Goal: Task Accomplishment & Management: Manage account settings

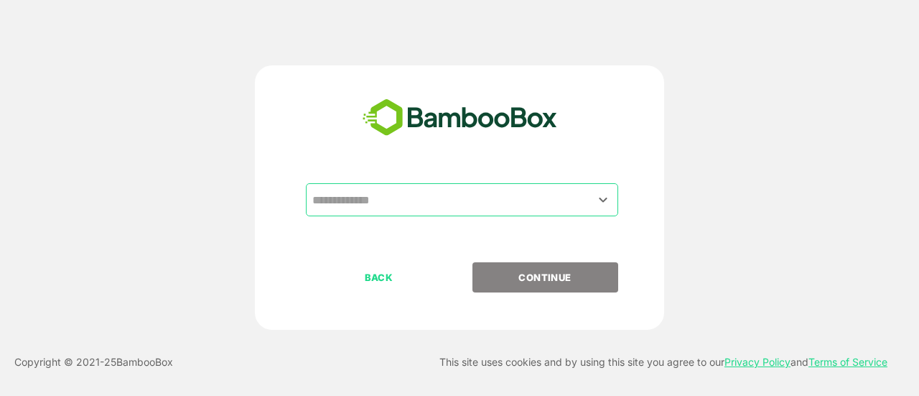
click at [368, 202] on input "text" at bounding box center [462, 199] width 306 height 27
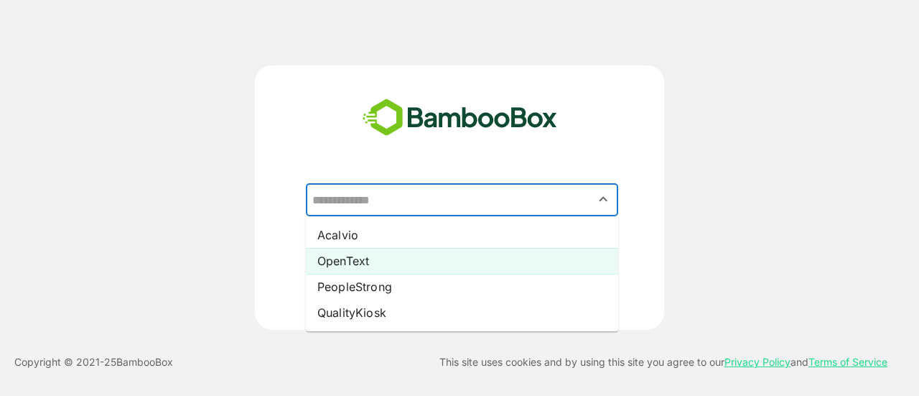
click at [383, 266] on li "OpenText" at bounding box center [462, 261] width 312 height 26
type input "********"
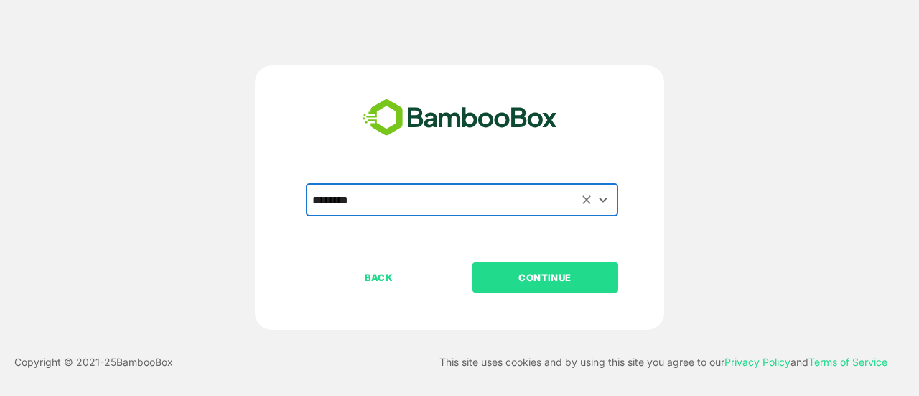
click at [511, 291] on button "CONTINUE" at bounding box center [545, 277] width 146 height 30
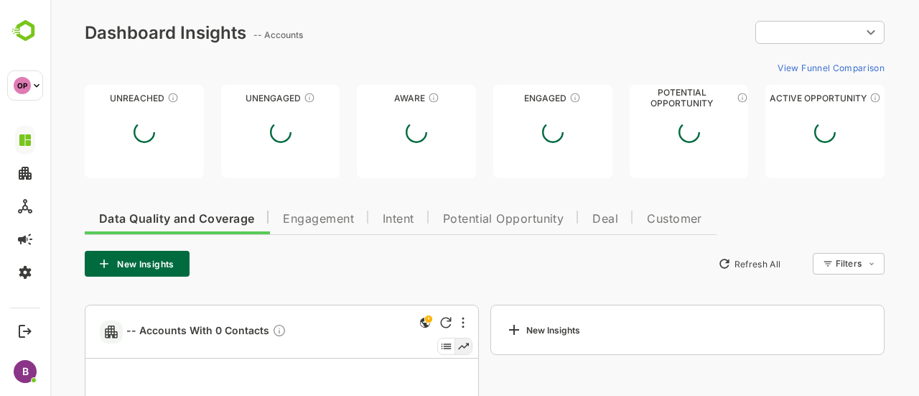
type input "**********"
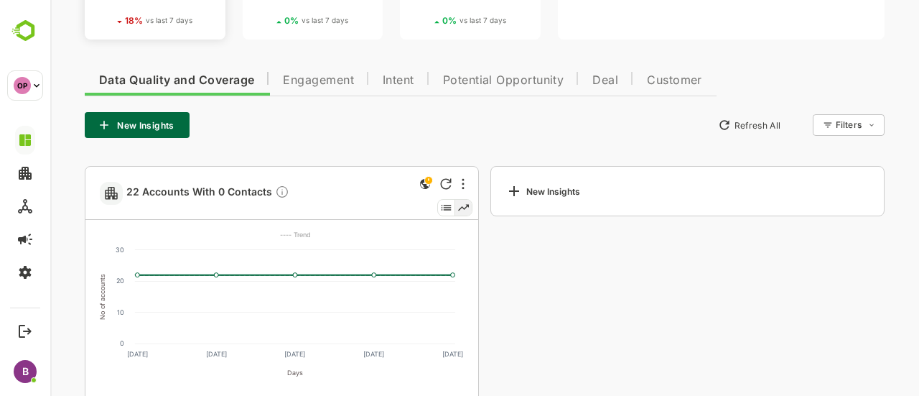
scroll to position [270, 0]
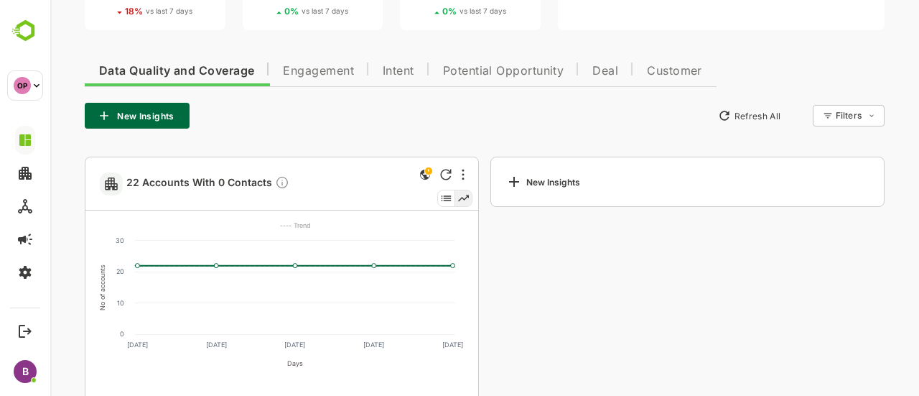
click at [327, 69] on span "Engagement" at bounding box center [318, 70] width 71 height 11
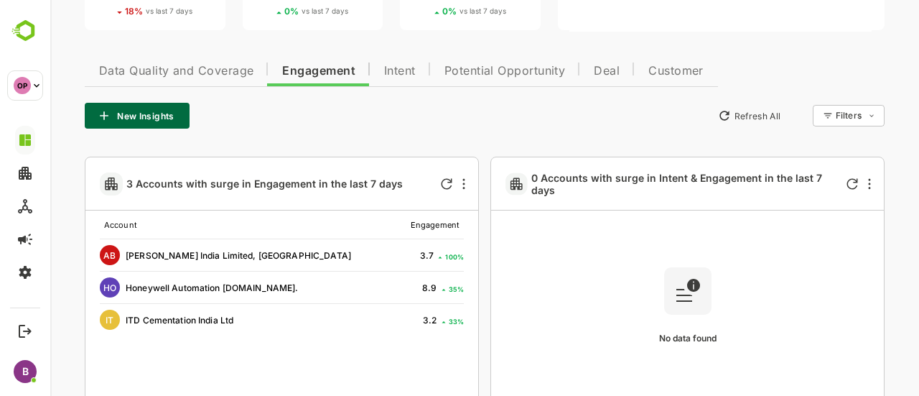
click at [150, 113] on button "New Insights" at bounding box center [137, 116] width 105 height 26
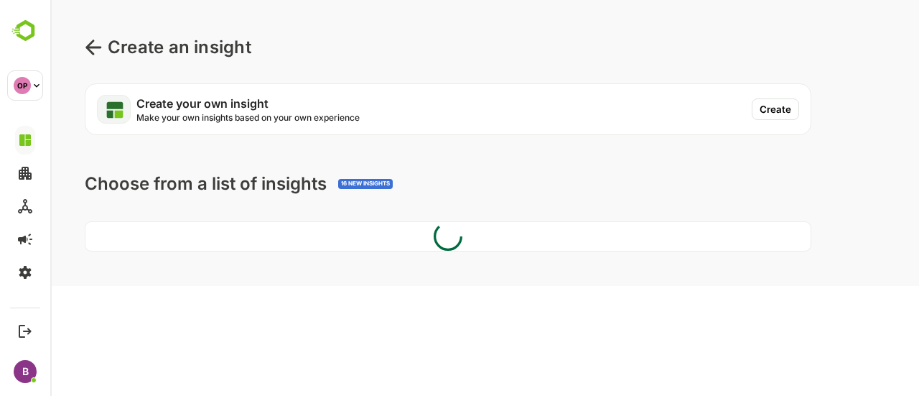
scroll to position [0, 0]
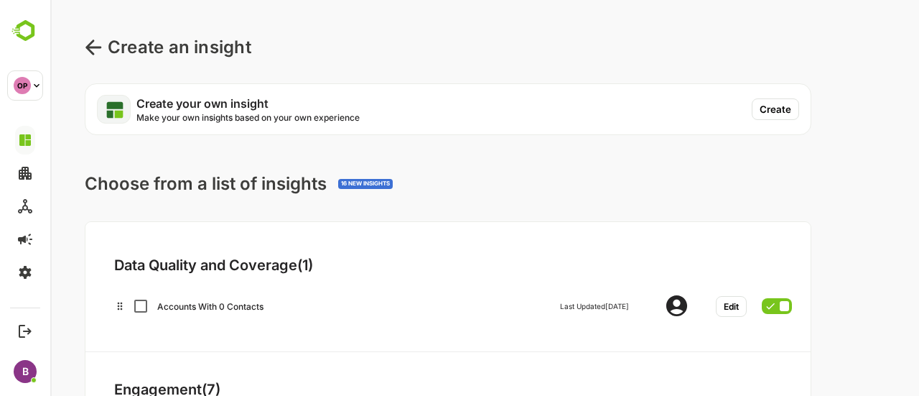
click at [795, 101] on button "Create" at bounding box center [775, 109] width 47 height 22
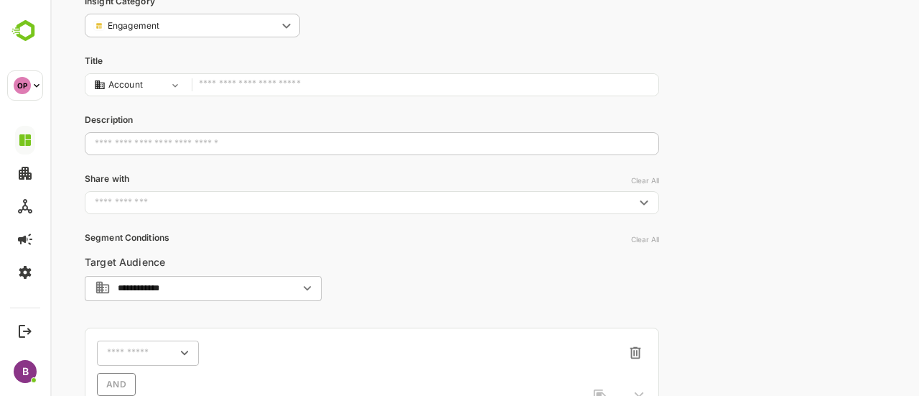
scroll to position [78, 0]
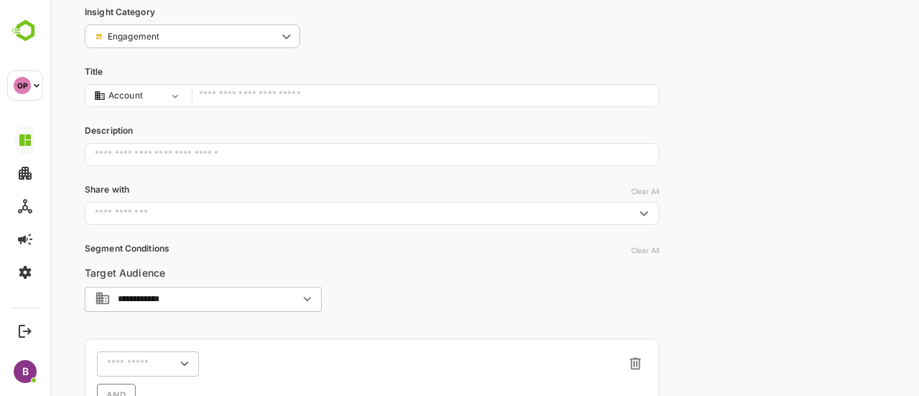
click at [235, 93] on input "text" at bounding box center [425, 95] width 452 height 19
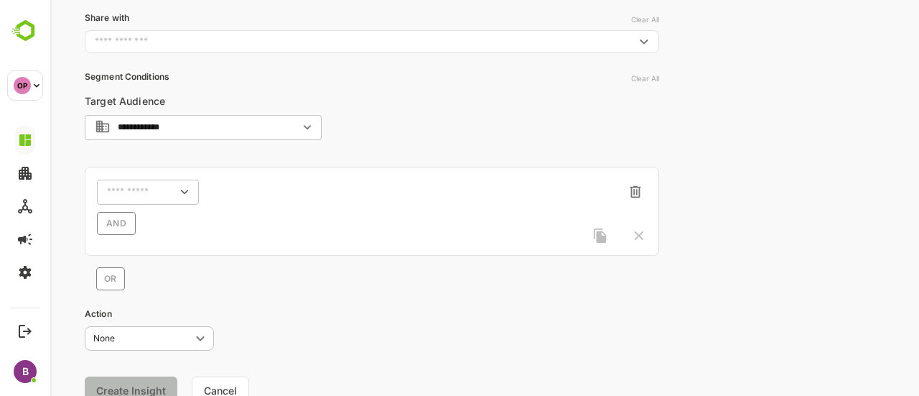
scroll to position [252, 0]
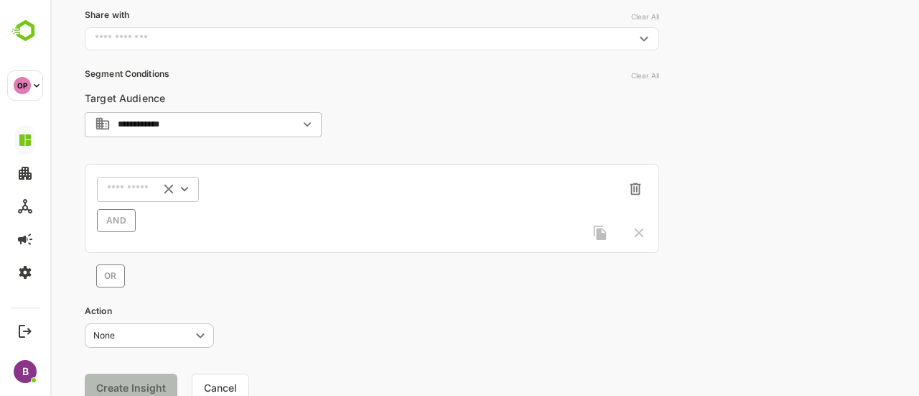
type input "*******"
click at [128, 189] on input "text" at bounding box center [129, 189] width 45 height 11
click at [156, 281] on p "Activity Type" at bounding box center [141, 279] width 55 height 13
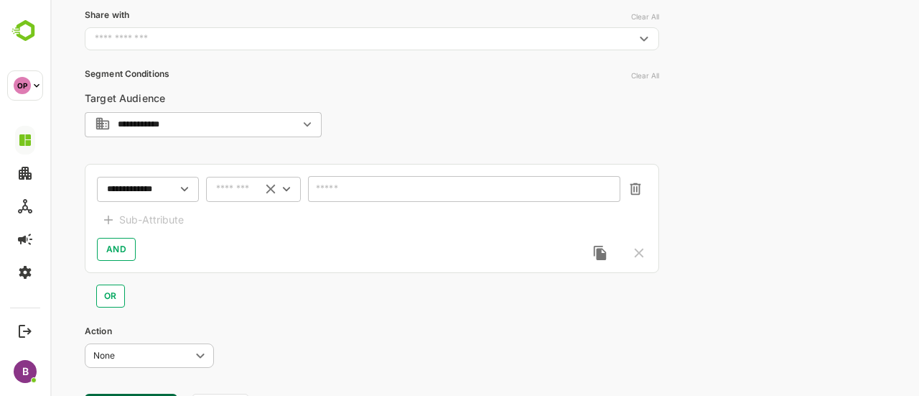
click at [254, 189] on div "​" at bounding box center [253, 189] width 95 height 26
click at [260, 223] on li "includes" at bounding box center [253, 216] width 89 height 22
type input "********"
click at [339, 190] on input "text" at bounding box center [455, 189] width 274 height 11
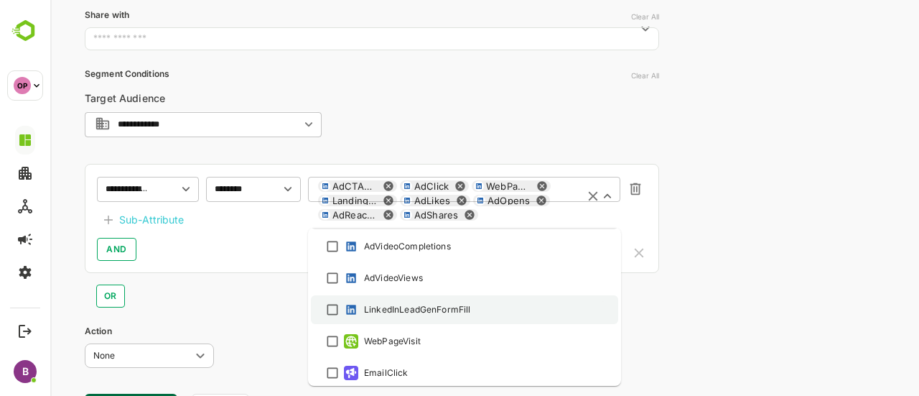
scroll to position [411, 0]
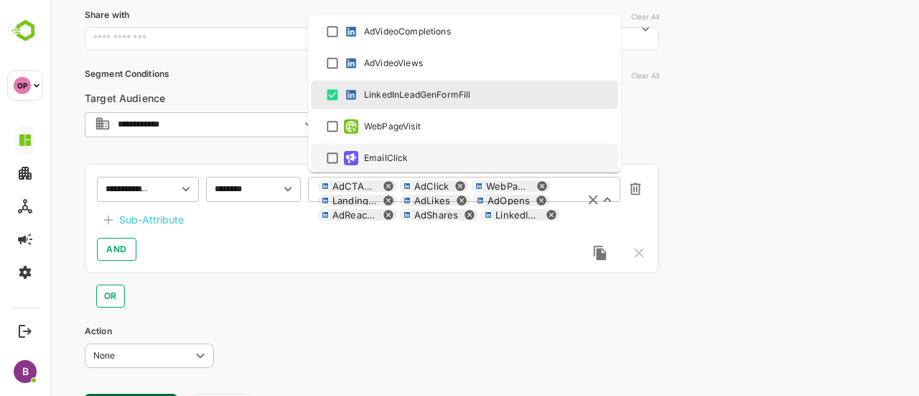
click at [712, 209] on div "**********" at bounding box center [484, 109] width 869 height 722
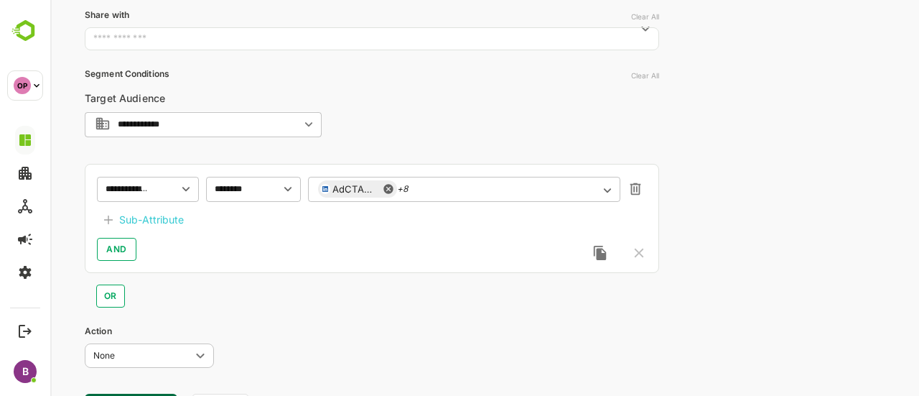
click at [158, 222] on div "Sub-Attribute" at bounding box center [151, 219] width 65 height 17
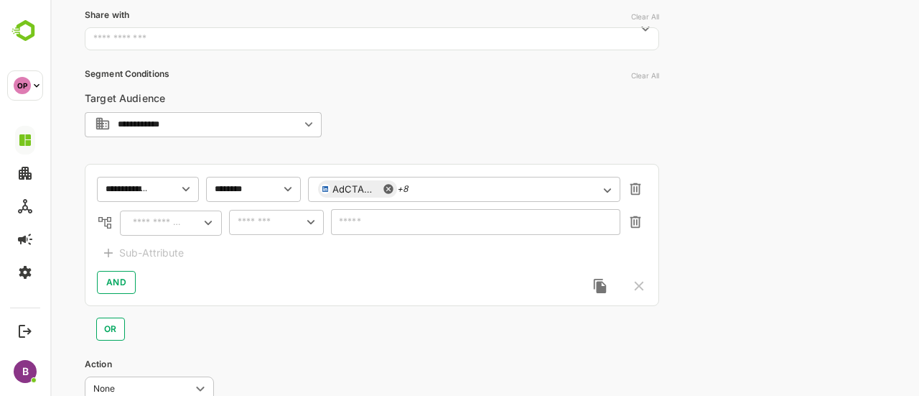
click at [174, 226] on input "text" at bounding box center [155, 222] width 55 height 17
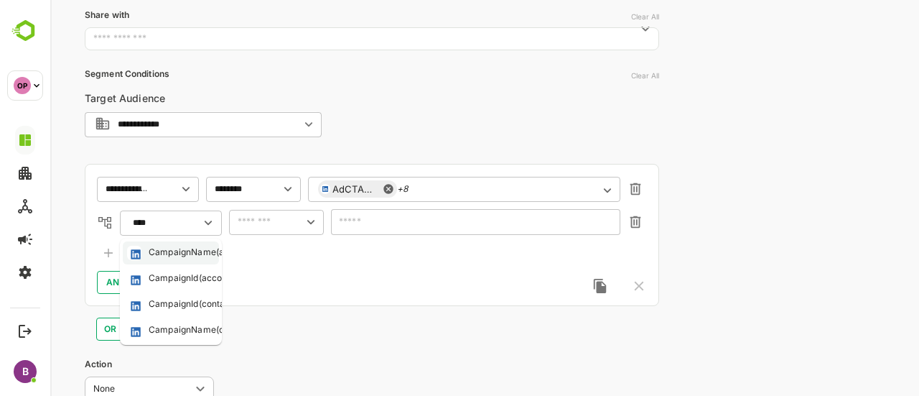
click at [165, 261] on li "CampaignName(accounts)" at bounding box center [171, 252] width 96 height 23
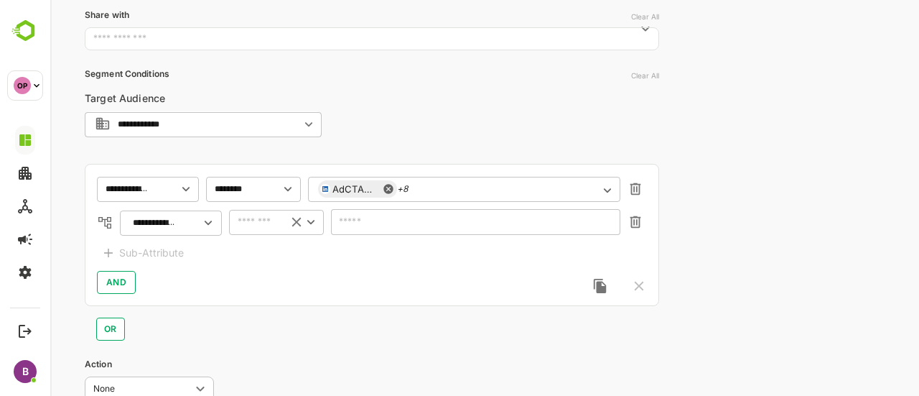
type input "**********"
click at [258, 219] on input "text" at bounding box center [255, 221] width 44 height 17
click at [177, 215] on input "text" at bounding box center [155, 222] width 55 height 17
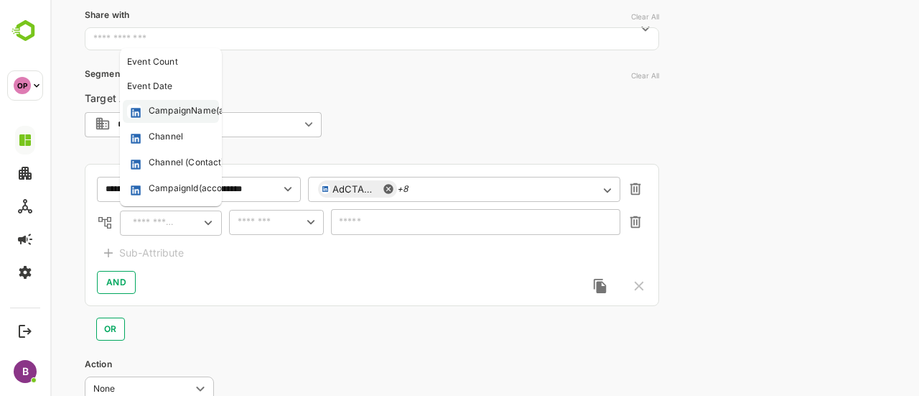
click at [177, 106] on div "CampaignName(accounts)" at bounding box center [204, 111] width 111 height 14
type input "**********"
click at [159, 217] on input "**********" at bounding box center [157, 222] width 38 height 17
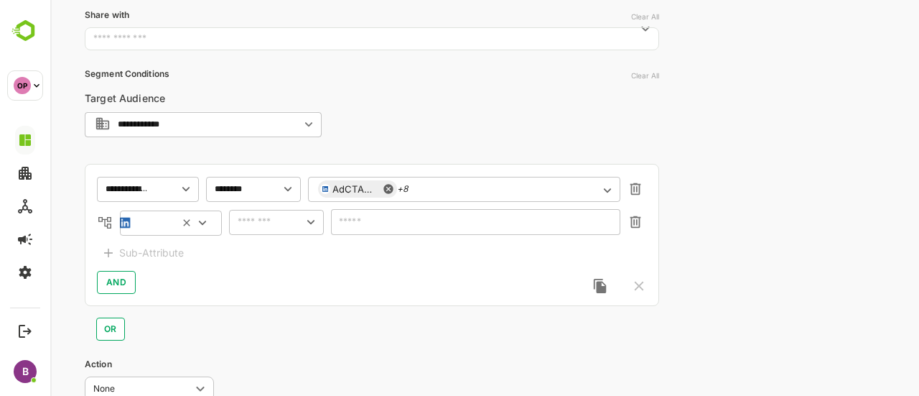
click at [268, 246] on div "**********" at bounding box center [372, 235] width 574 height 142
click at [260, 225] on input "text" at bounding box center [255, 221] width 44 height 17
click at [271, 253] on li "includes" at bounding box center [276, 251] width 89 height 22
type input "********"
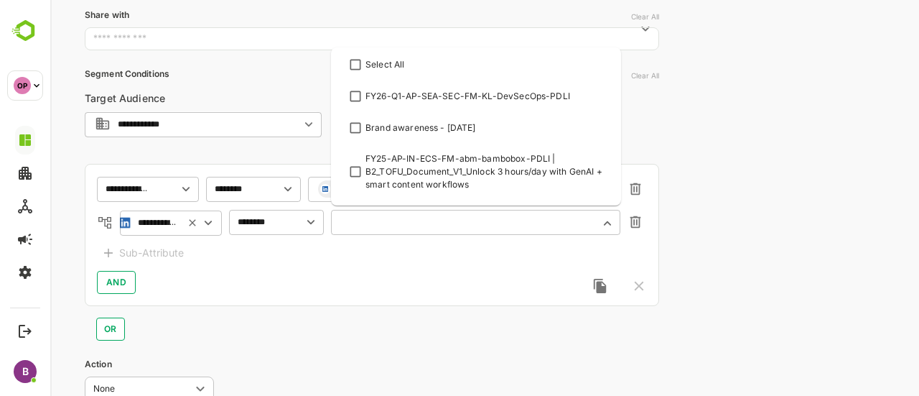
click at [425, 217] on input "text" at bounding box center [466, 222] width 251 height 11
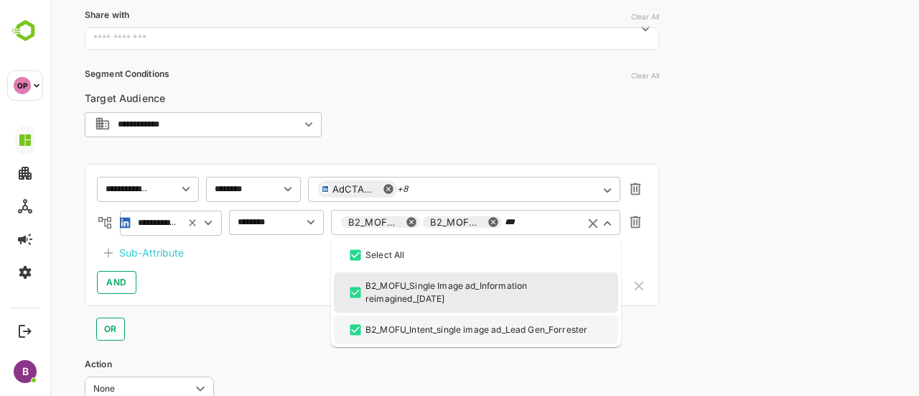
type input "***"
click at [283, 286] on div "AND" at bounding box center [372, 282] width 550 height 23
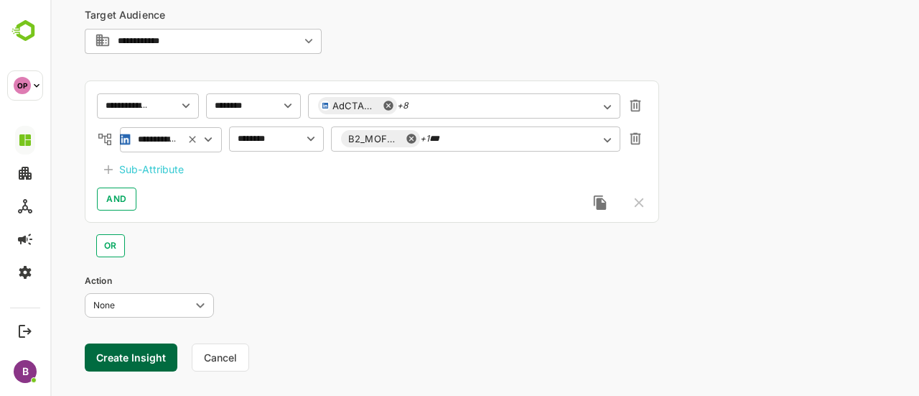
scroll to position [357, 0]
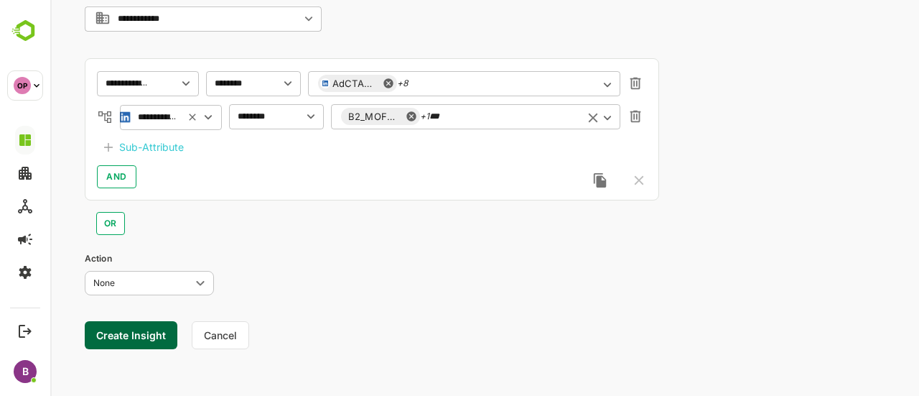
click at [513, 116] on input "***" at bounding box center [501, 116] width 144 height 11
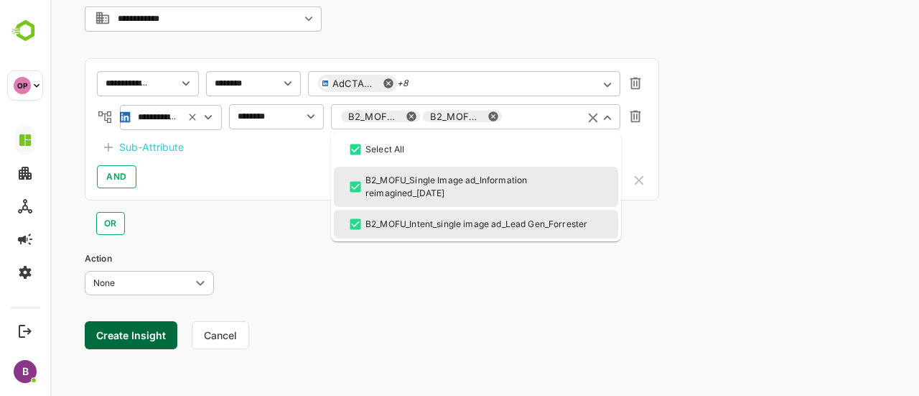
scroll to position [285, 0]
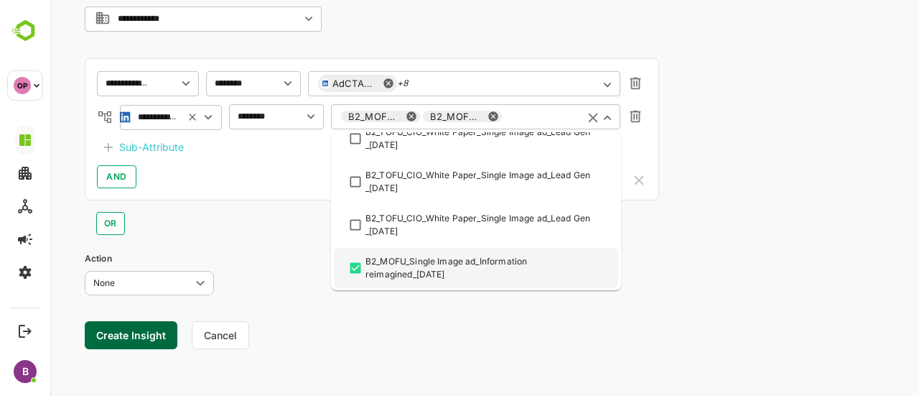
click at [245, 245] on div "**********" at bounding box center [372, 44] width 574 height 637
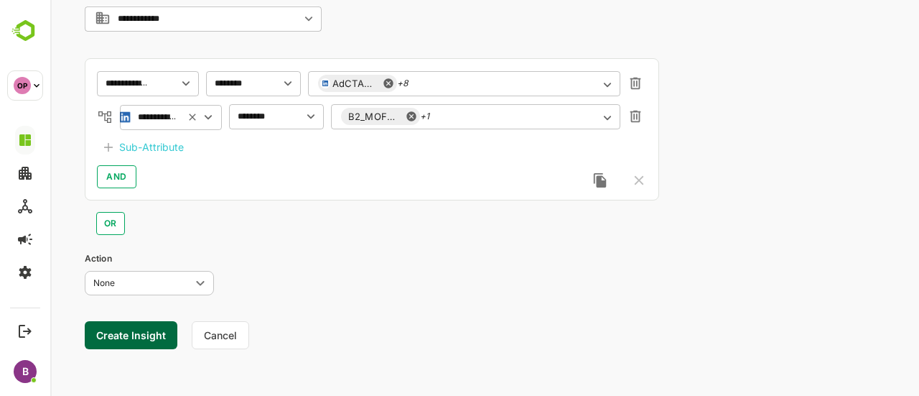
click at [126, 325] on button "Create Insight" at bounding box center [131, 335] width 93 height 28
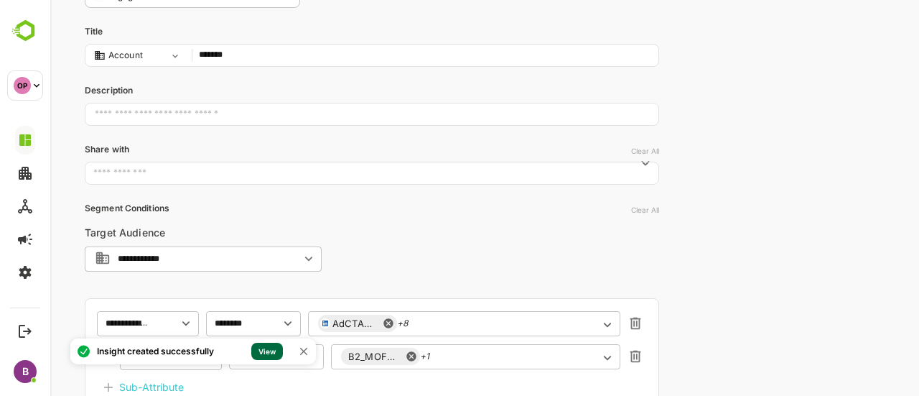
scroll to position [111, 0]
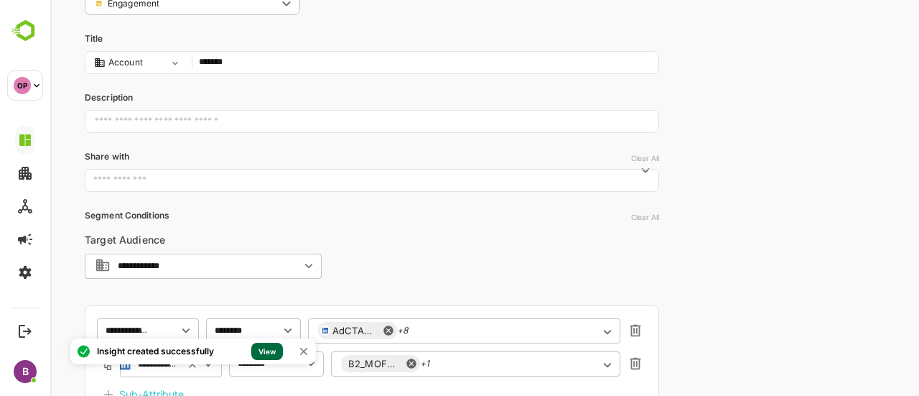
click at [268, 353] on link "View" at bounding box center [267, 350] width 32 height 17
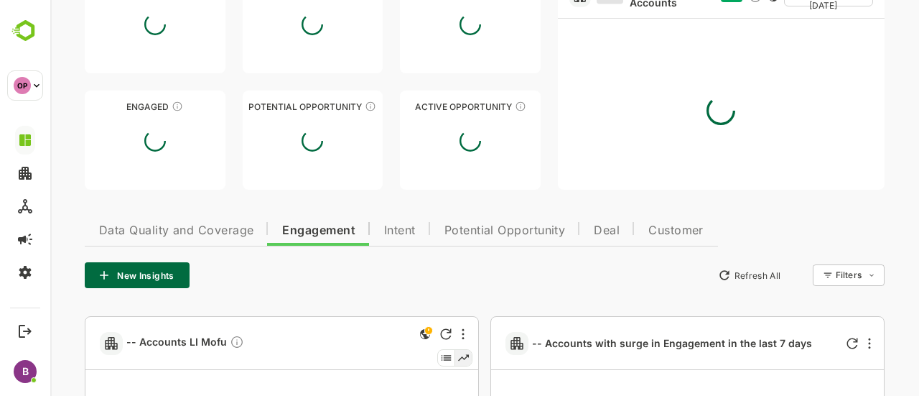
type input "**********"
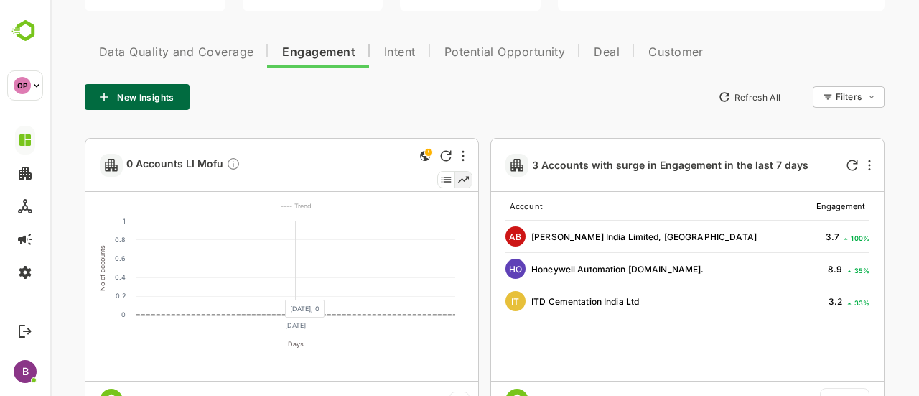
scroll to position [291, 0]
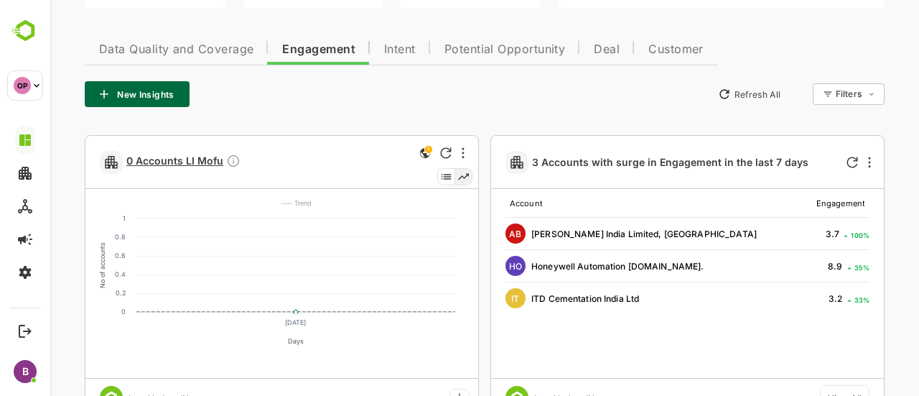
click at [181, 159] on span "0 Accounts LI Mofu" at bounding box center [183, 162] width 114 height 17
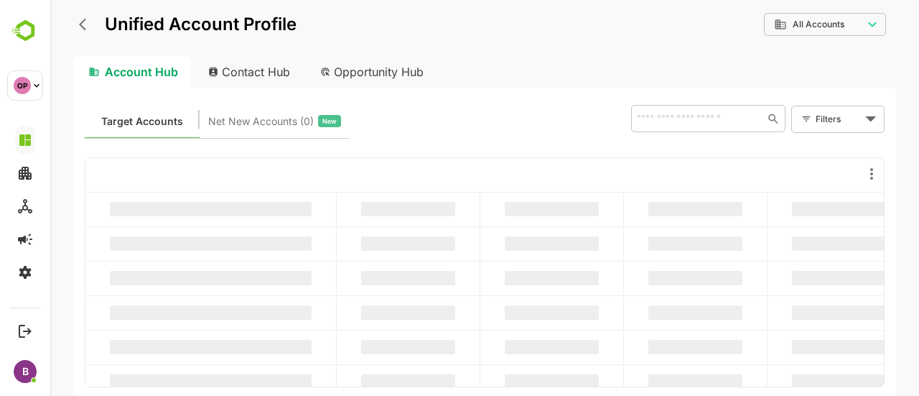
scroll to position [0, 0]
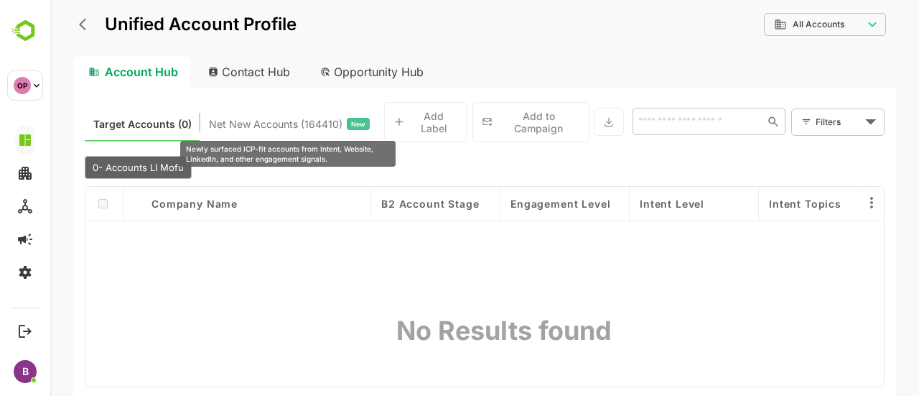
click at [260, 122] on span "Net New Accounts ( 164410 )" at bounding box center [276, 124] width 134 height 19
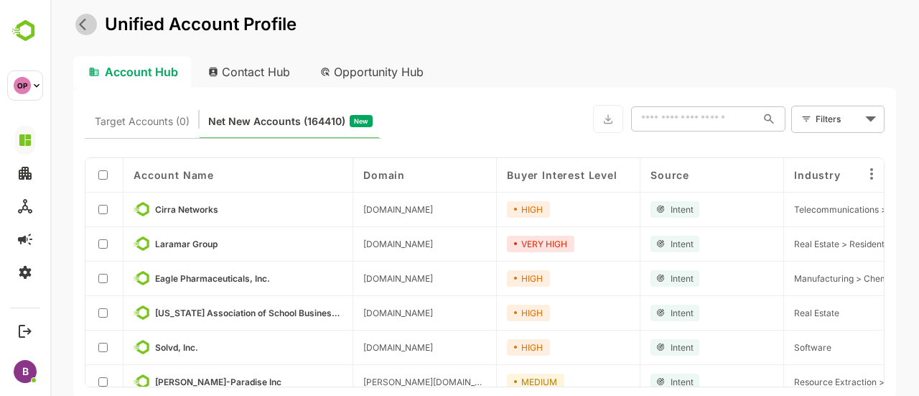
click at [86, 20] on icon "back" at bounding box center [86, 24] width 14 height 14
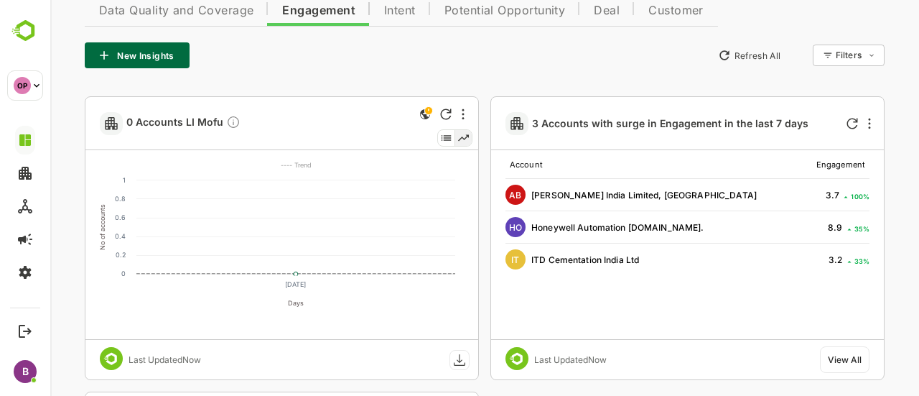
scroll to position [328, 0]
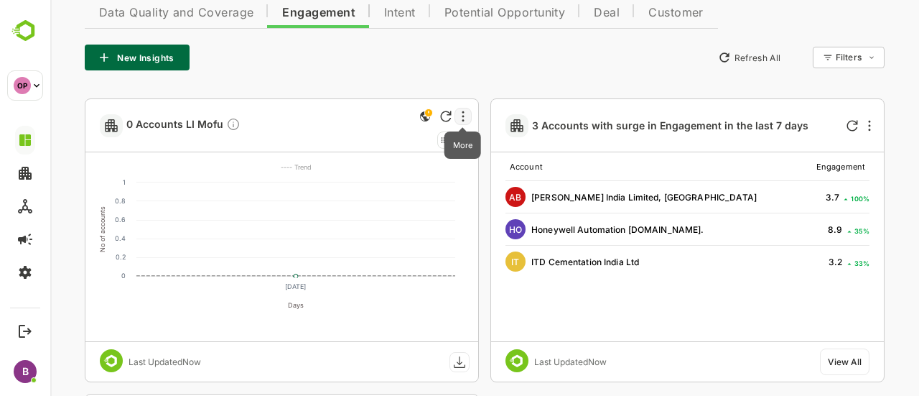
click at [462, 111] on icon "More" at bounding box center [463, 116] width 2 height 11
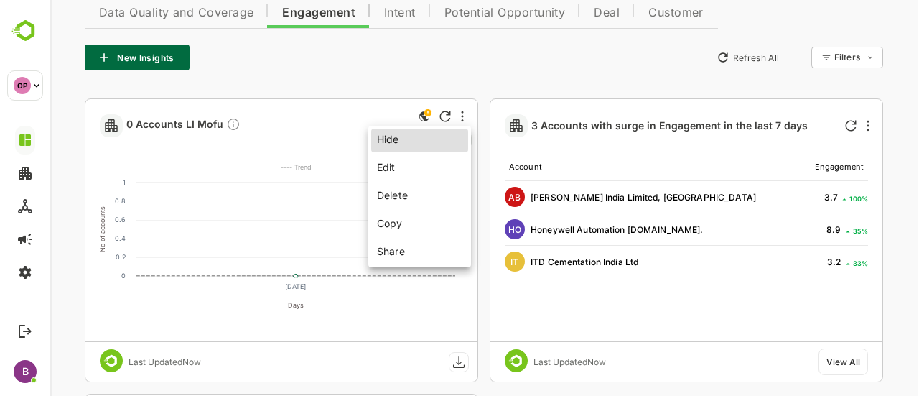
click at [381, 163] on li "Edit" at bounding box center [419, 167] width 97 height 27
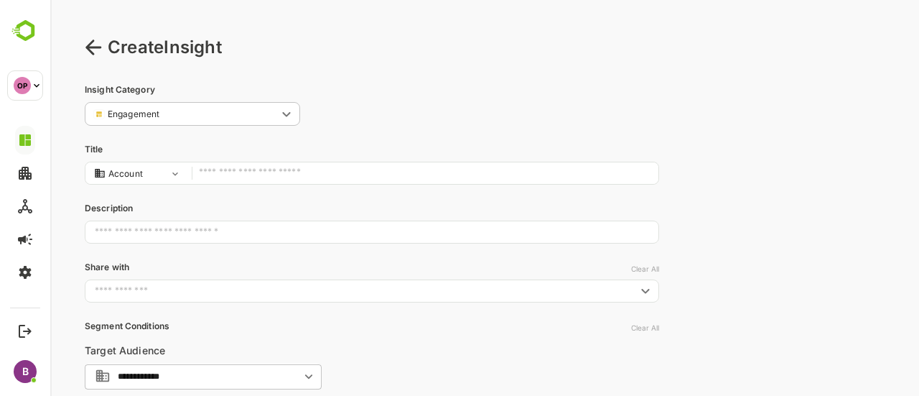
scroll to position [0, 0]
type input "*******"
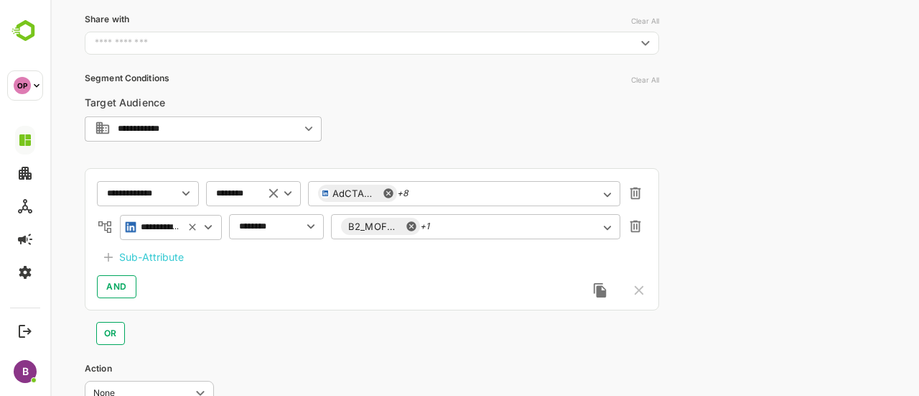
scroll to position [248, 0]
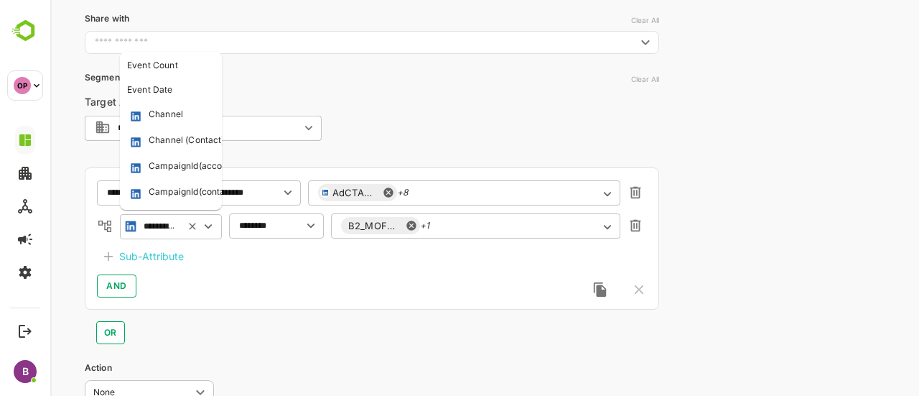
click at [164, 230] on input "**********" at bounding box center [160, 226] width 32 height 11
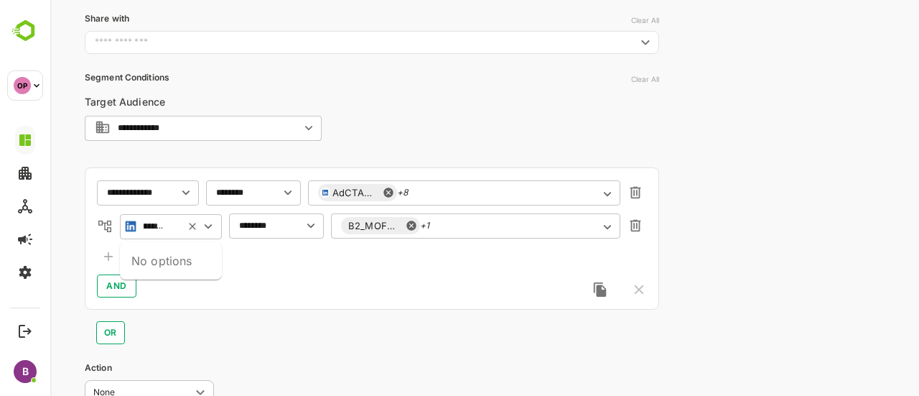
scroll to position [0, 0]
type input "*"
click at [184, 302] on div "CampaignName(contacts)" at bounding box center [203, 308] width 109 height 14
type input "**********"
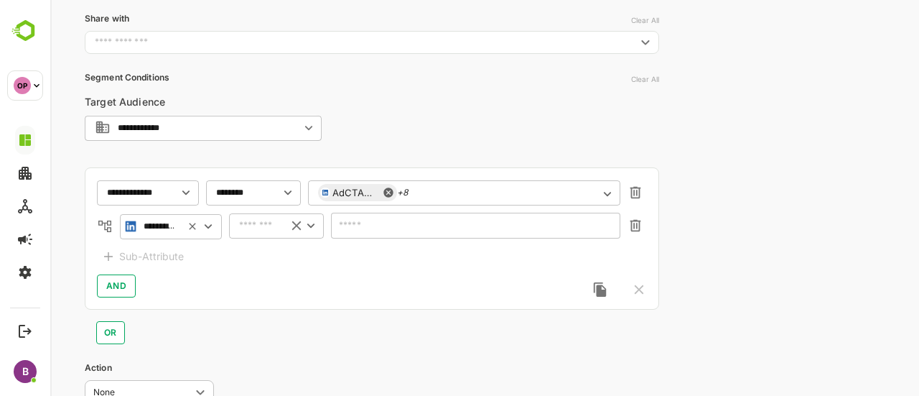
click at [248, 225] on input "text" at bounding box center [258, 225] width 38 height 11
click at [266, 62] on li "includes" at bounding box center [276, 65] width 89 height 22
type input "********"
click at [370, 229] on input "text" at bounding box center [475, 225] width 269 height 11
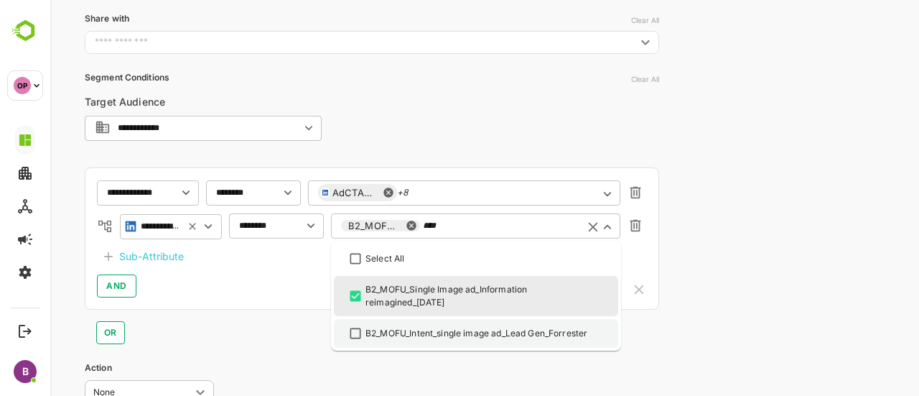
click at [362, 342] on li "B2_MOFU_Intent_single image ad_Lead Gen_Forrester" at bounding box center [476, 333] width 284 height 29
type input "****"
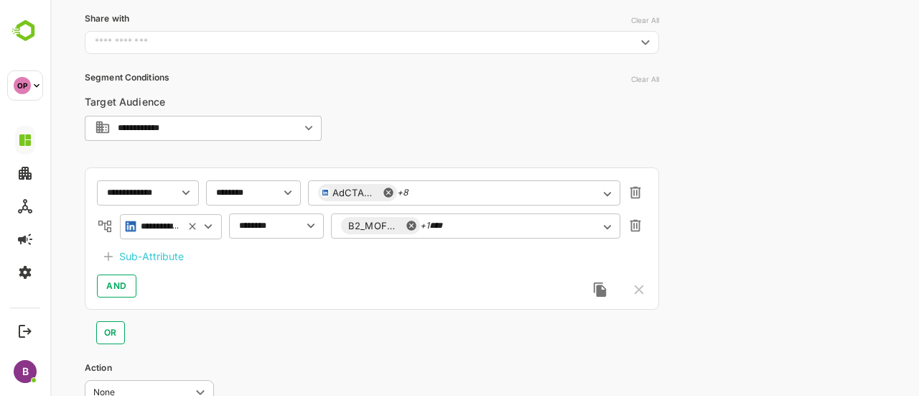
click at [298, 283] on div "AND" at bounding box center [372, 285] width 550 height 23
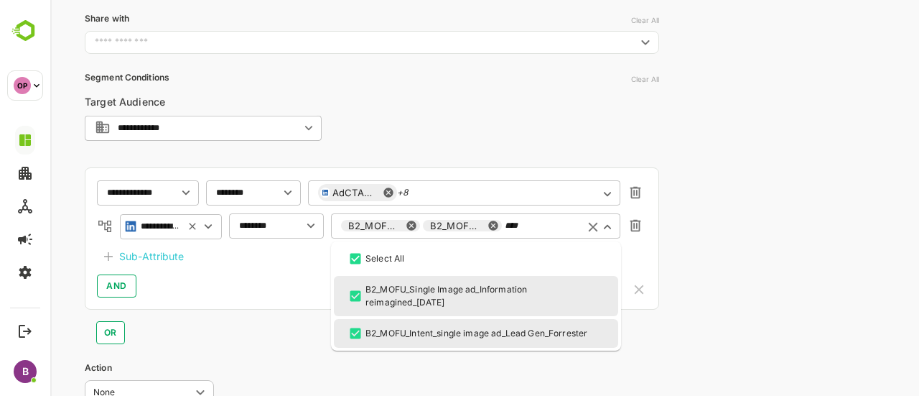
click at [502, 229] on div "B2_MOFU_Single Image ad_Information reimagined_[DATE] B2_MOFU_Intent_single ima…" at bounding box center [475, 225] width 289 height 26
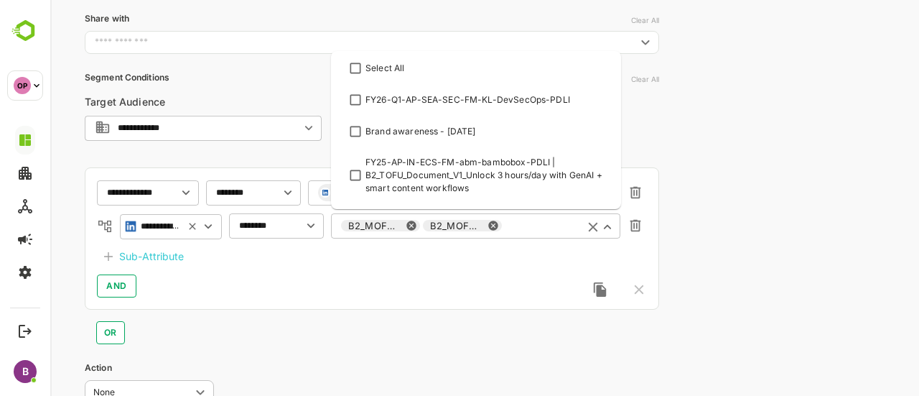
scroll to position [285, 0]
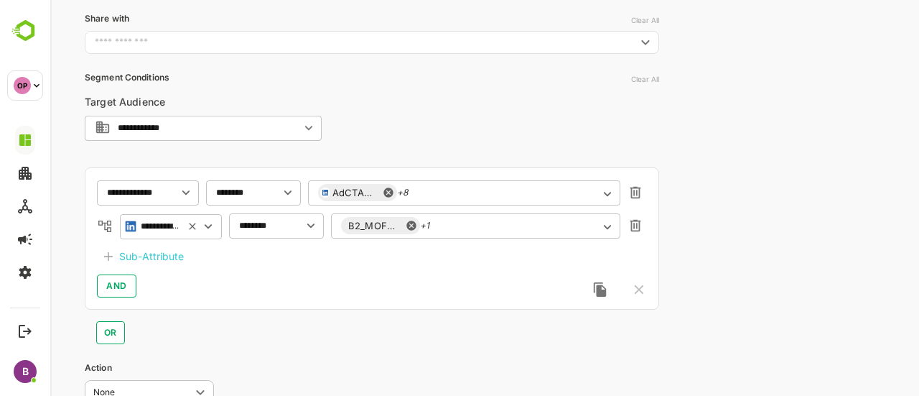
click at [297, 312] on div "OR" at bounding box center [372, 326] width 574 height 34
click at [453, 193] on div "AdCTAClick +8 ​" at bounding box center [464, 192] width 312 height 26
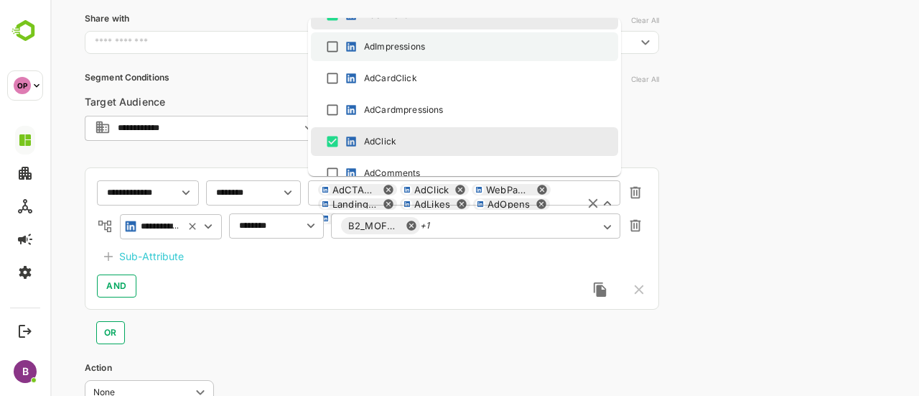
scroll to position [51, 0]
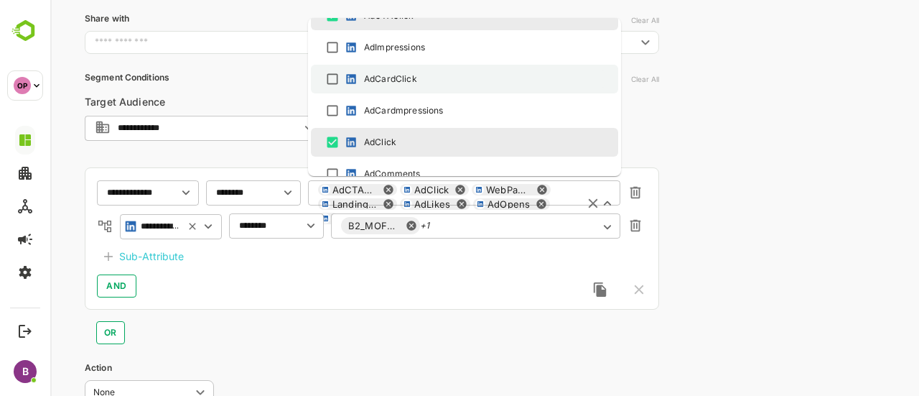
click at [396, 80] on div "AdCardClick" at bounding box center [390, 78] width 53 height 13
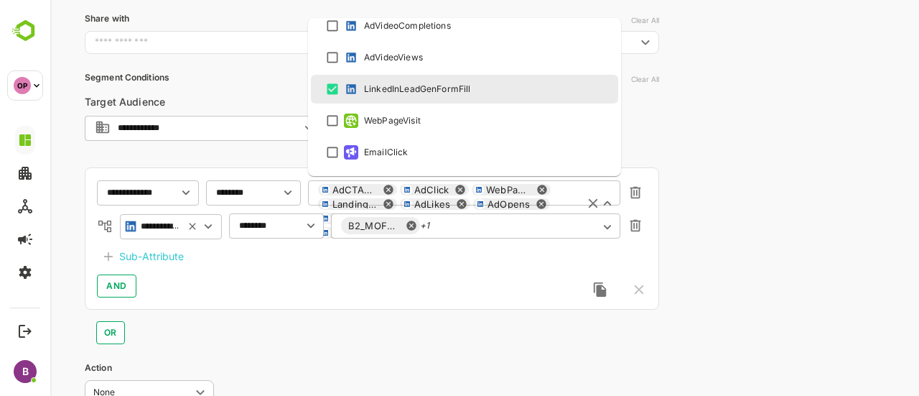
scroll to position [415, 0]
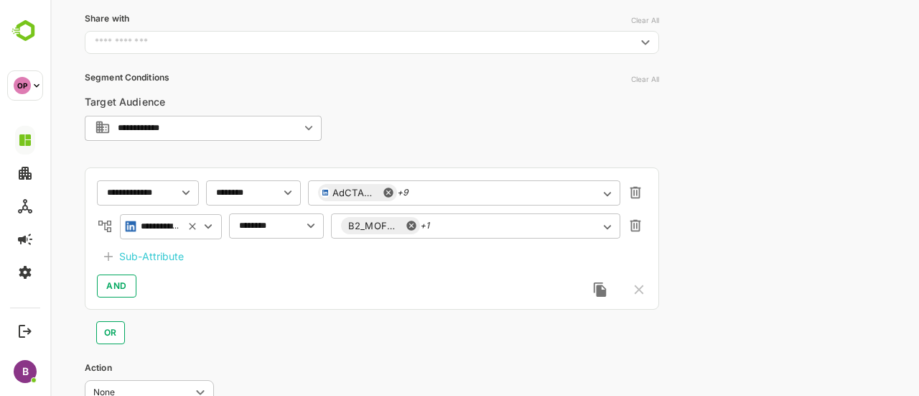
click at [284, 278] on div "AND" at bounding box center [372, 285] width 550 height 23
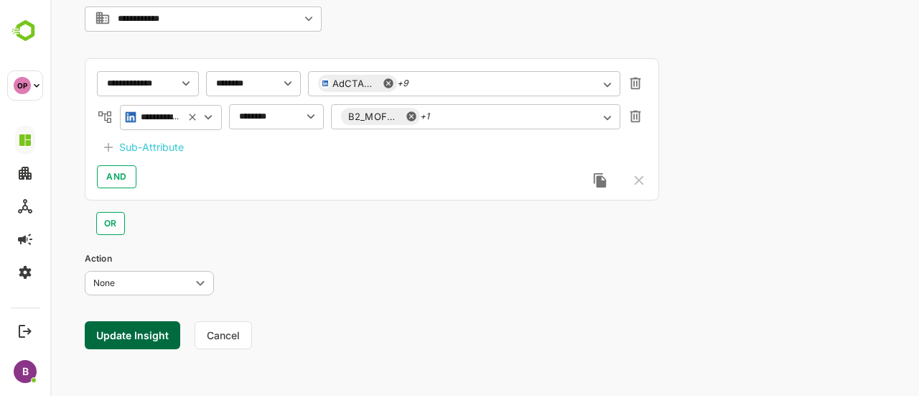
click at [144, 331] on button "Update Insight" at bounding box center [132, 335] width 95 height 28
click at [271, 357] on link "View" at bounding box center [261, 350] width 32 height 17
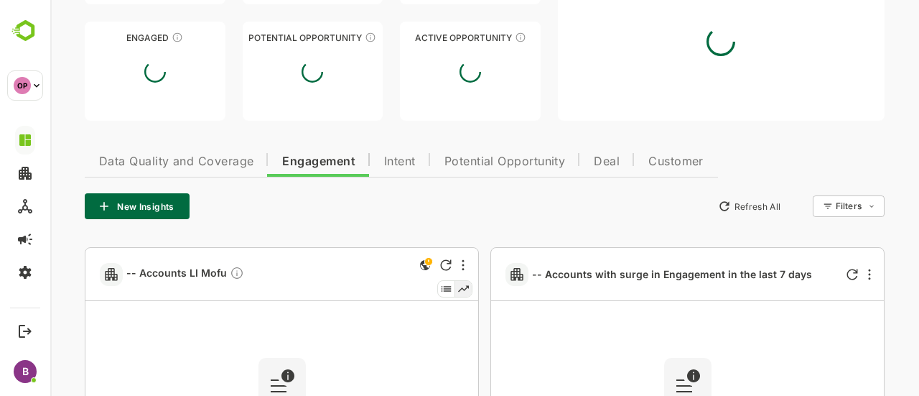
type input "**********"
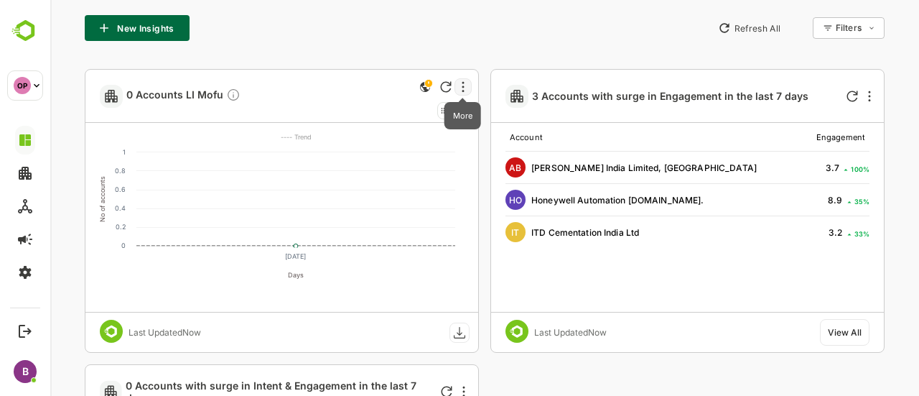
click at [463, 85] on icon "More" at bounding box center [463, 86] width 2 height 11
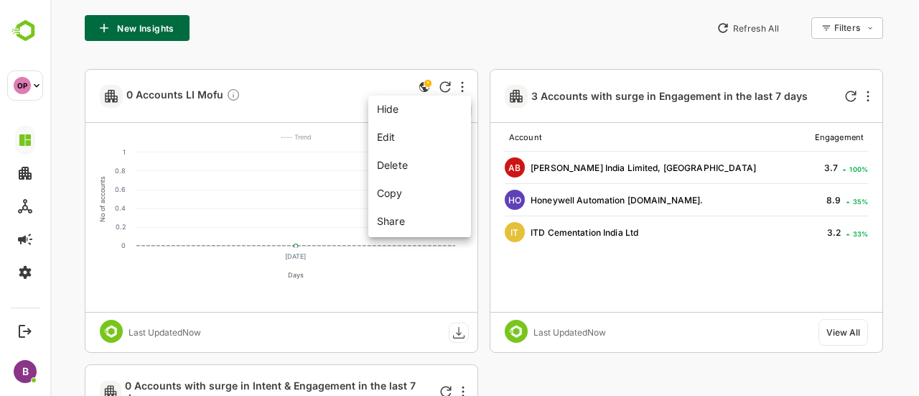
click at [381, 134] on li "Edit" at bounding box center [419, 136] width 97 height 27
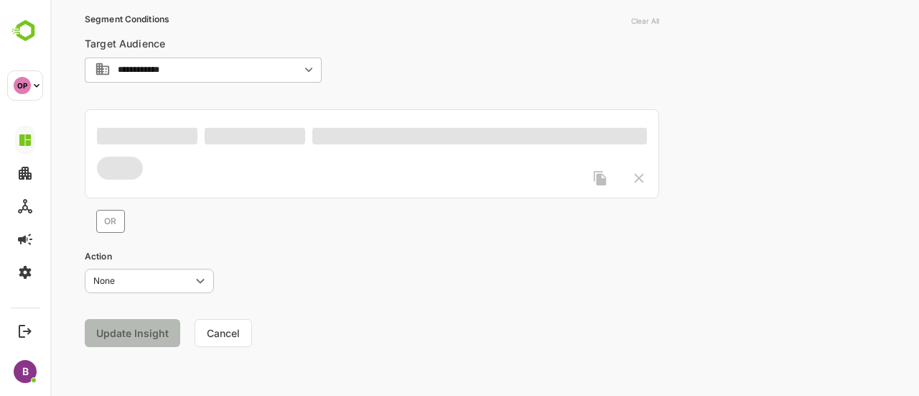
type input "*******"
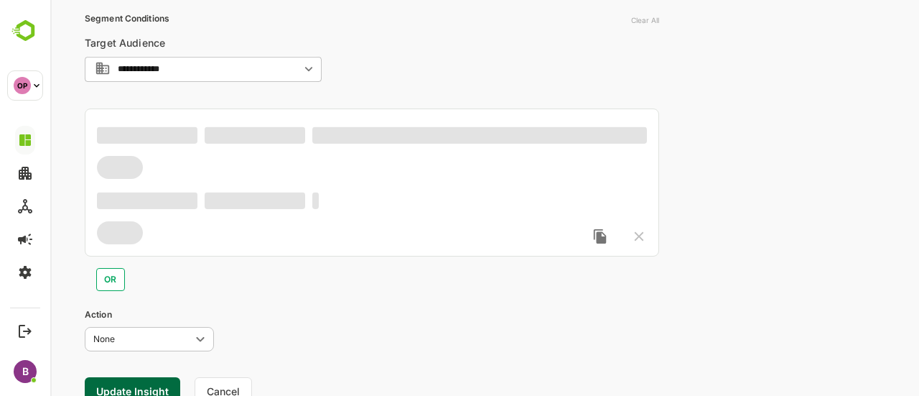
scroll to position [305, 0]
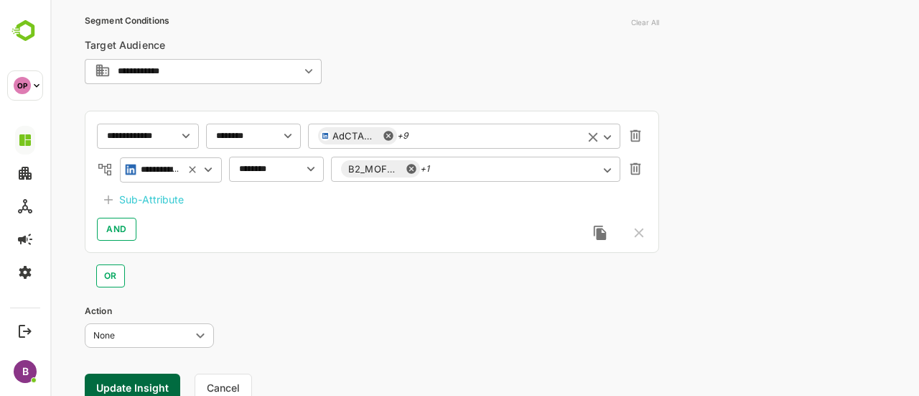
click at [461, 139] on div "AdCTAClick +9 ​" at bounding box center [464, 136] width 312 height 26
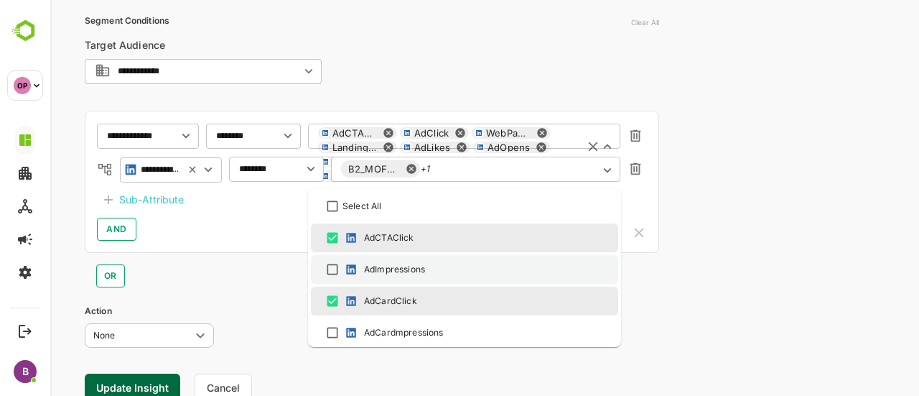
click at [368, 263] on div "AdImpressions" at bounding box center [394, 269] width 61 height 13
click at [244, 261] on div "OR" at bounding box center [372, 270] width 574 height 34
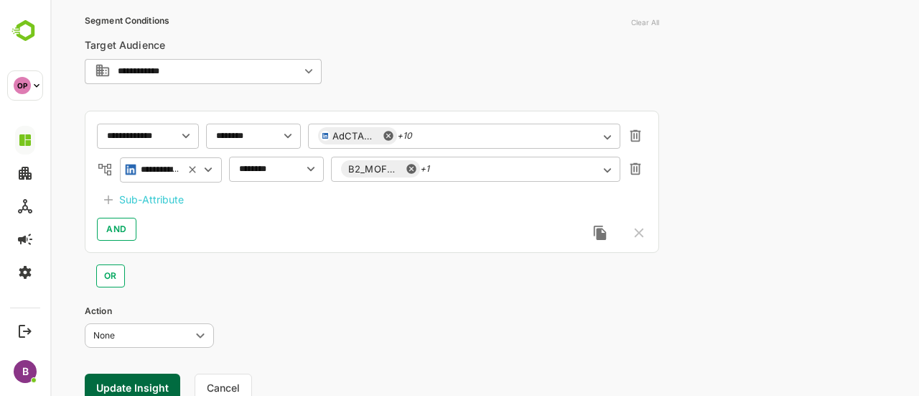
click at [148, 384] on button "Update Insight" at bounding box center [132, 387] width 95 height 28
click at [257, 343] on link "View" at bounding box center [261, 350] width 32 height 17
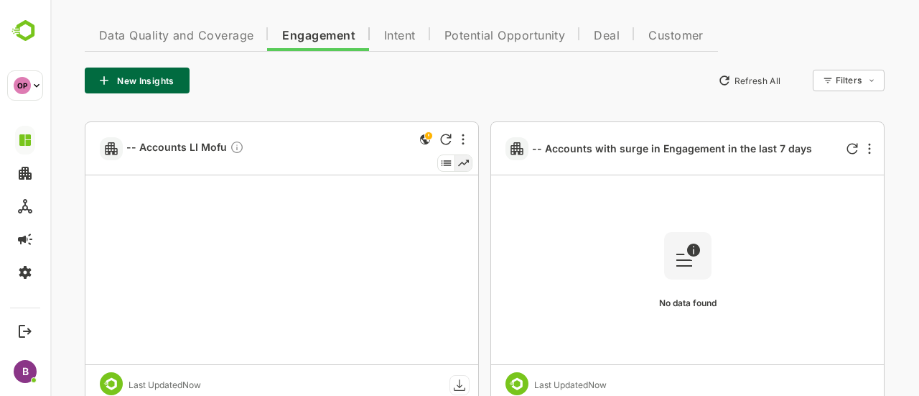
type input "**********"
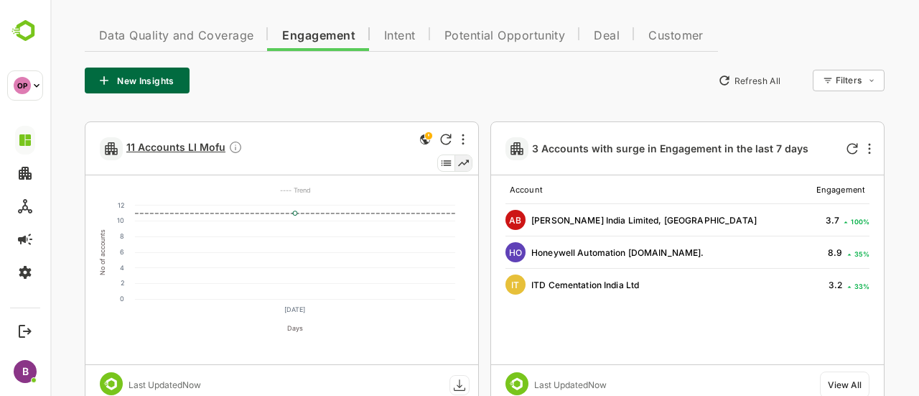
click at [187, 143] on span "11 Accounts LI Mofu" at bounding box center [184, 148] width 116 height 17
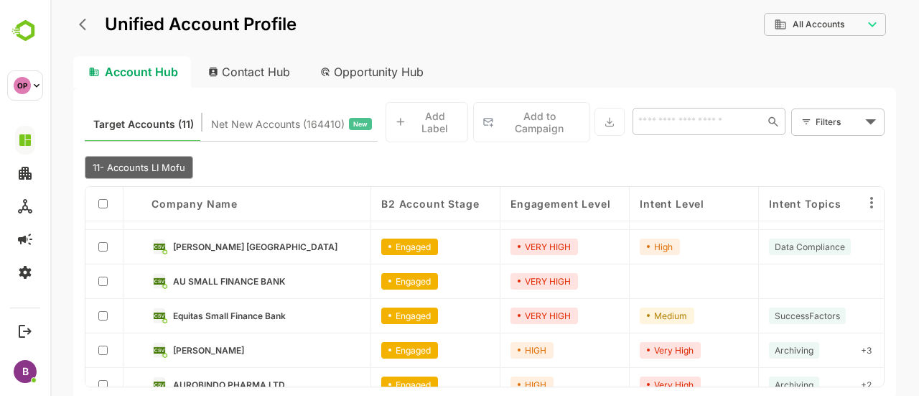
scroll to position [34, 0]
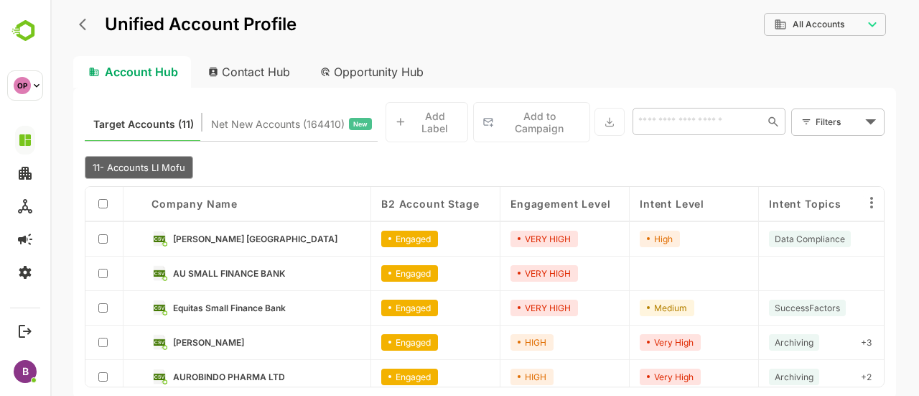
drag, startPoint x: 378, startPoint y: 309, endPoint x: 217, endPoint y: 239, distance: 175.5
click at [217, 239] on span "[PERSON_NAME] [GEOGRAPHIC_DATA]" at bounding box center [255, 238] width 164 height 11
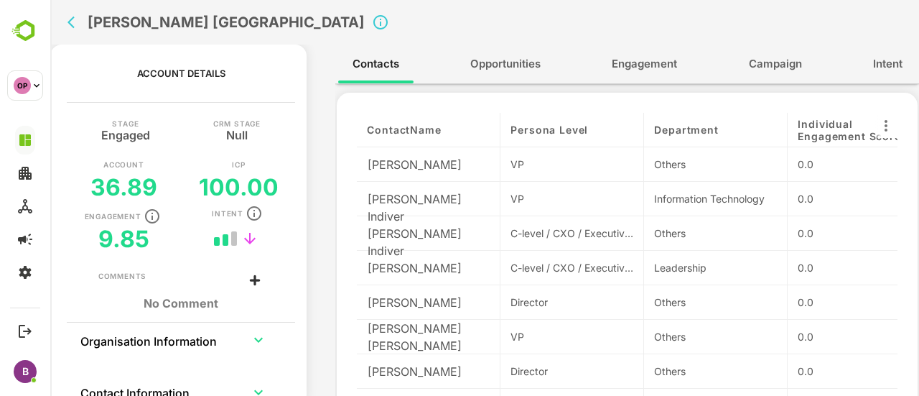
click at [658, 60] on span "Engagement" at bounding box center [644, 64] width 65 height 19
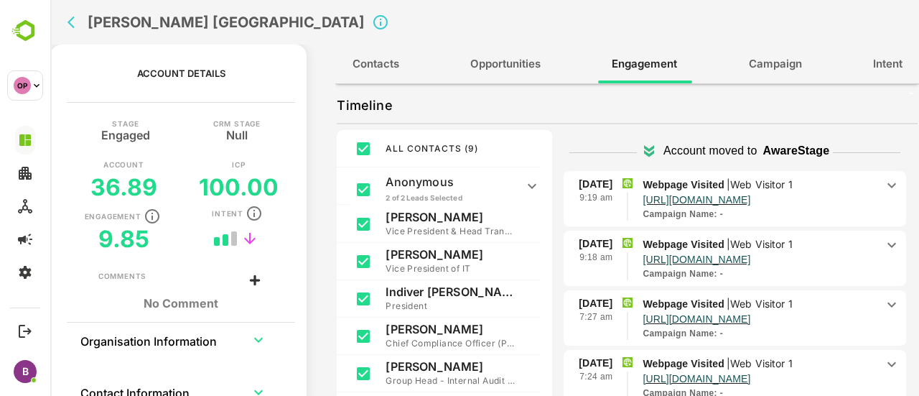
scroll to position [72, 0]
click at [885, 187] on icon at bounding box center [891, 184] width 17 height 17
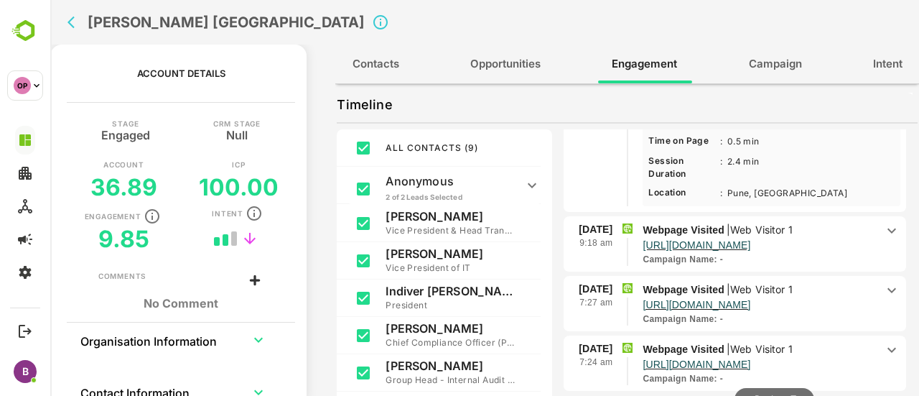
scroll to position [343, 0]
click at [889, 230] on icon at bounding box center [891, 229] width 17 height 17
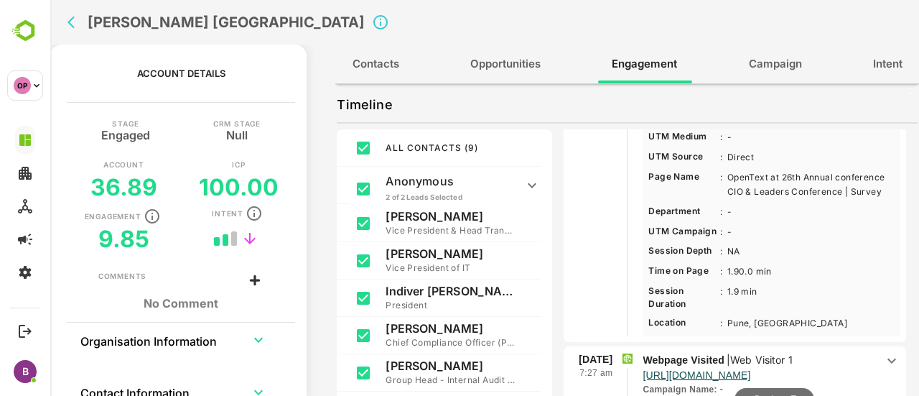
scroll to position [539, 0]
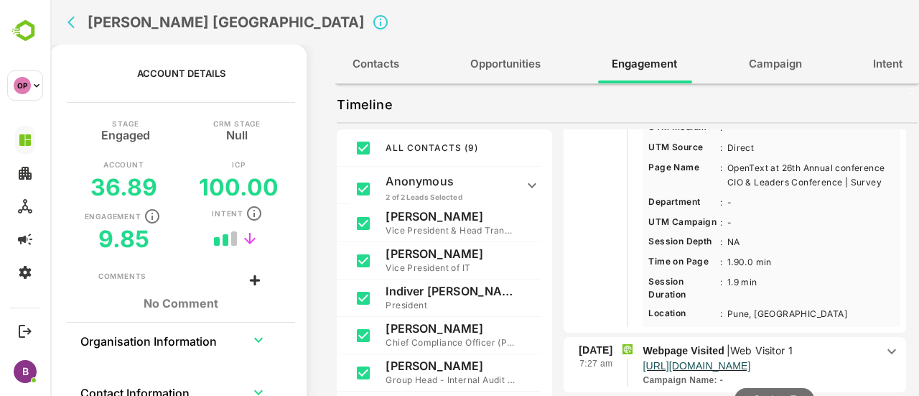
click at [883, 357] on icon at bounding box center [891, 350] width 17 height 17
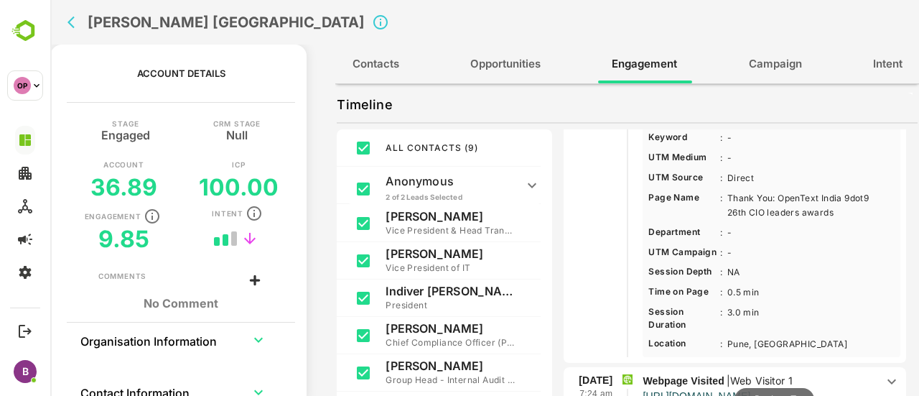
scroll to position [972, 0]
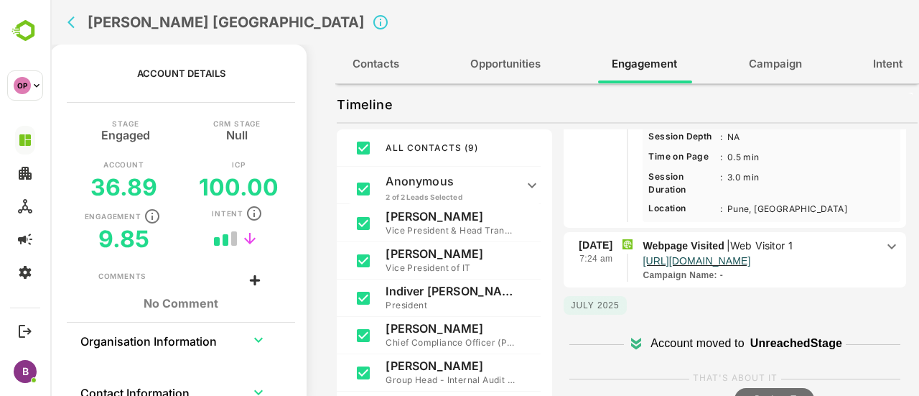
click at [871, 261] on div "Webpage Visited | Web Visitor 1 [URL][DOMAIN_NAME] Campaign Name : -" at bounding box center [762, 260] width 240 height 44
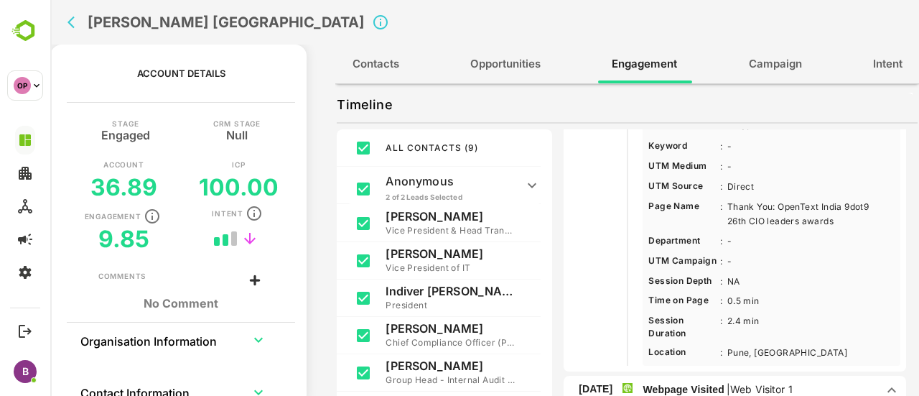
scroll to position [0, 0]
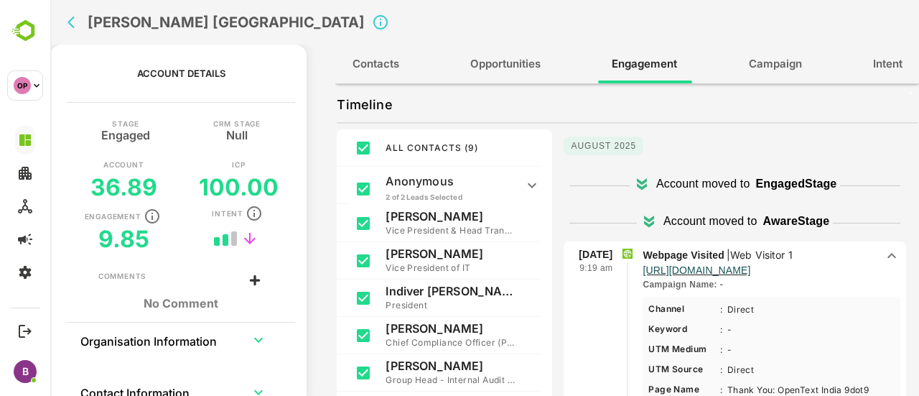
click at [64, 23] on button "back" at bounding box center [75, 22] width 22 height 22
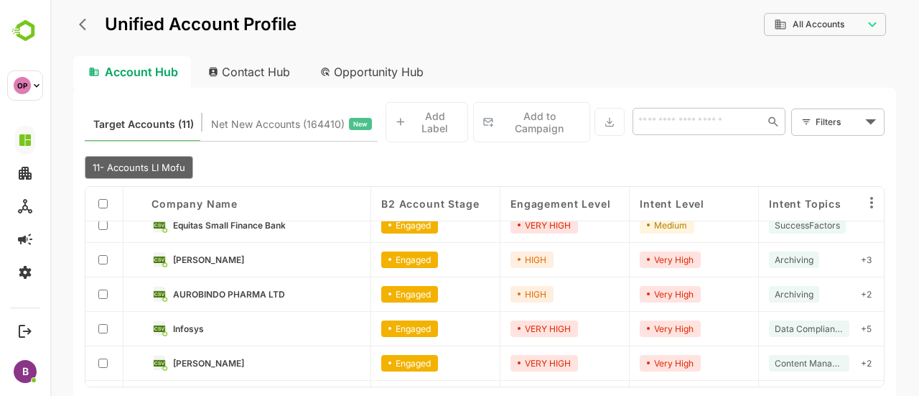
scroll to position [164, 0]
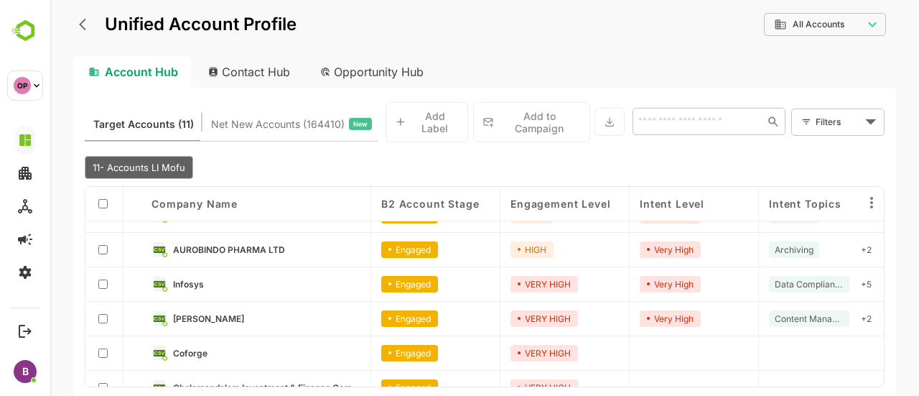
click at [81, 27] on icon "back" at bounding box center [82, 25] width 7 height 12
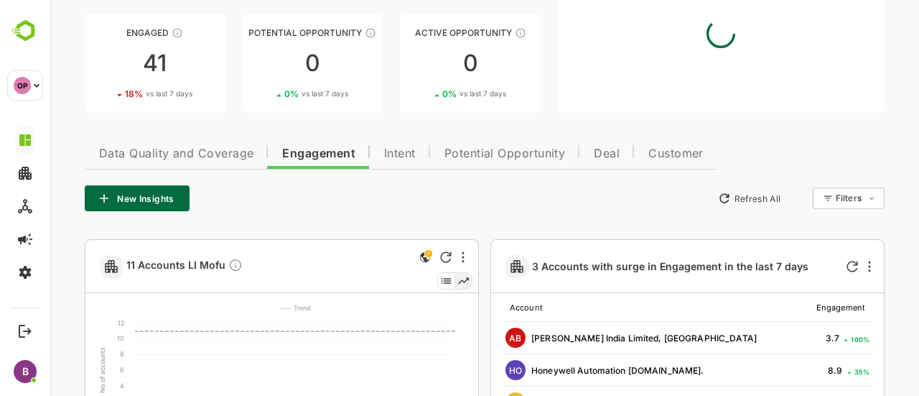
scroll to position [197, 0]
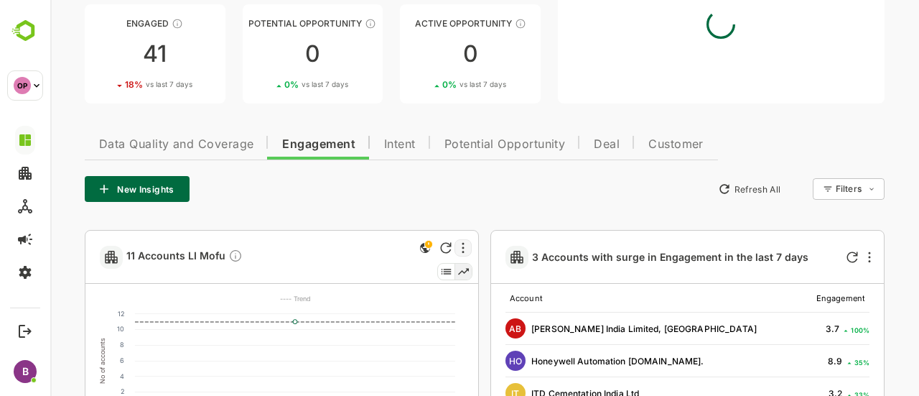
click at [467, 249] on div at bounding box center [462, 247] width 17 height 17
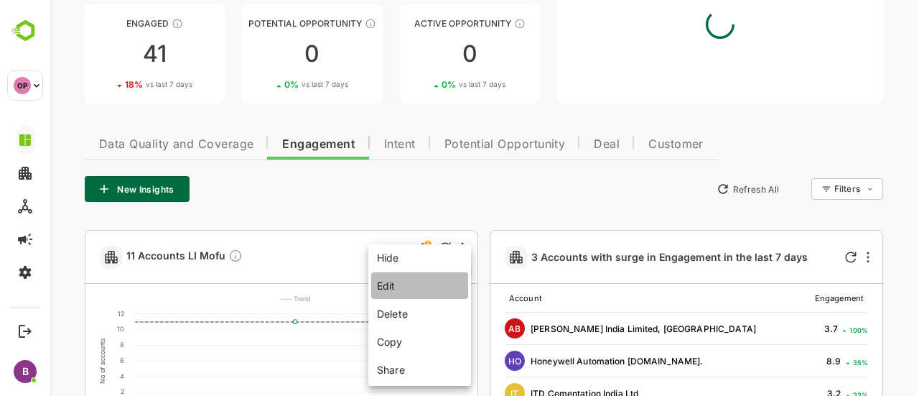
click at [390, 290] on li "Edit" at bounding box center [419, 285] width 97 height 27
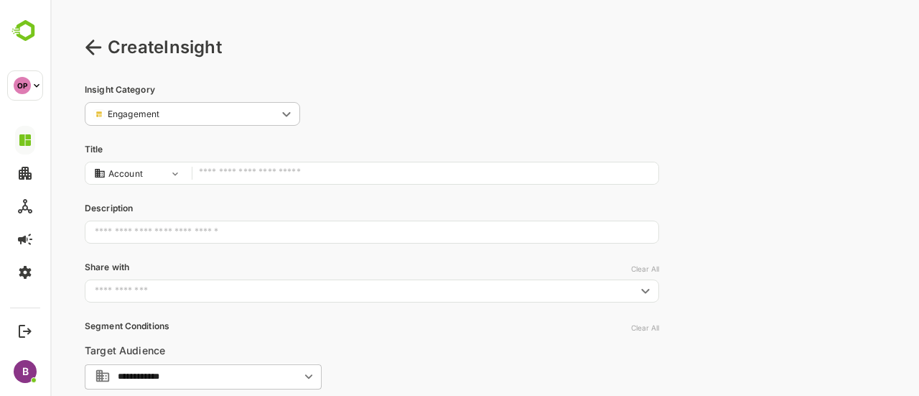
scroll to position [0, 0]
type input "*******"
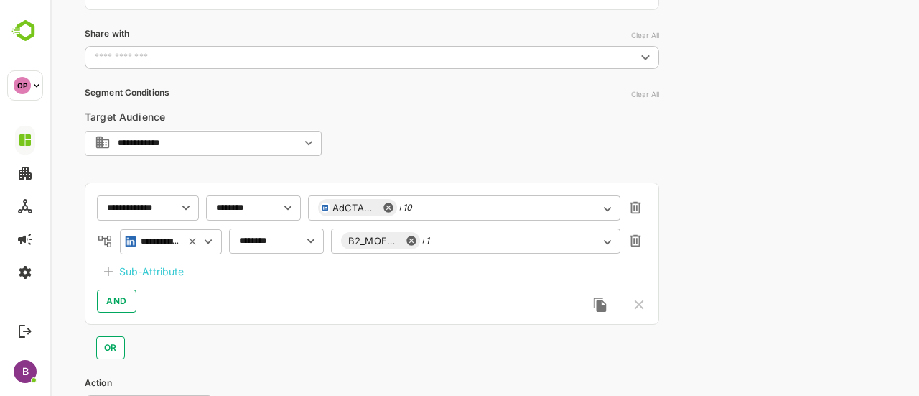
scroll to position [235, 0]
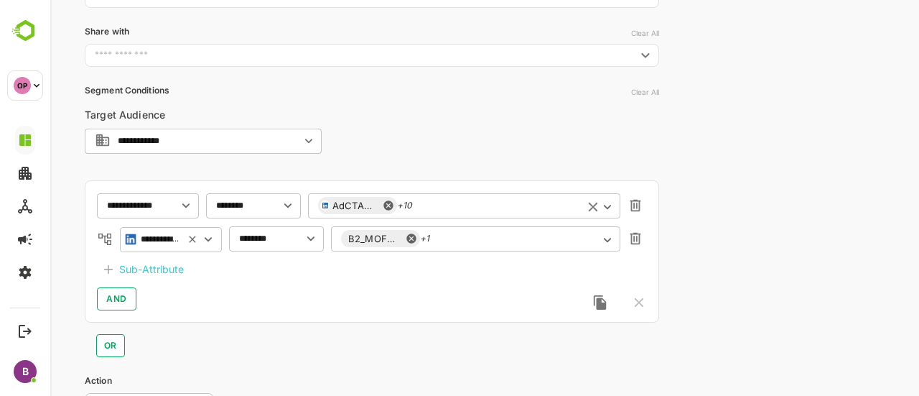
click at [474, 210] on div "AdCTAClick +10 ​" at bounding box center [464, 205] width 312 height 26
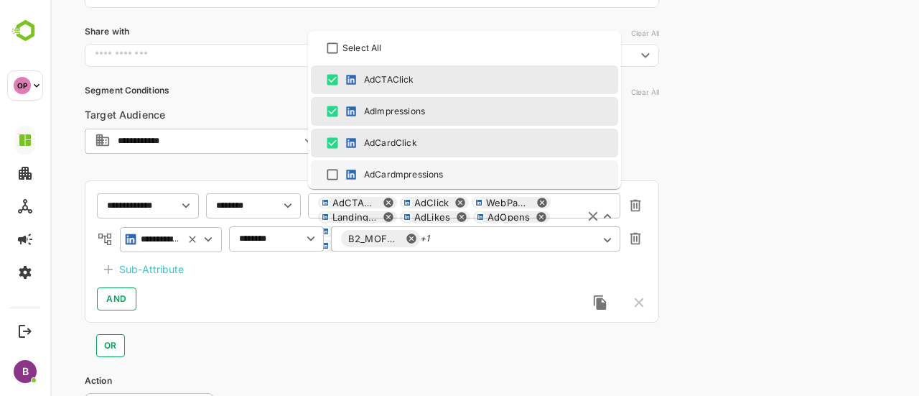
click at [734, 167] on div "**********" at bounding box center [484, 142] width 869 height 755
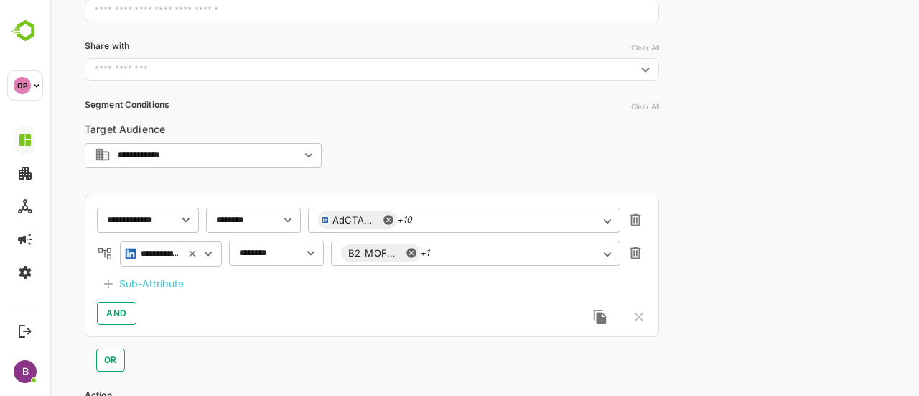
scroll to position [238, 0]
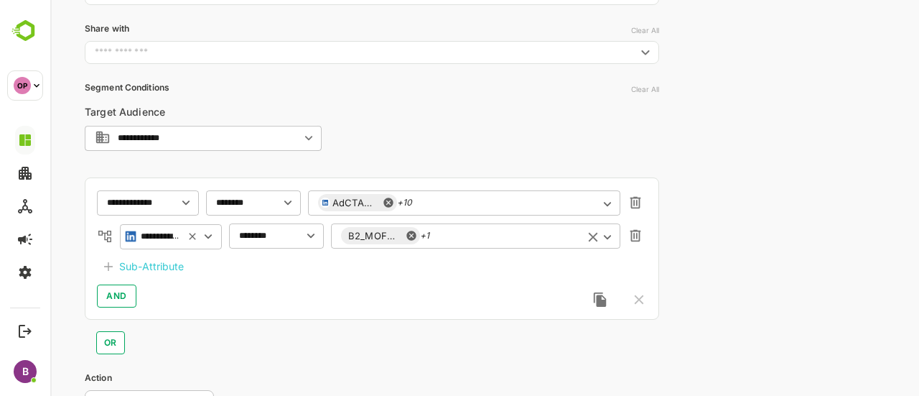
click at [597, 238] on icon "Clear" at bounding box center [593, 237] width 16 height 16
click at [186, 242] on div at bounding box center [200, 236] width 32 height 16
click at [194, 233] on icon at bounding box center [192, 236] width 6 height 6
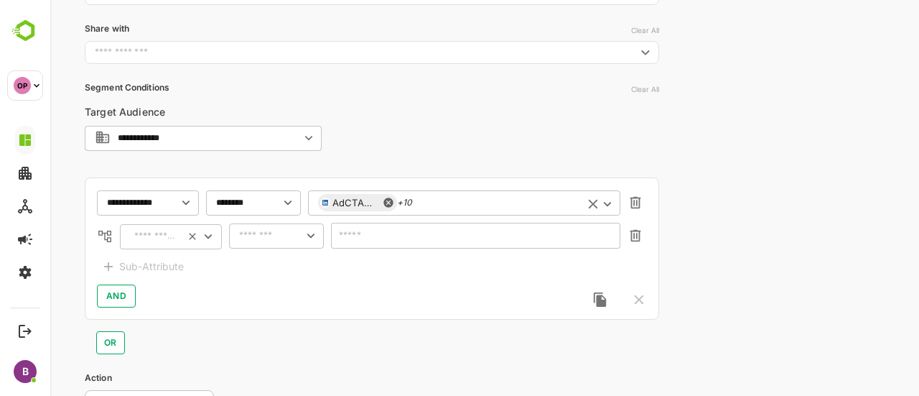
click at [480, 203] on div "AdCTAClick +10 ​" at bounding box center [464, 202] width 312 height 26
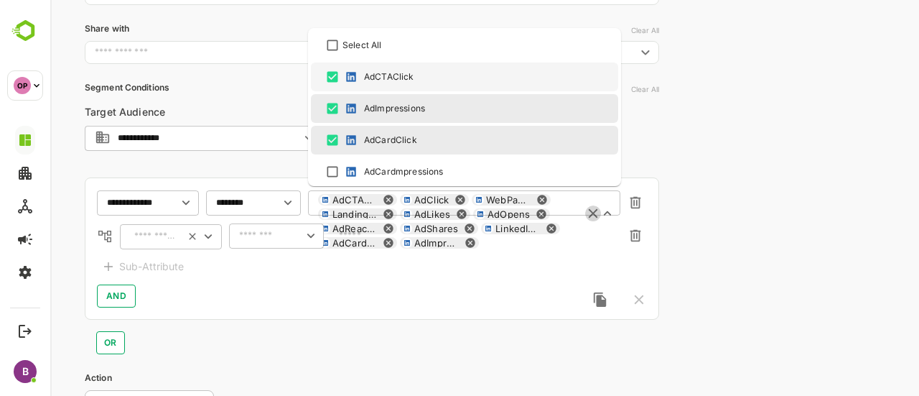
click at [592, 209] on icon "Clear" at bounding box center [593, 213] width 16 height 16
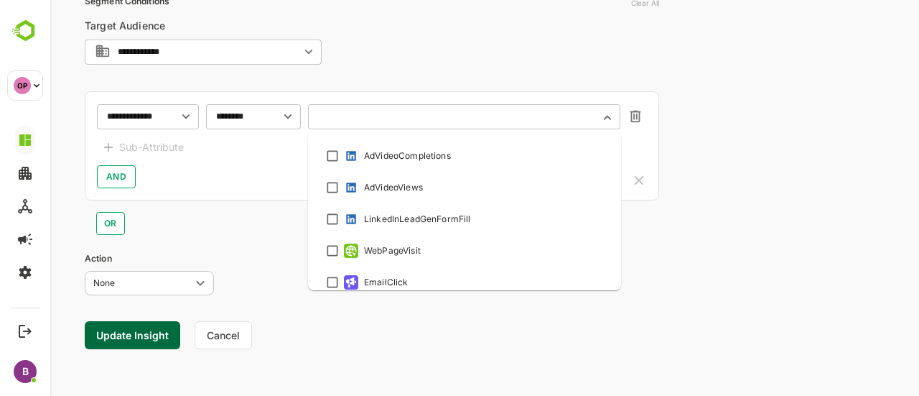
scroll to position [401, 0]
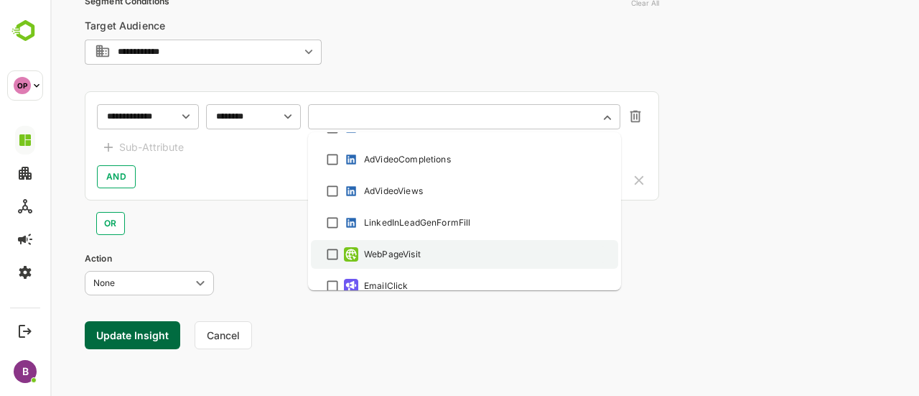
click at [397, 252] on div "WebPageVisit" at bounding box center [392, 254] width 57 height 13
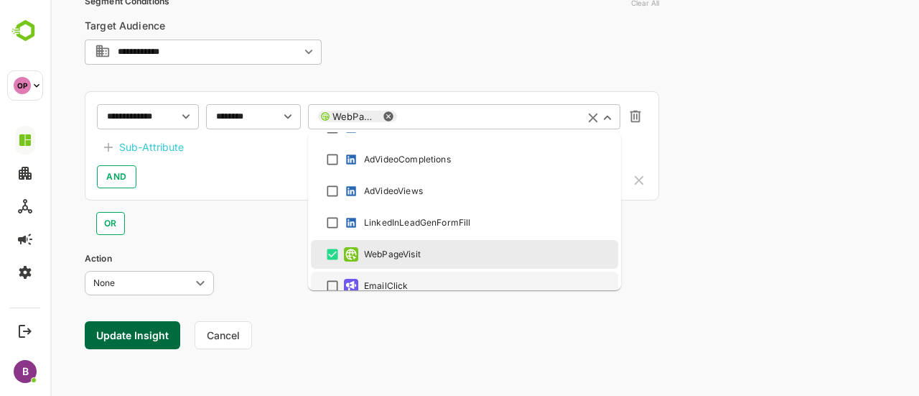
click at [245, 153] on div "**********" at bounding box center [372, 145] width 574 height 109
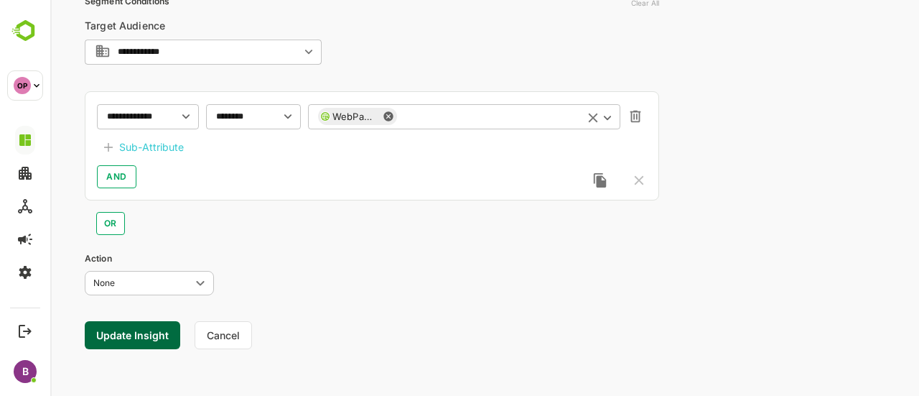
click at [146, 147] on div "Sub-Attribute" at bounding box center [151, 147] width 65 height 17
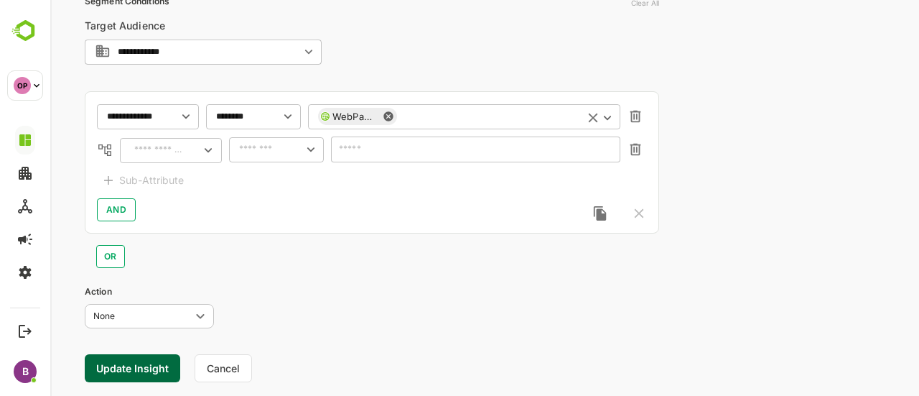
click at [141, 150] on input "text" at bounding box center [158, 150] width 49 height 11
click at [403, 143] on input "text" at bounding box center [475, 149] width 289 height 26
paste input "**********"
type input "**********"
click at [150, 146] on input "text" at bounding box center [158, 150] width 49 height 11
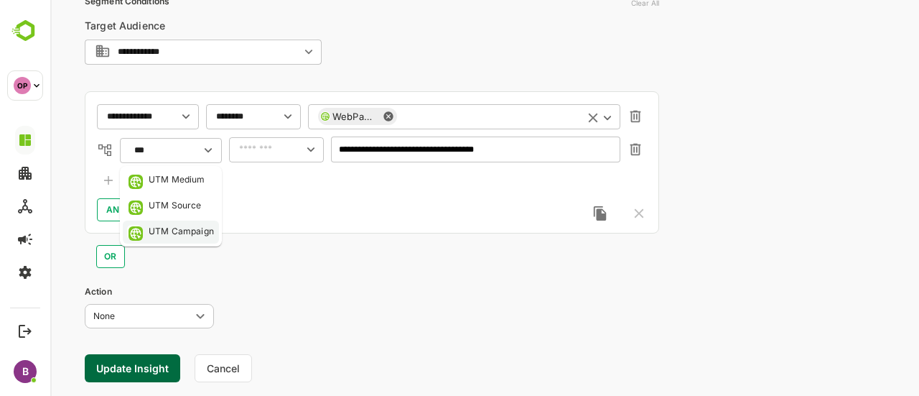
click at [182, 228] on div "UTM Campaign" at bounding box center [181, 232] width 65 height 14
type input "**********"
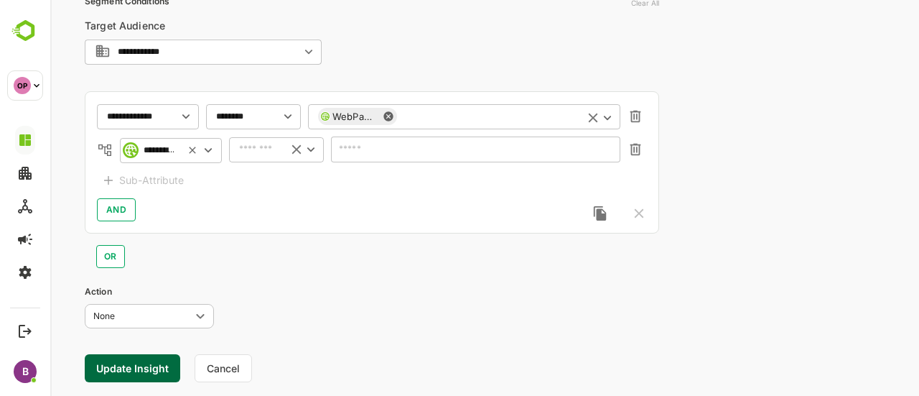
type input "**********"
click at [271, 150] on input "text" at bounding box center [258, 149] width 38 height 11
click at [273, 183] on li "includes" at bounding box center [276, 179] width 89 height 22
type input "********"
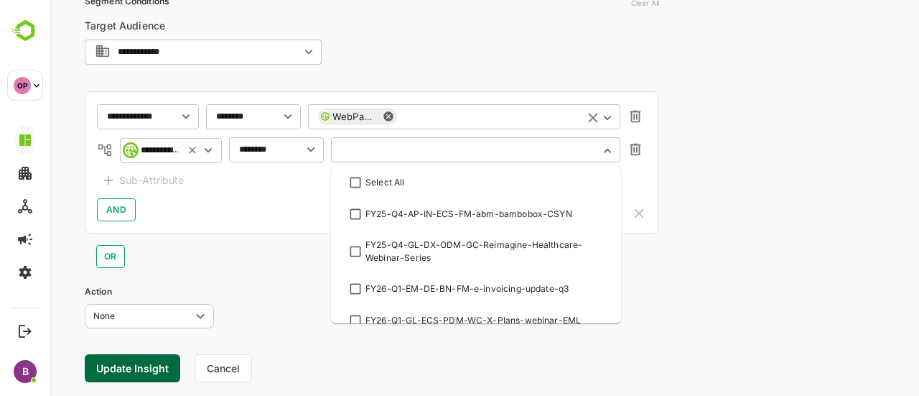
click at [403, 153] on input "text" at bounding box center [475, 149] width 269 height 11
paste input "**********"
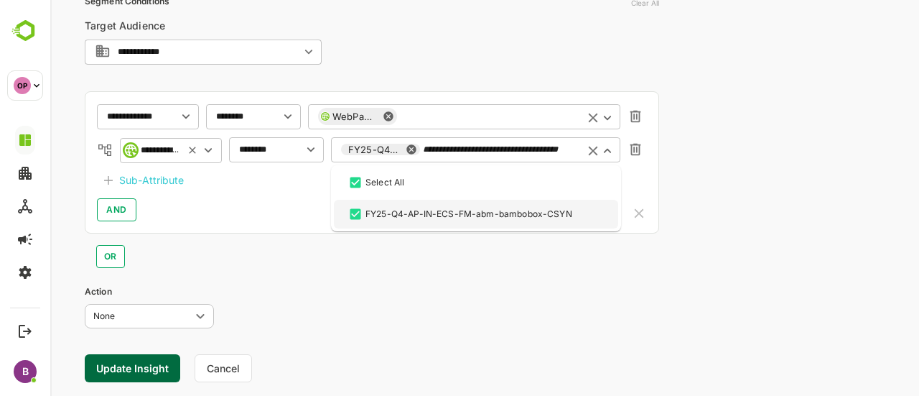
type input "**********"
click at [253, 211] on div "AND" at bounding box center [372, 209] width 550 height 23
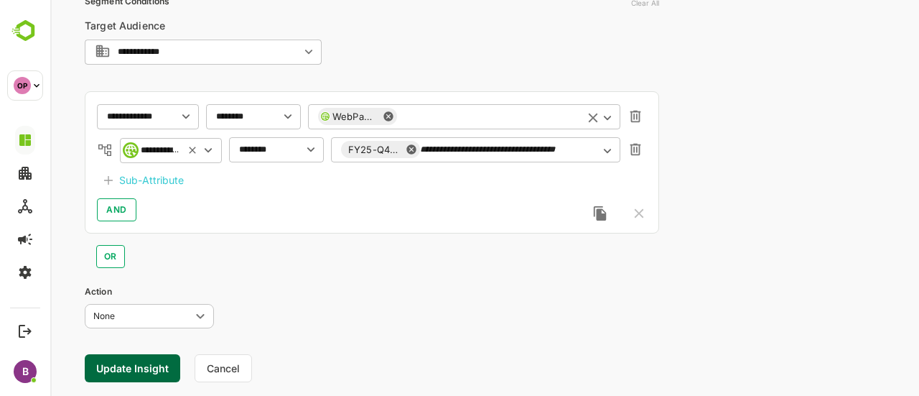
scroll to position [357, 0]
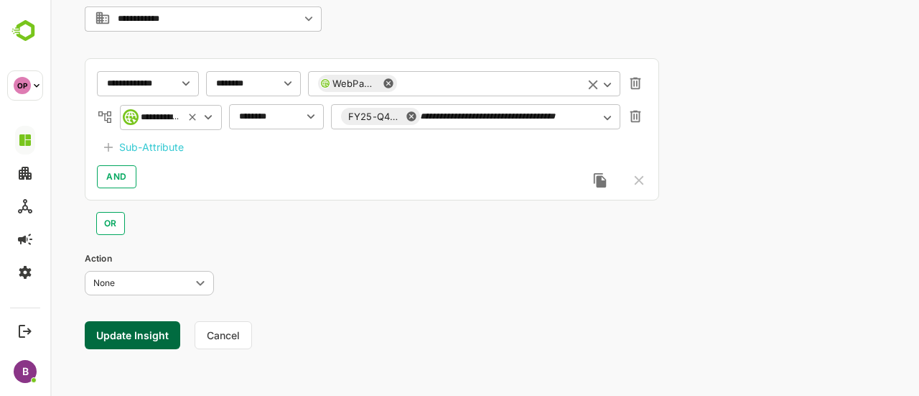
click at [135, 324] on button "Update Insight" at bounding box center [132, 335] width 95 height 28
click at [263, 352] on link "View" at bounding box center [261, 350] width 32 height 17
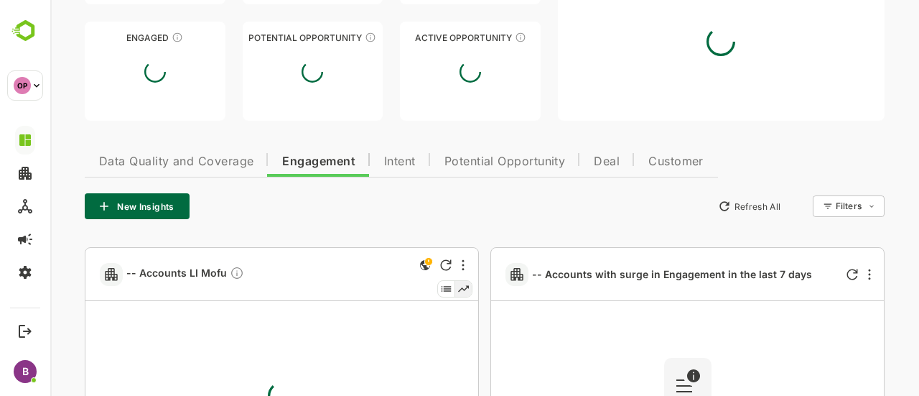
type input "**********"
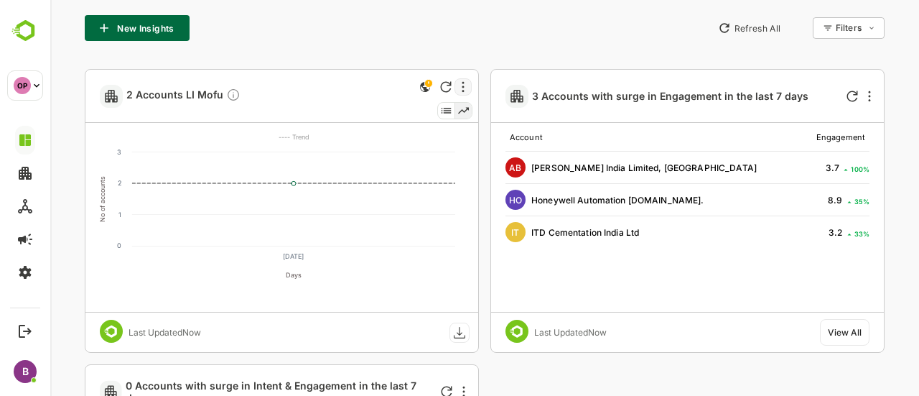
click at [462, 84] on icon "More" at bounding box center [463, 86] width 3 height 11
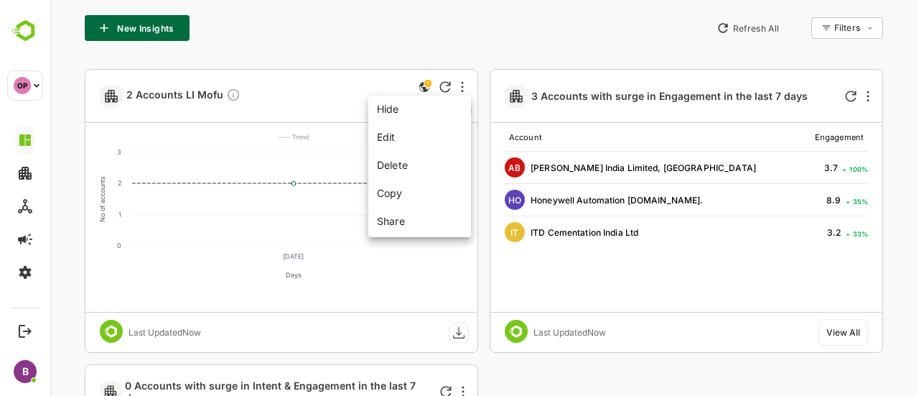
click at [167, 91] on div at bounding box center [484, 198] width 869 height 396
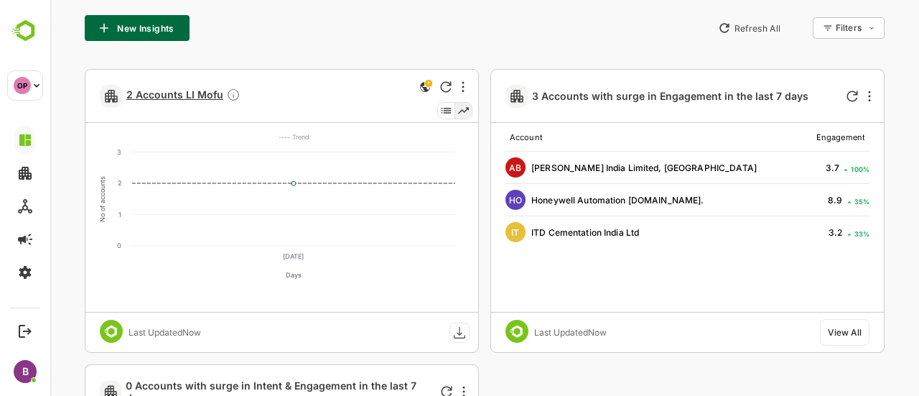
click at [184, 93] on span "2 Accounts LI Mofu" at bounding box center [183, 96] width 114 height 17
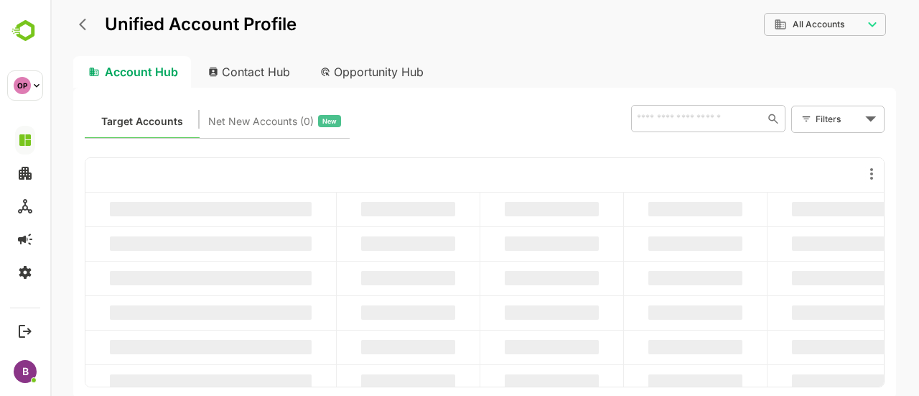
scroll to position [0, 0]
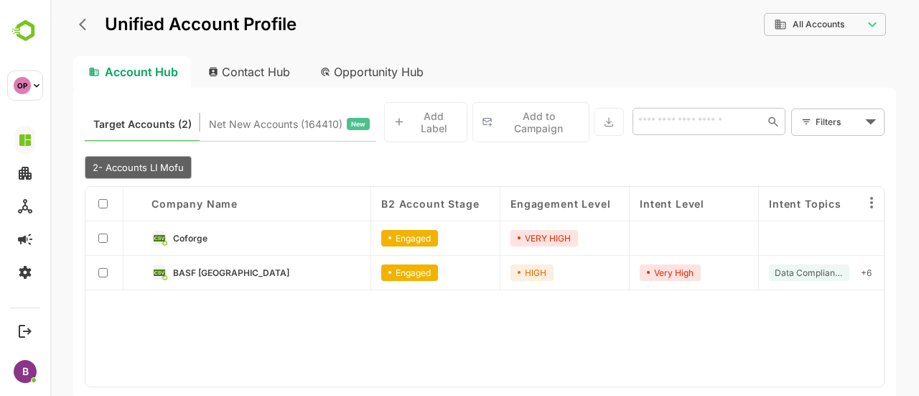
click at [85, 24] on icon "back" at bounding box center [86, 24] width 14 height 14
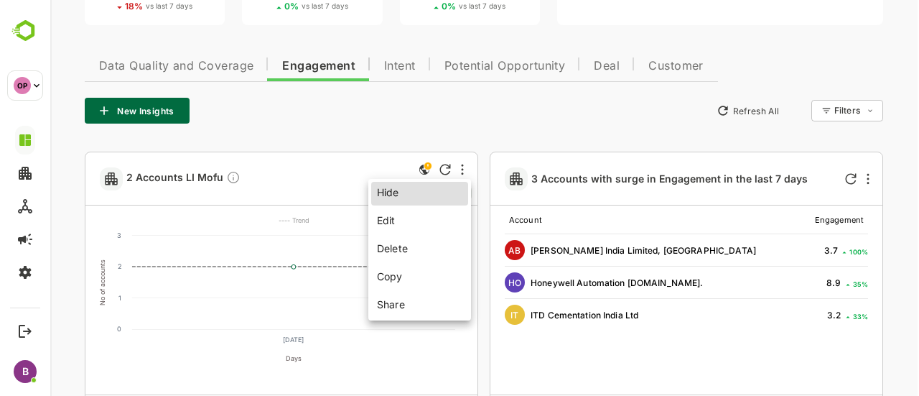
scroll to position [275, 0]
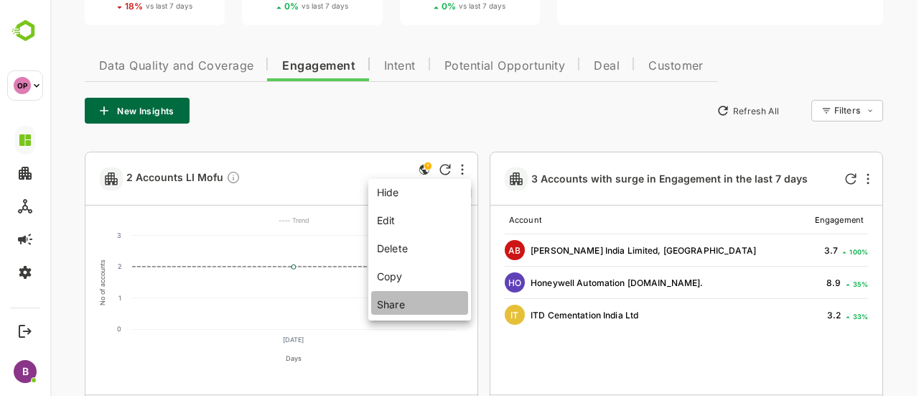
click at [387, 311] on li "Share" at bounding box center [419, 303] width 97 height 24
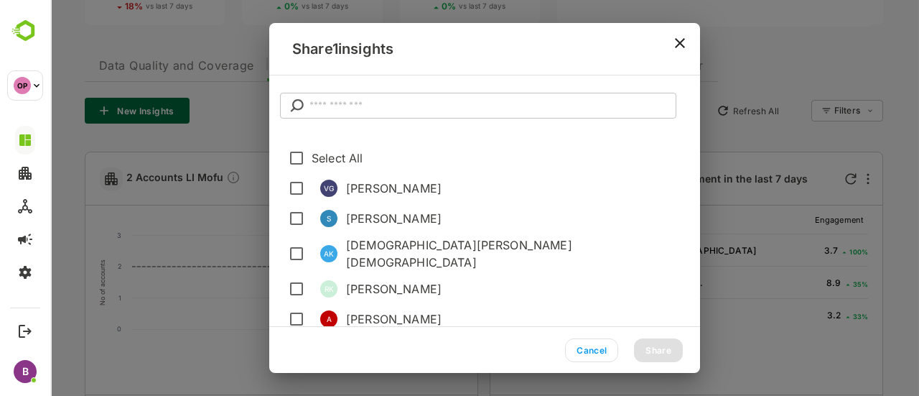
click at [346, 114] on input "text" at bounding box center [492, 106] width 367 height 26
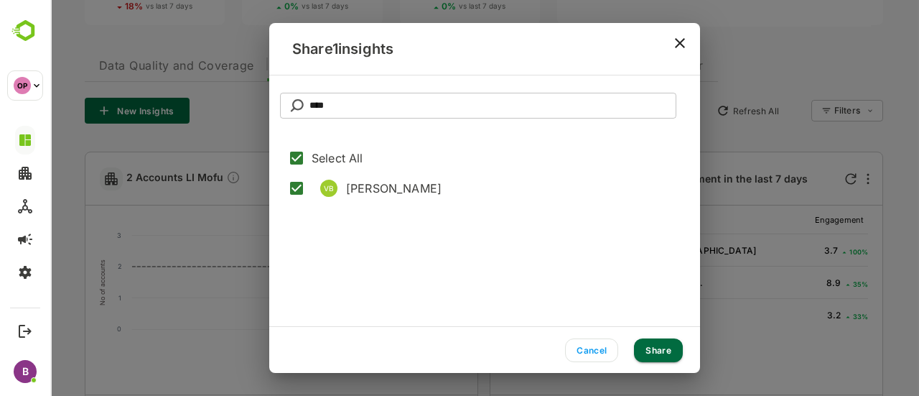
click at [373, 101] on input "****" at bounding box center [492, 106] width 367 height 26
type input "***"
click at [659, 351] on button "Share" at bounding box center [658, 350] width 49 height 24
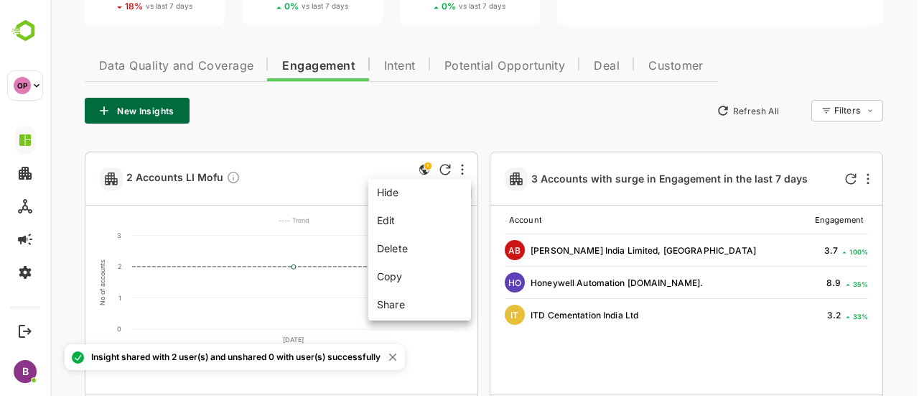
click at [464, 169] on div at bounding box center [484, 198] width 869 height 396
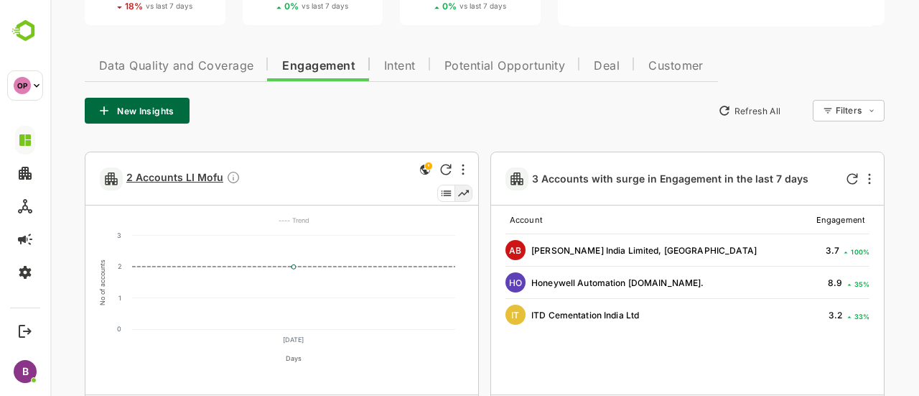
click at [168, 179] on span "2 Accounts LI Mofu" at bounding box center [183, 178] width 114 height 17
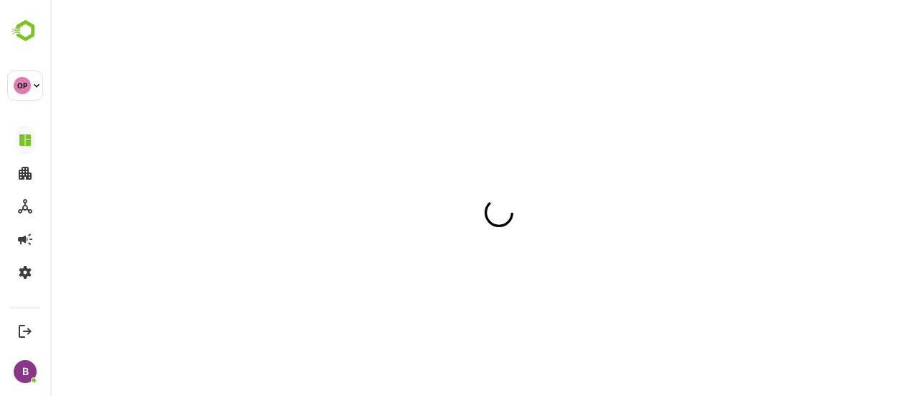
scroll to position [0, 0]
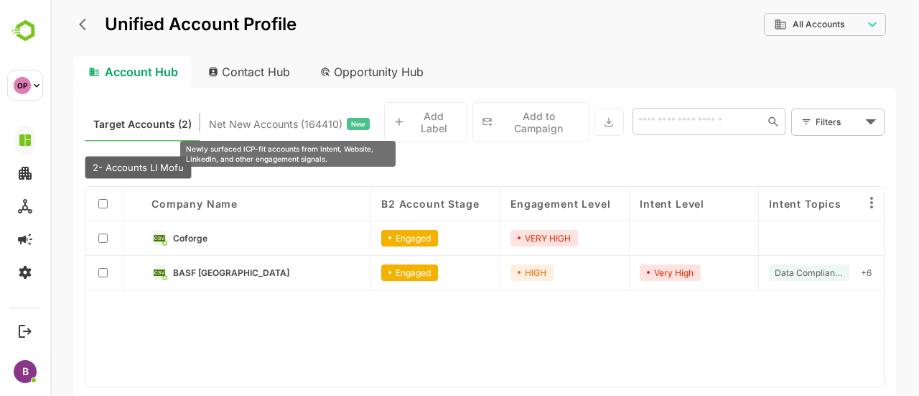
click at [244, 128] on span "Net New Accounts ( 164410 )" at bounding box center [276, 124] width 134 height 19
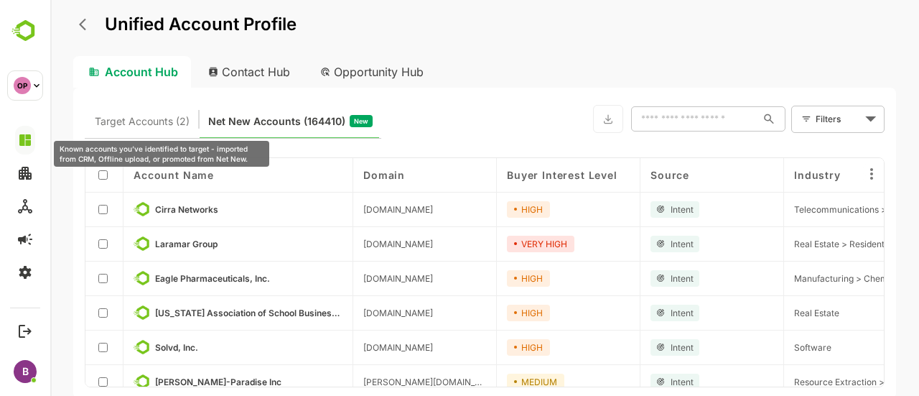
click at [133, 119] on span "Target Accounts (2)" at bounding box center [142, 121] width 95 height 19
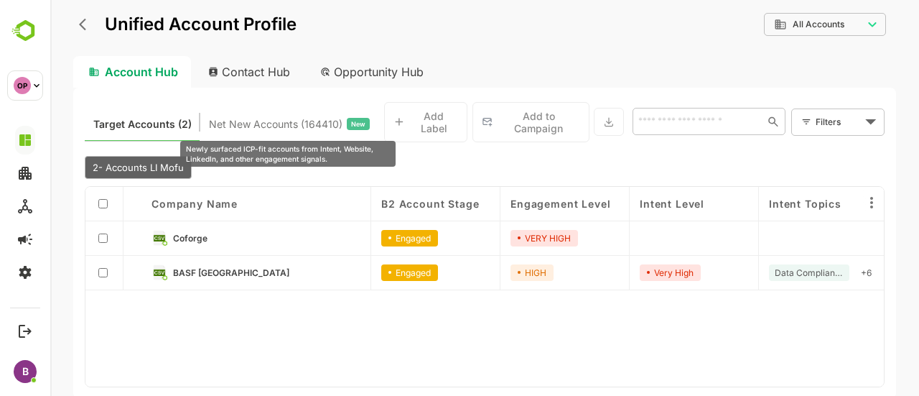
click at [263, 115] on span "Net New Accounts ( 164410 )" at bounding box center [276, 124] width 134 height 19
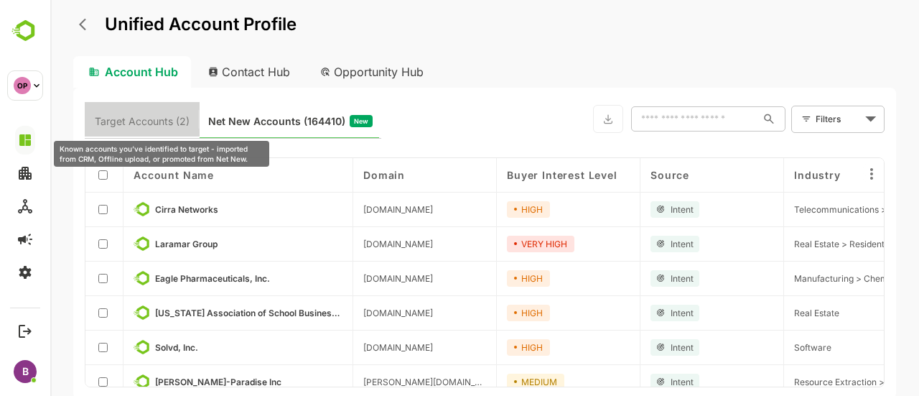
click at [144, 126] on span "Target Accounts (2)" at bounding box center [142, 121] width 95 height 19
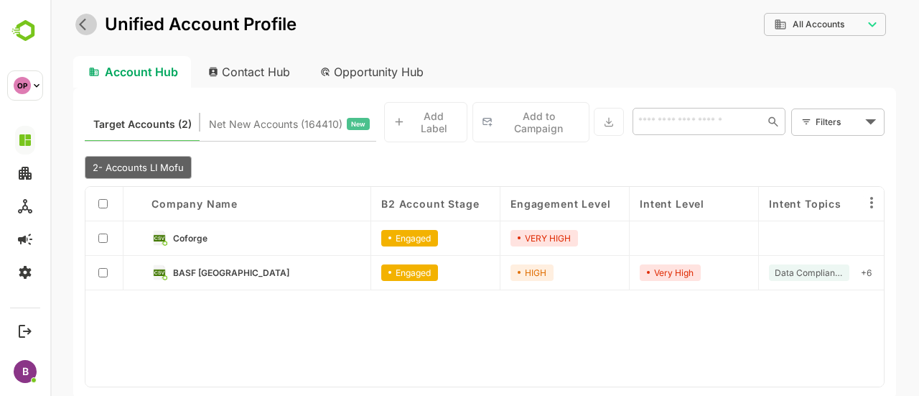
click at [83, 27] on icon "back" at bounding box center [86, 24] width 14 height 14
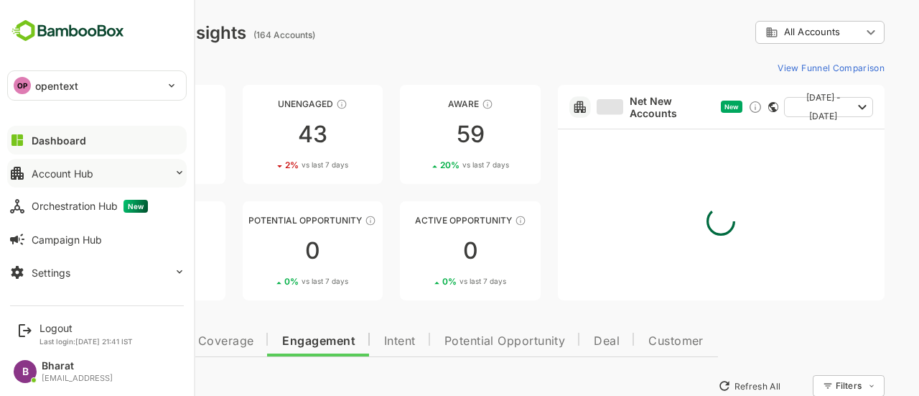
click at [55, 173] on div "Account Hub" at bounding box center [63, 173] width 62 height 12
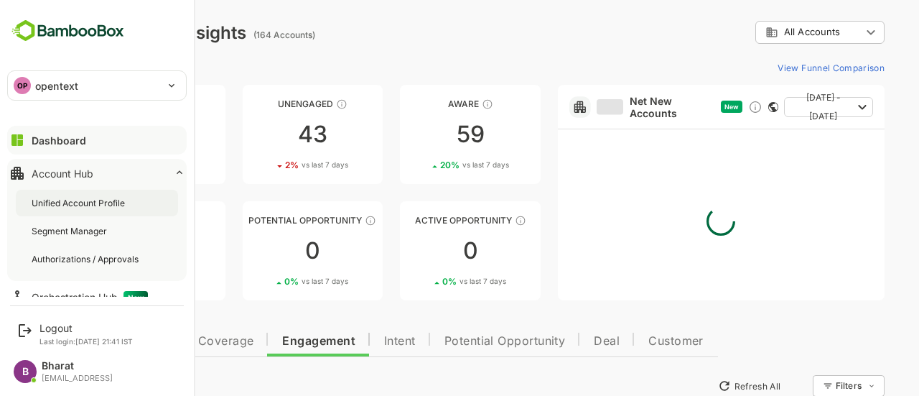
click at [79, 214] on div "Unified Account Profile" at bounding box center [97, 202] width 162 height 27
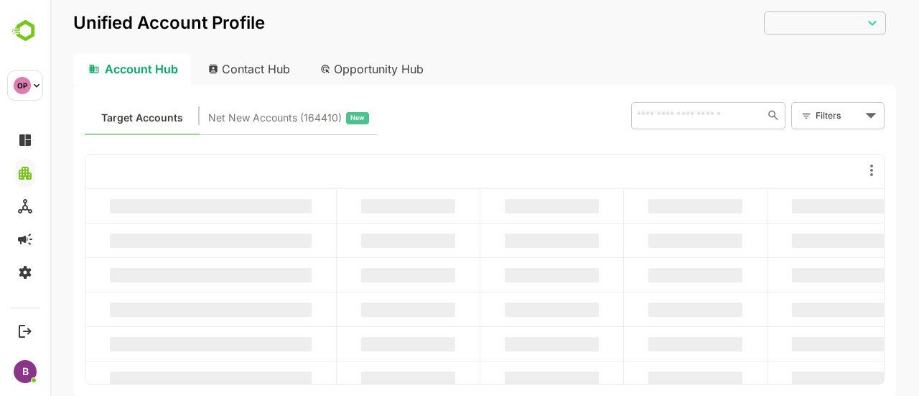
type input "**********"
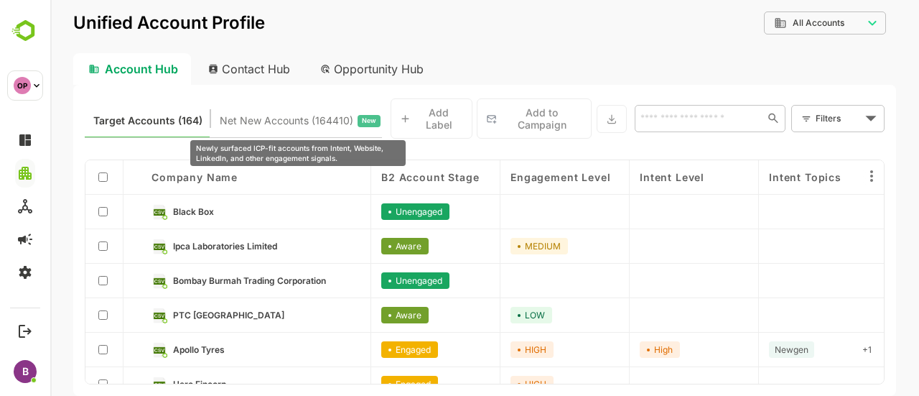
click at [266, 120] on span "Net New Accounts ( 164410 )" at bounding box center [287, 120] width 134 height 19
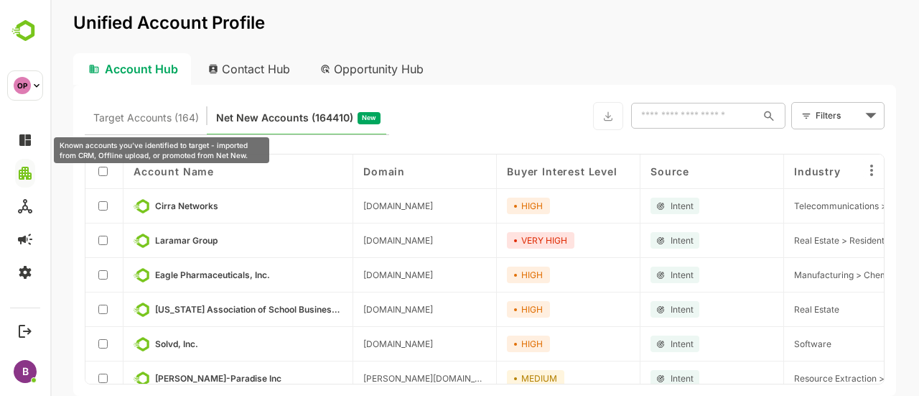
click at [154, 126] on span "Target Accounts (164)" at bounding box center [146, 117] width 106 height 19
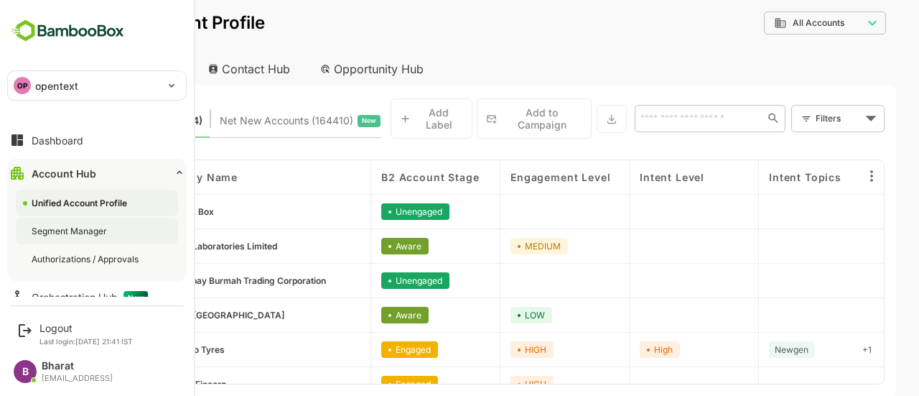
click at [75, 238] on div "Segment Manager" at bounding box center [97, 230] width 162 height 27
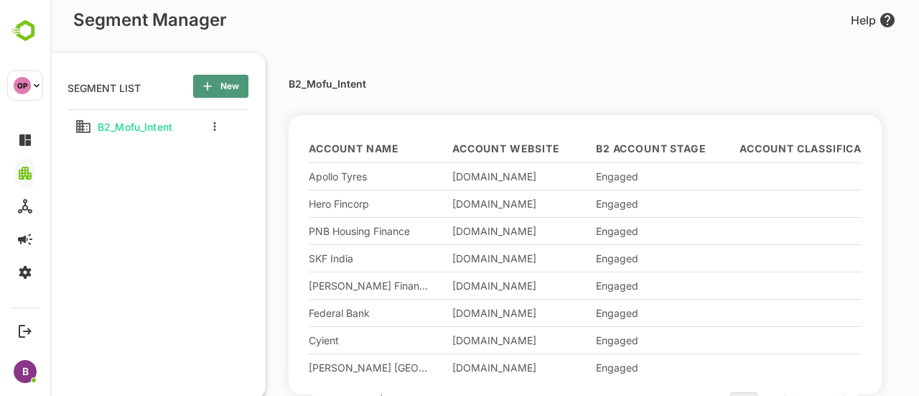
click at [225, 92] on span "New" at bounding box center [221, 86] width 32 height 19
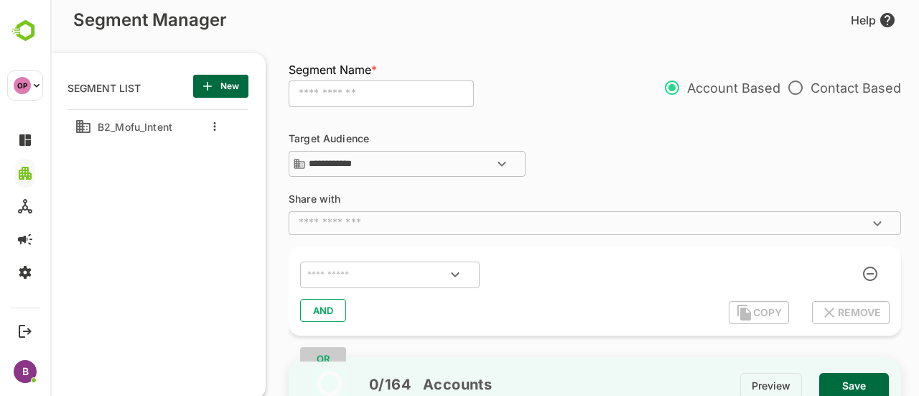
click at [347, 209] on h6 "Share with" at bounding box center [353, 202] width 129 height 17
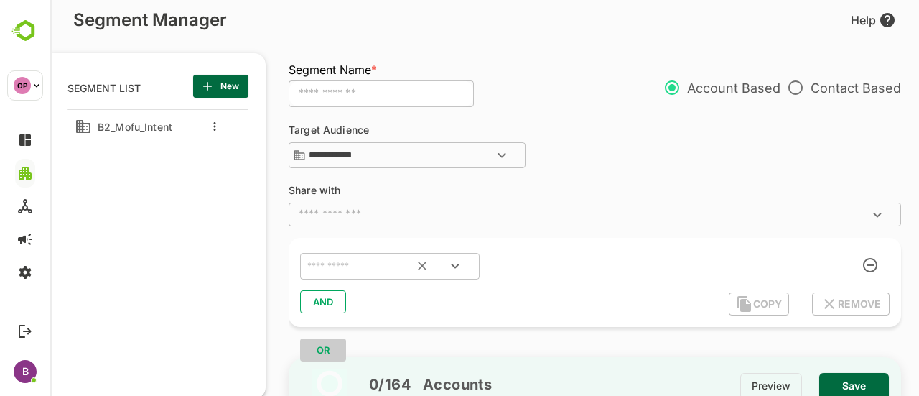
click at [334, 275] on div "​" at bounding box center [389, 266] width 179 height 27
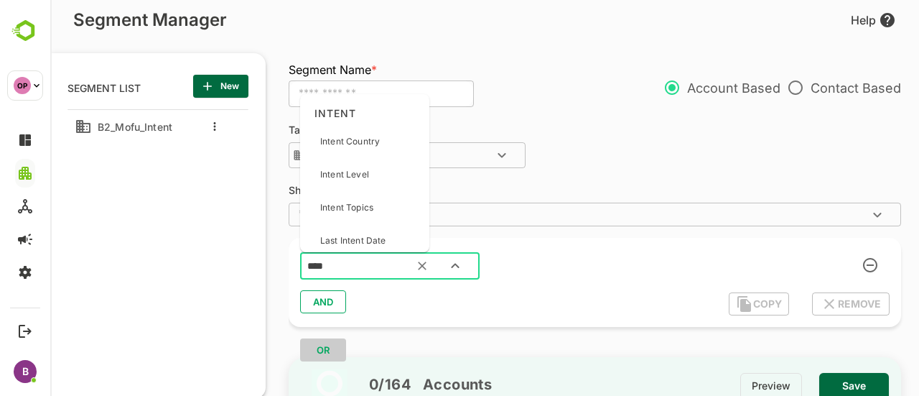
type input "*****"
click at [370, 212] on p "Intent Topics" at bounding box center [346, 207] width 53 height 13
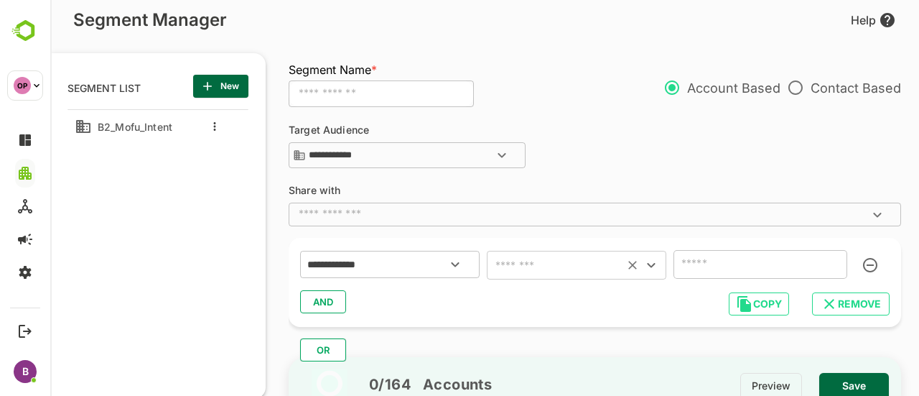
click at [551, 273] on input "text" at bounding box center [555, 265] width 128 height 20
click at [527, 143] on li "includes" at bounding box center [576, 152] width 179 height 26
type input "********"
click at [689, 261] on input "text" at bounding box center [739, 264] width 123 height 20
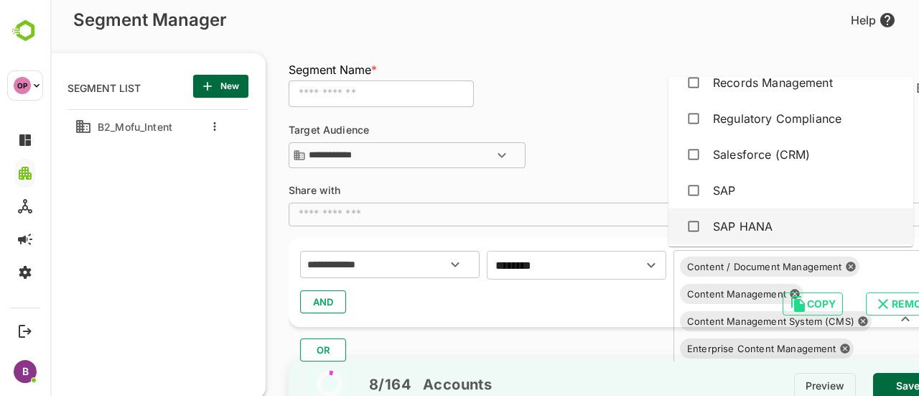
scroll to position [1263, 0]
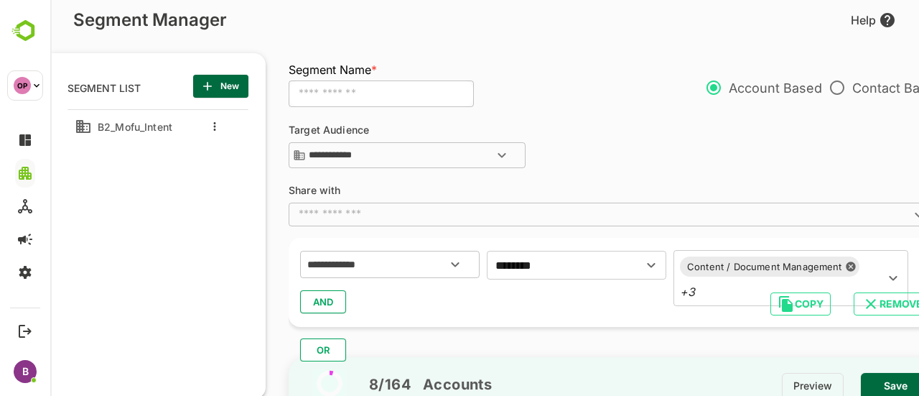
click at [604, 159] on div "**********" at bounding box center [616, 148] width 654 height 46
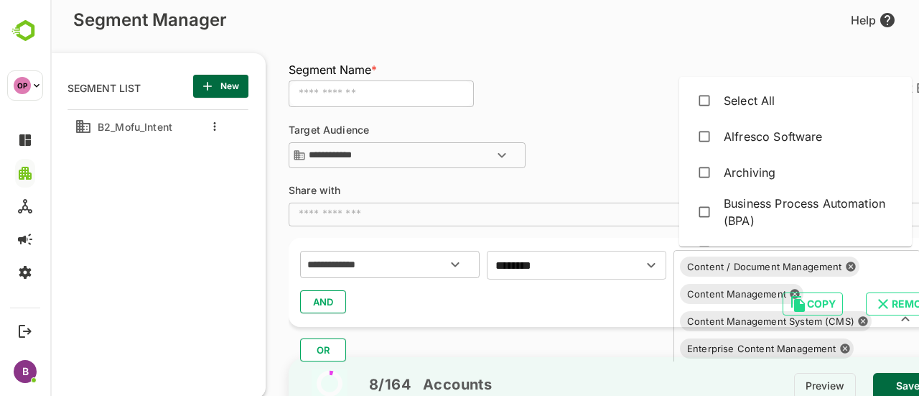
click at [745, 293] on div "Content / Document Management Content Management Content Management System (CMS…" at bounding box center [796, 319] width 247 height 138
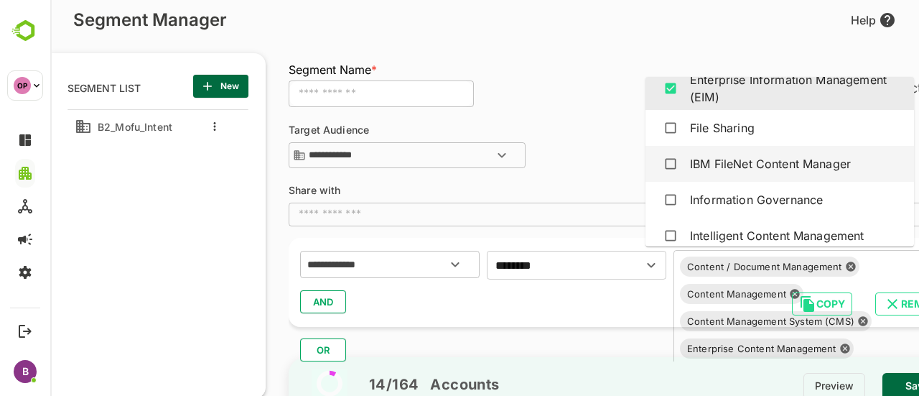
scroll to position [691, 0]
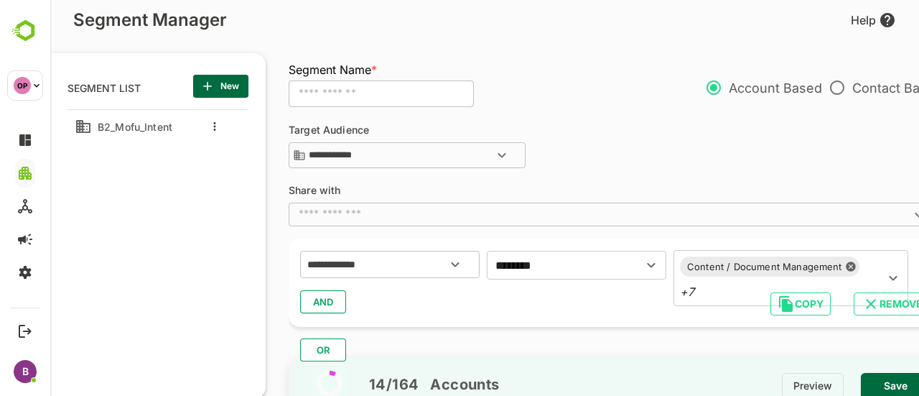
click at [599, 169] on div "**********" at bounding box center [616, 148] width 654 height 46
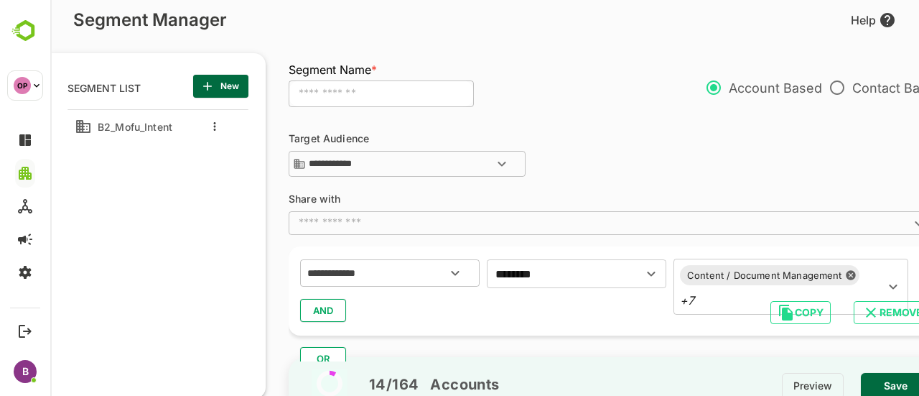
click at [342, 98] on input "text" at bounding box center [381, 93] width 185 height 27
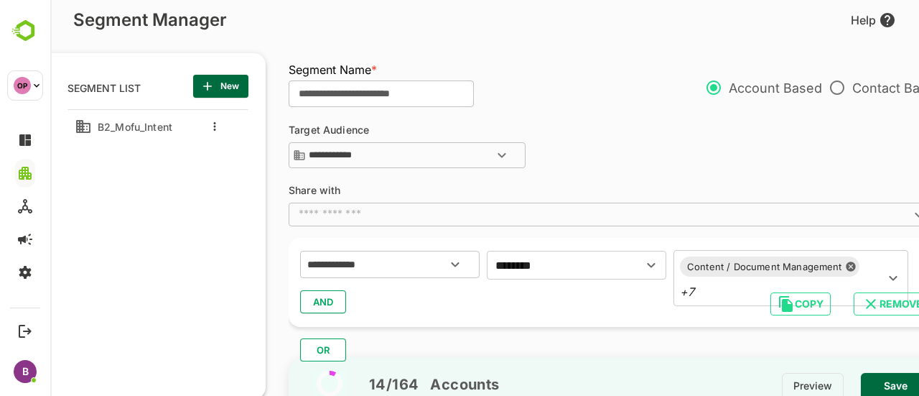
type input "**********"
click at [892, 383] on span "Save" at bounding box center [895, 385] width 47 height 19
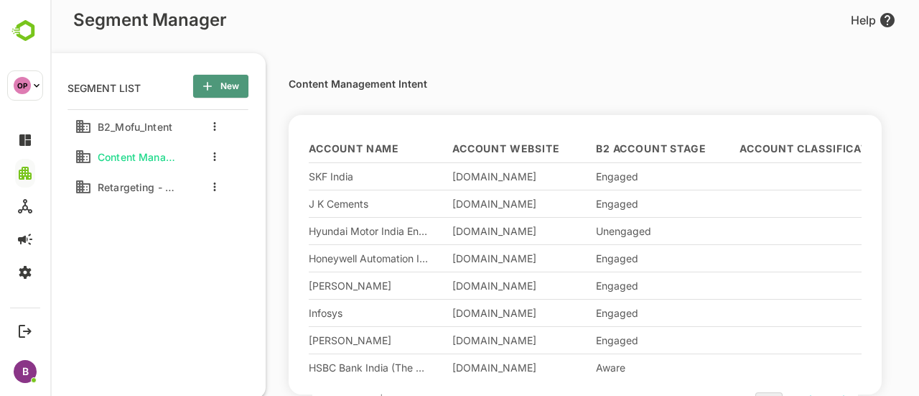
click at [210, 84] on icon "button" at bounding box center [207, 86] width 14 height 14
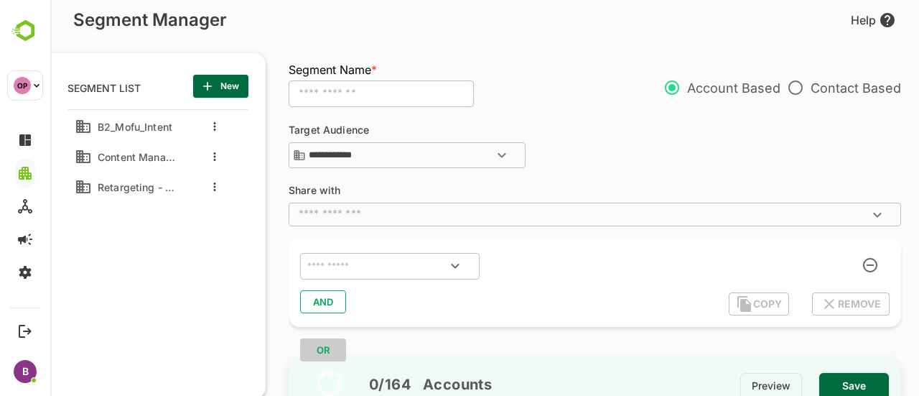
click at [375, 203] on div "​" at bounding box center [595, 213] width 612 height 23
click at [347, 220] on input "text" at bounding box center [583, 214] width 580 height 14
click at [373, 216] on input "text" at bounding box center [583, 214] width 580 height 14
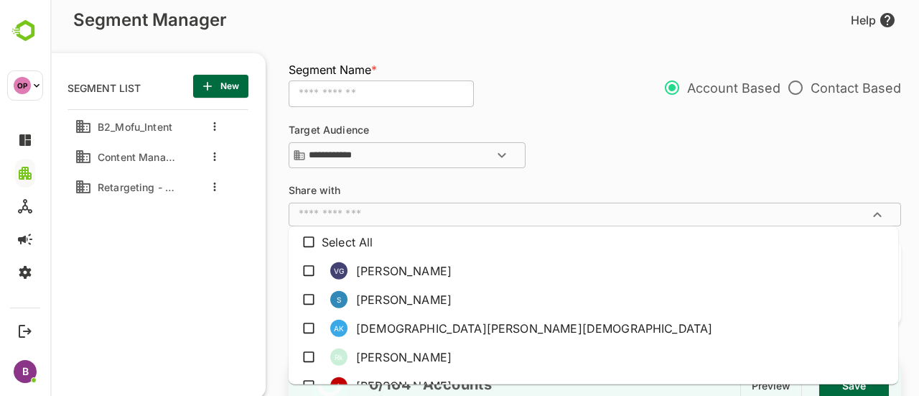
click at [444, 169] on div "**********" at bounding box center [407, 156] width 237 height 29
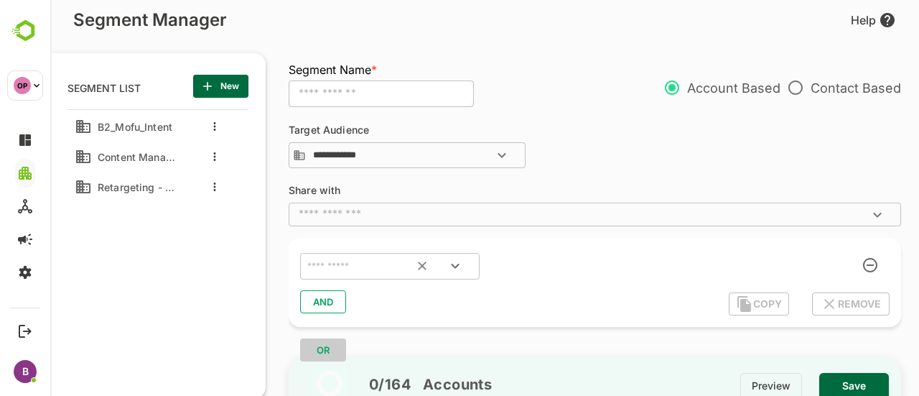
click at [365, 271] on input "text" at bounding box center [371, 266] width 135 height 19
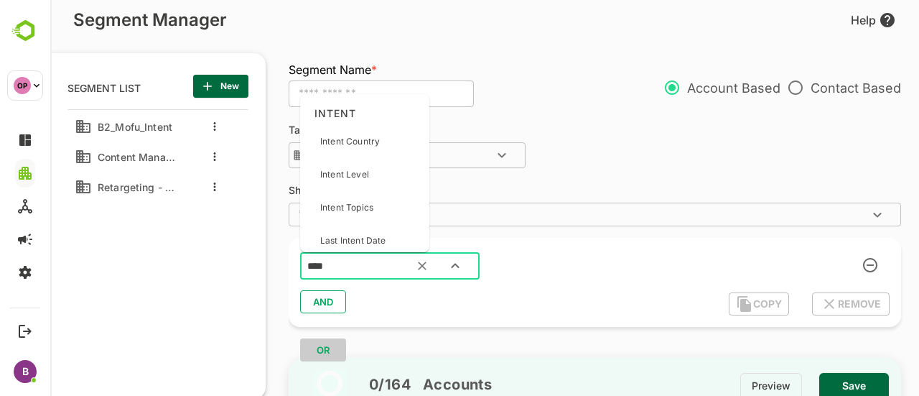
type input "*****"
click at [349, 202] on p "Intent Topics" at bounding box center [346, 207] width 53 height 13
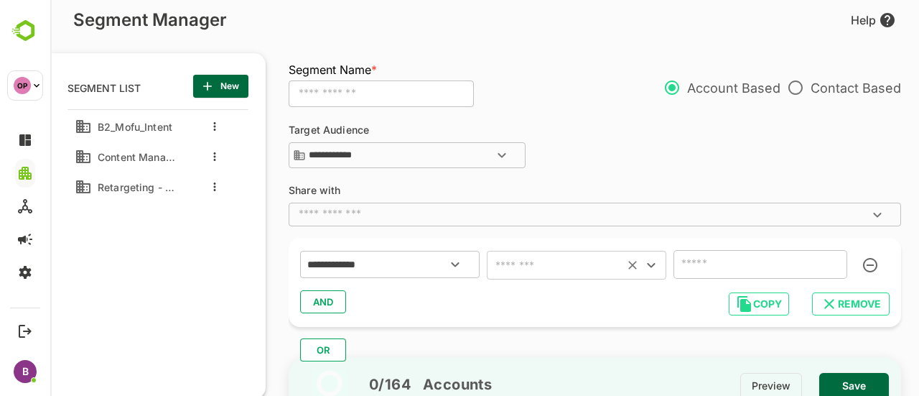
click at [510, 255] on input "text" at bounding box center [555, 265] width 128 height 20
click at [542, 149] on li "includes" at bounding box center [576, 152] width 179 height 26
type input "********"
click at [715, 276] on div "​" at bounding box center [760, 264] width 174 height 29
click at [755, 258] on input "text" at bounding box center [739, 264] width 123 height 20
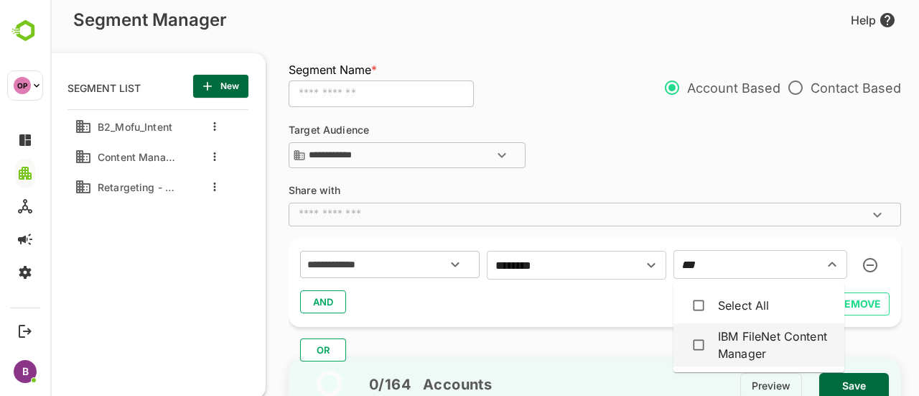
click at [712, 354] on div "IBM FileNet Content Manager" at bounding box center [759, 344] width 148 height 34
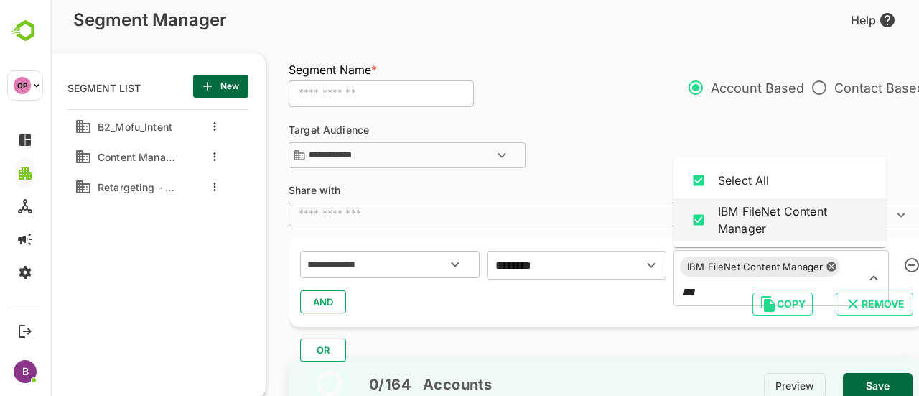
type input "***"
click at [604, 312] on div "AND" at bounding box center [606, 301] width 613 height 27
click at [857, 274] on div "IBM FileNet Content Manager *** ​" at bounding box center [780, 278] width 215 height 56
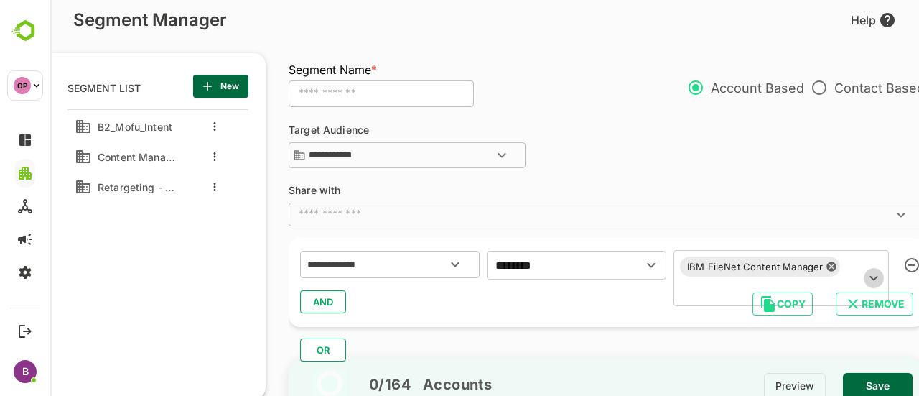
click at [874, 275] on icon "Open" at bounding box center [873, 277] width 17 height 17
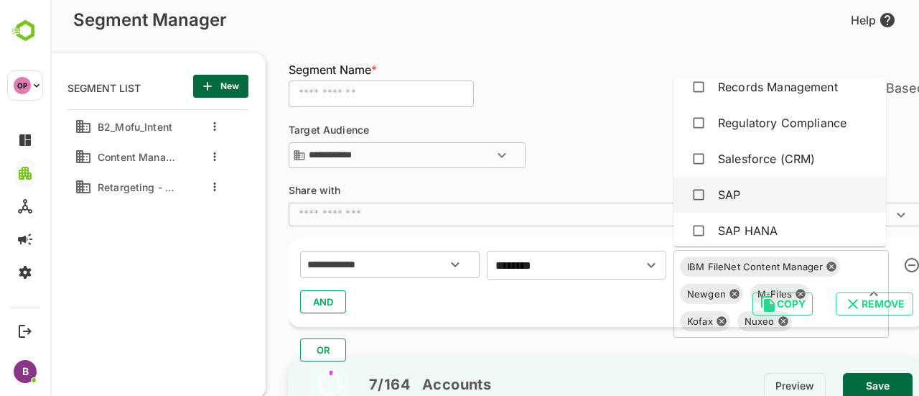
scroll to position [1337, 0]
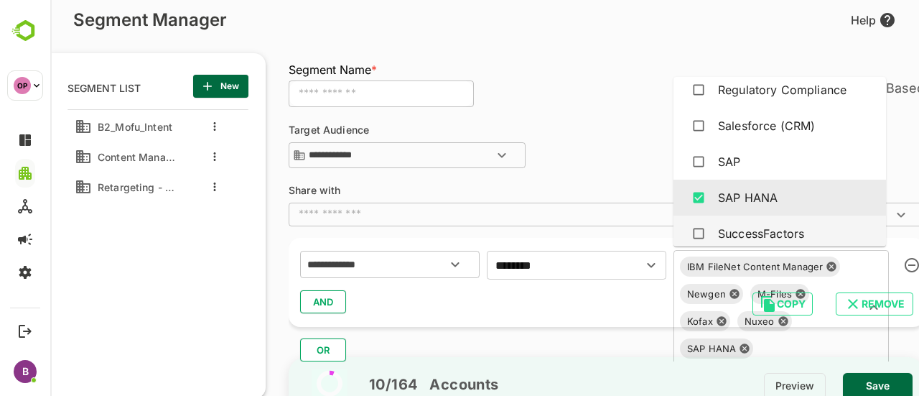
click at [712, 223] on div "SuccessFactors" at bounding box center [779, 233] width 189 height 27
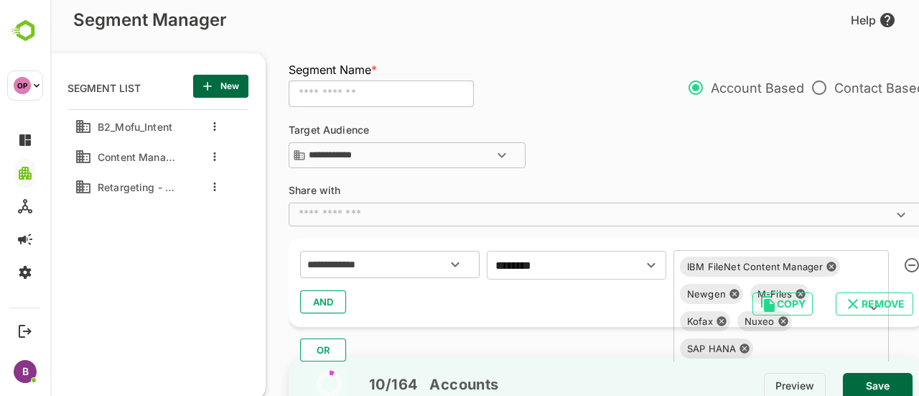
scroll to position [12, 0]
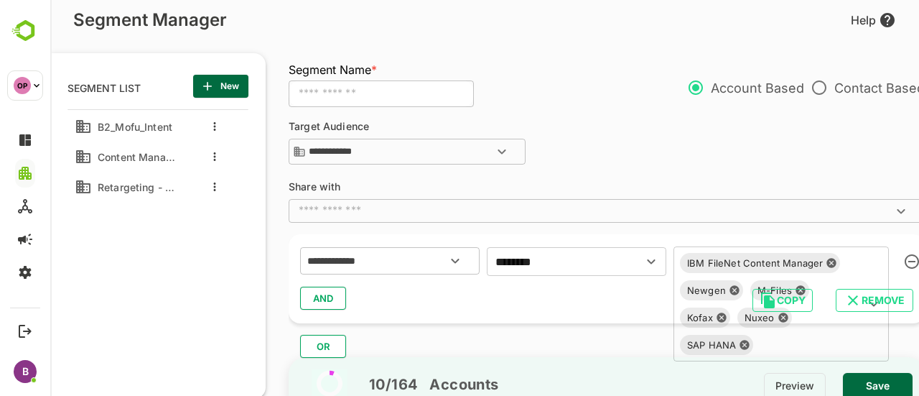
click at [774, 342] on input "text" at bounding box center [800, 344] width 84 height 20
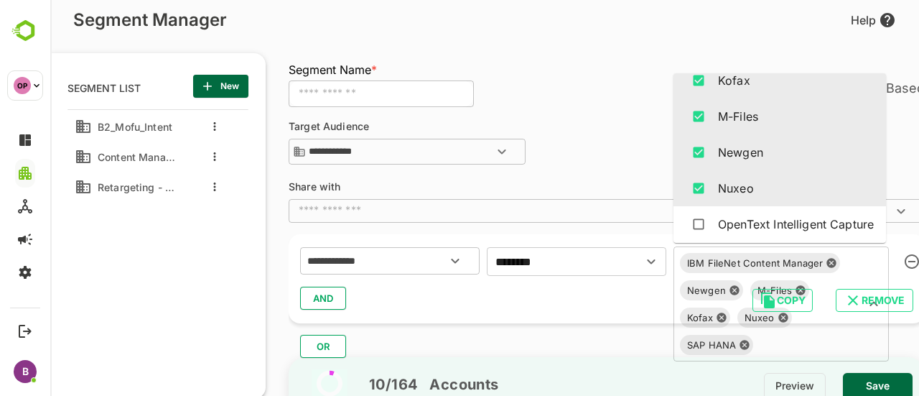
scroll to position [1337, 0]
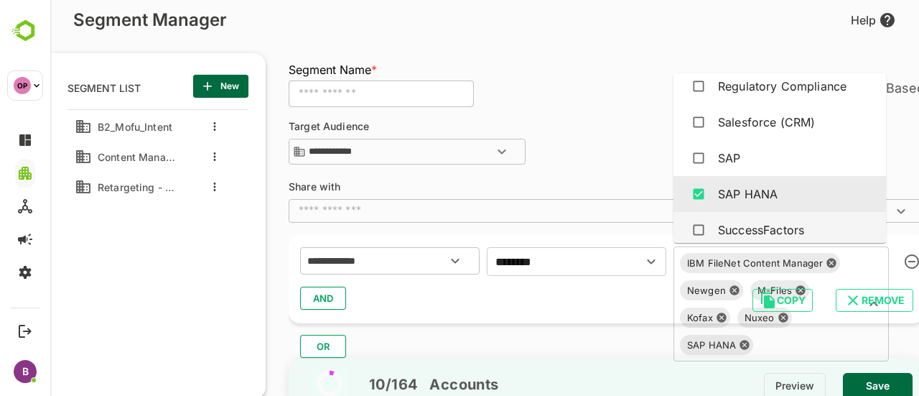
click at [739, 221] on div "SuccessFactors" at bounding box center [761, 229] width 86 height 17
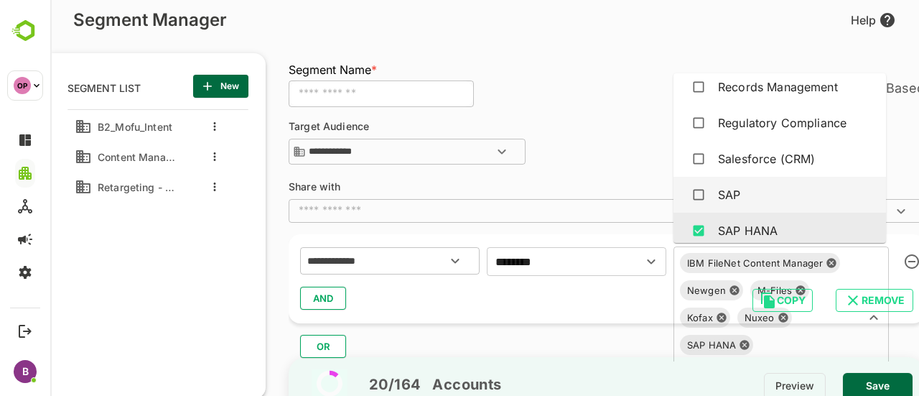
scroll to position [1299, 0]
click at [720, 187] on div "SAP" at bounding box center [729, 195] width 22 height 17
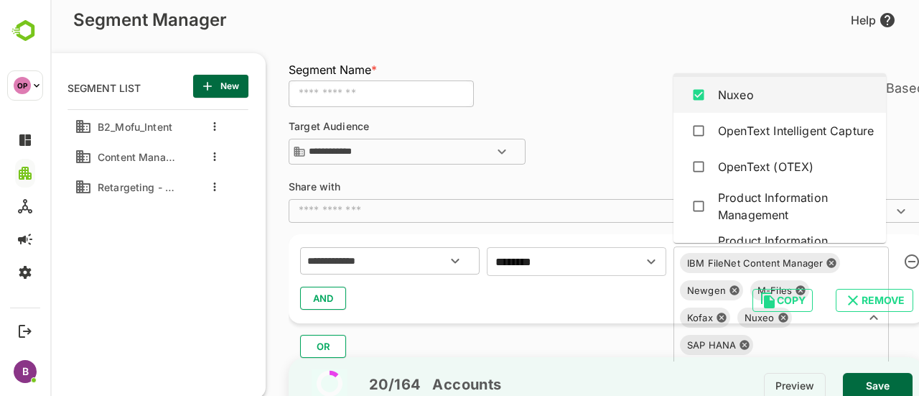
scroll to position [1040, 0]
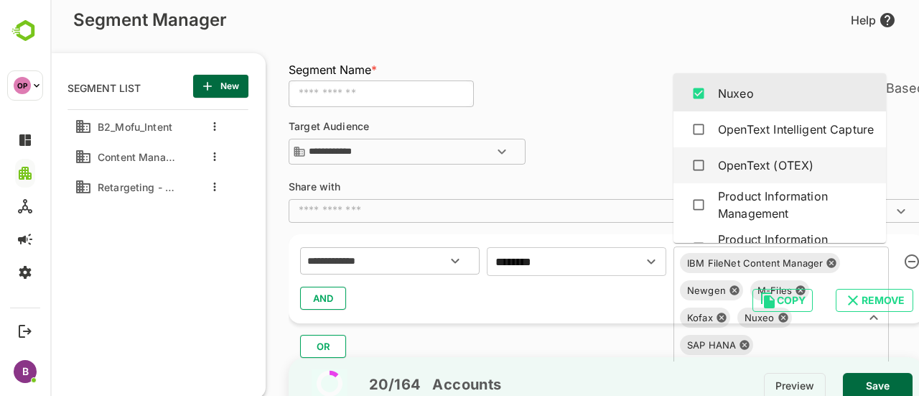
click at [744, 179] on div "OpenText (OTEX)" at bounding box center [779, 164] width 189 height 27
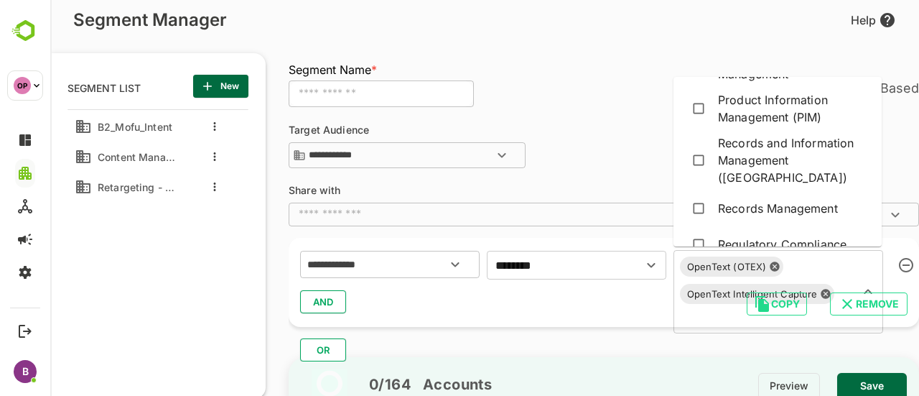
scroll to position [1058, 0]
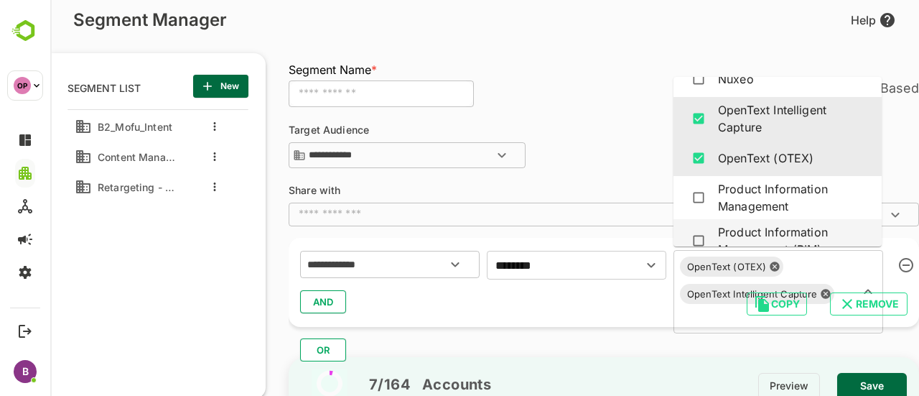
click at [623, 159] on div "**********" at bounding box center [604, 148] width 630 height 46
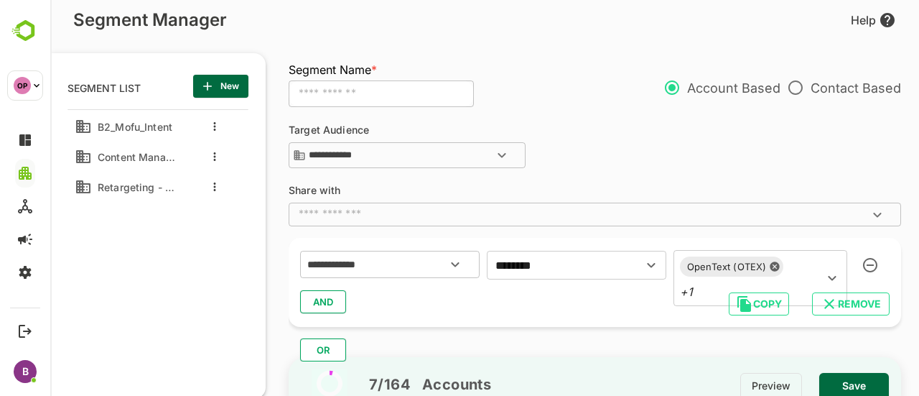
click at [828, 280] on icon "Open" at bounding box center [832, 278] width 8 height 5
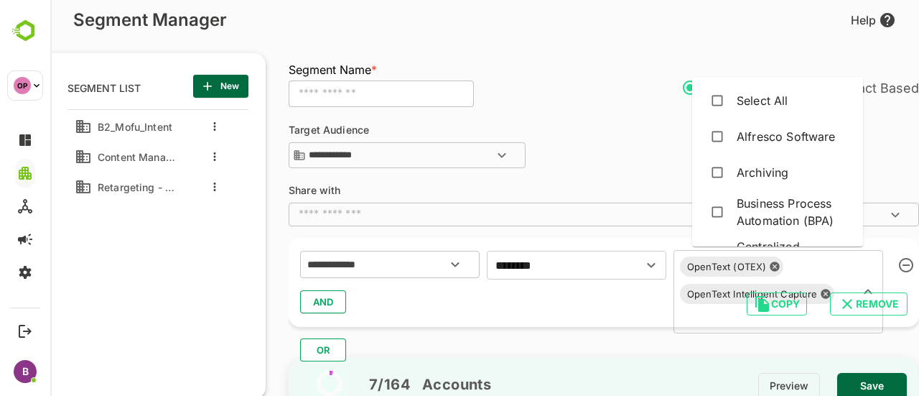
scroll to position [1122, 0]
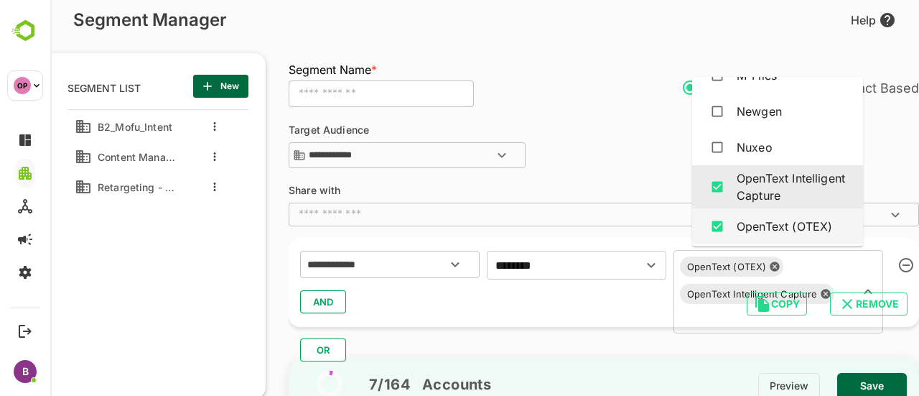
click at [610, 192] on div "**********" at bounding box center [611, 238] width 645 height 245
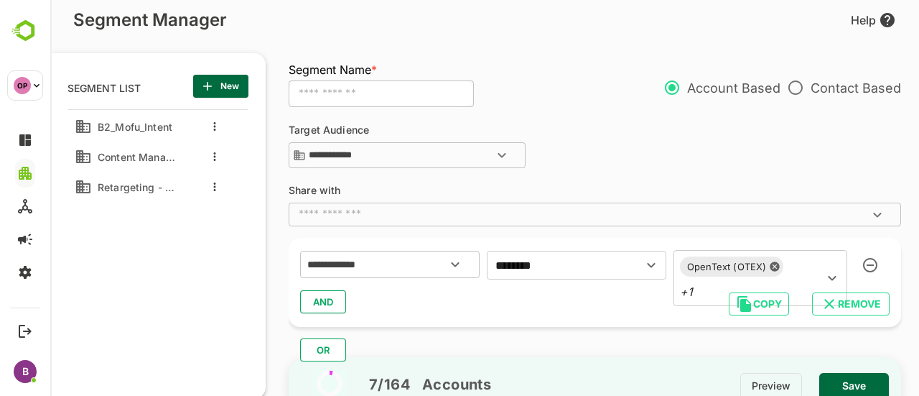
click at [352, 91] on input "text" at bounding box center [381, 93] width 185 height 27
type input "*********"
click at [844, 377] on span "Save" at bounding box center [853, 385] width 47 height 19
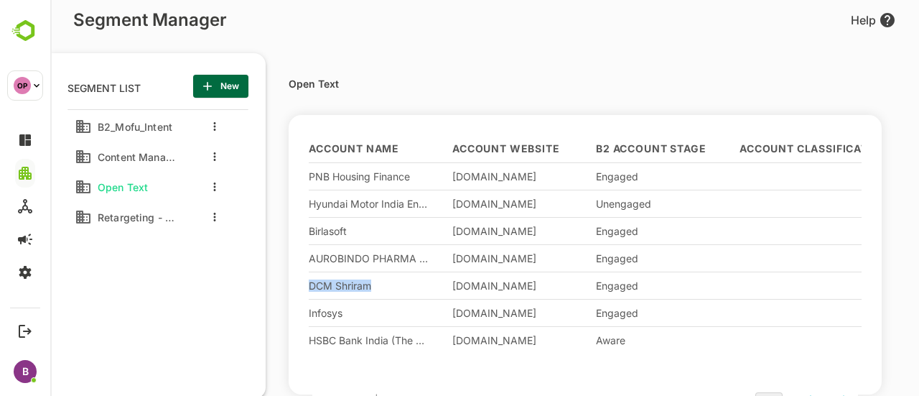
drag, startPoint x: 382, startPoint y: 282, endPoint x: 278, endPoint y: 291, distance: 104.4
click at [278, 291] on div "Open Text Account Name Account Website B2 Account Stage Account Classification …" at bounding box center [592, 221] width 653 height 370
drag, startPoint x: 313, startPoint y: 256, endPoint x: 416, endPoint y: 253, distance: 103.4
click at [416, 253] on div "AUROBINDO PHARMA LTD" at bounding box center [369, 258] width 121 height 12
click at [327, 228] on div "Birlasoft" at bounding box center [369, 231] width 121 height 12
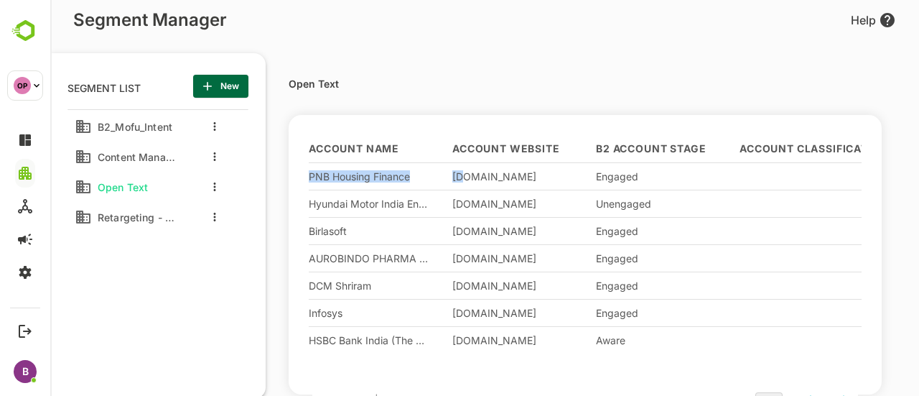
drag, startPoint x: 311, startPoint y: 174, endPoint x: 467, endPoint y: 177, distance: 155.8
click at [467, 177] on div "Account Name Account Website B2 Account Stage Account Classification Geography …" at bounding box center [585, 257] width 553 height 245
drag, startPoint x: 304, startPoint y: 340, endPoint x: 416, endPoint y: 346, distance: 112.2
click at [416, 346] on div "Account Name Account Website B2 Account Stage Account Classification Geography …" at bounding box center [585, 254] width 593 height 279
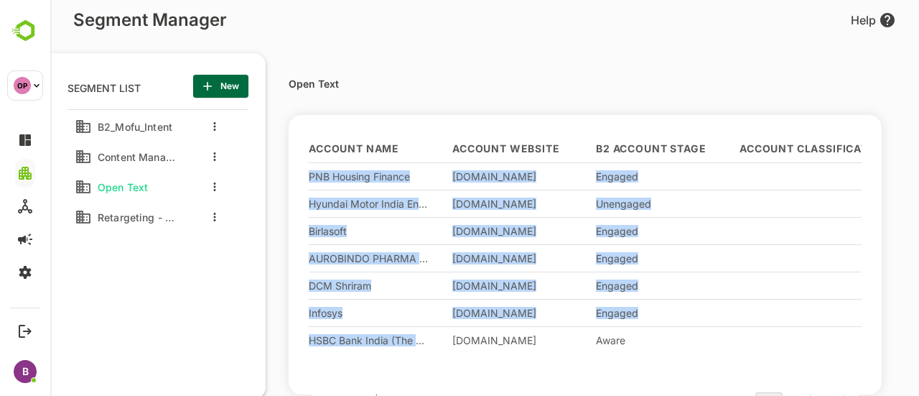
drag, startPoint x: 304, startPoint y: 180, endPoint x: 419, endPoint y: 342, distance: 199.2
click at [419, 342] on div "Account Name Account Website B2 Account Stage Account Classification Geography …" at bounding box center [585, 254] width 593 height 279
click at [334, 217] on div "Birlasoft" at bounding box center [381, 230] width 144 height 27
drag, startPoint x: 305, startPoint y: 174, endPoint x: 440, endPoint y: 337, distance: 211.0
click at [440, 337] on div "Account Name Account Website B2 Account Stage Account Classification Geography …" at bounding box center [585, 254] width 593 height 279
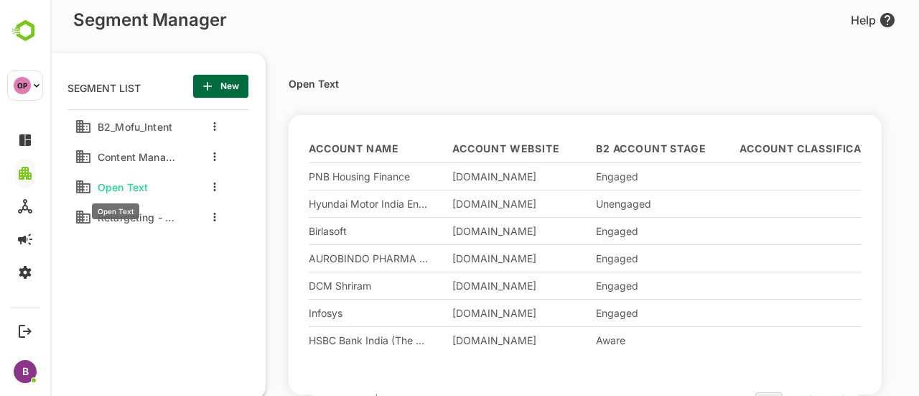
click at [127, 187] on span "Open Text" at bounding box center [120, 187] width 56 height 12
click at [209, 187] on div at bounding box center [210, 187] width 57 height 26
click at [208, 184] on div at bounding box center [210, 187] width 57 height 26
click at [216, 184] on button "more actions" at bounding box center [214, 186] width 7 height 13
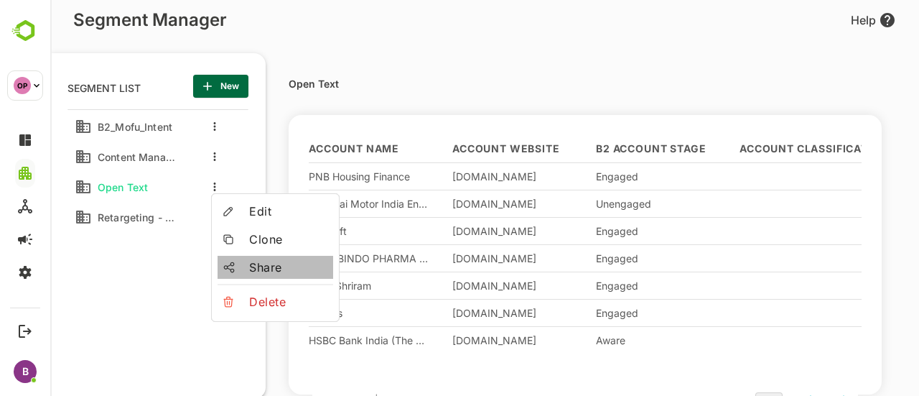
click at [266, 262] on span "Share" at bounding box center [288, 266] width 78 height 17
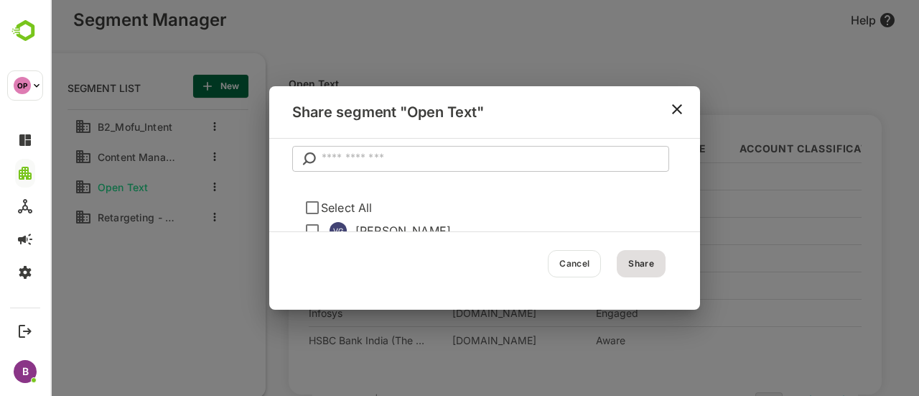
click at [342, 159] on input "text" at bounding box center [495, 159] width 347 height 26
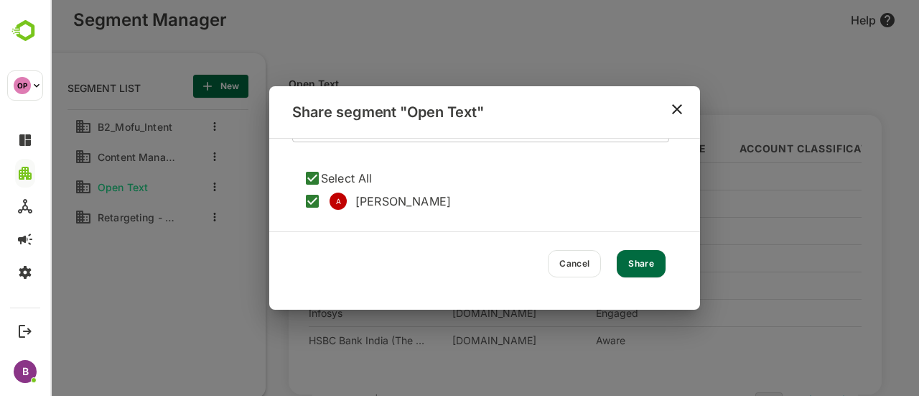
scroll to position [0, 0]
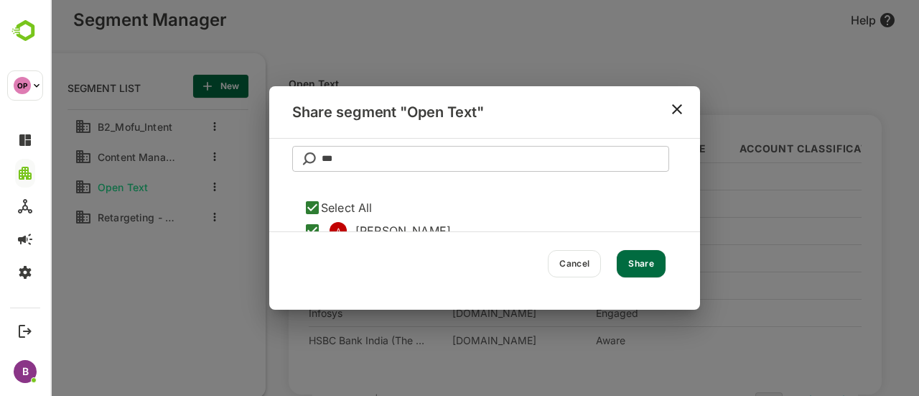
click at [348, 163] on input "***" at bounding box center [495, 159] width 347 height 26
type input "*****"
click at [627, 263] on button "Share" at bounding box center [641, 263] width 49 height 27
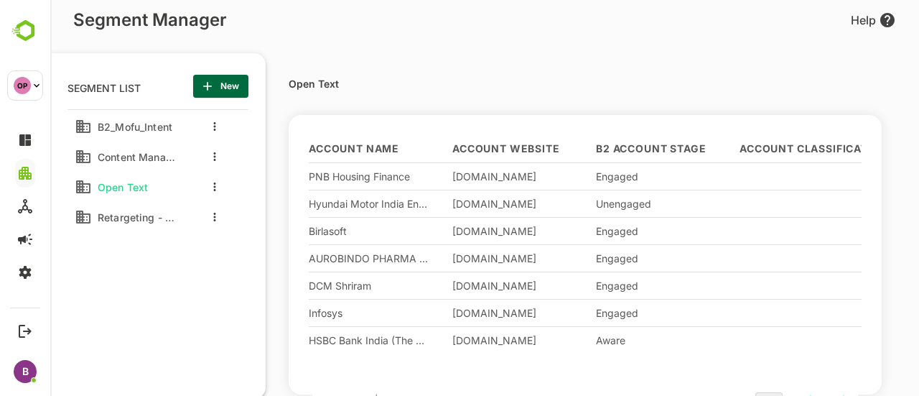
click at [352, 177] on div "PNB Housing Finance" at bounding box center [369, 176] width 121 height 12
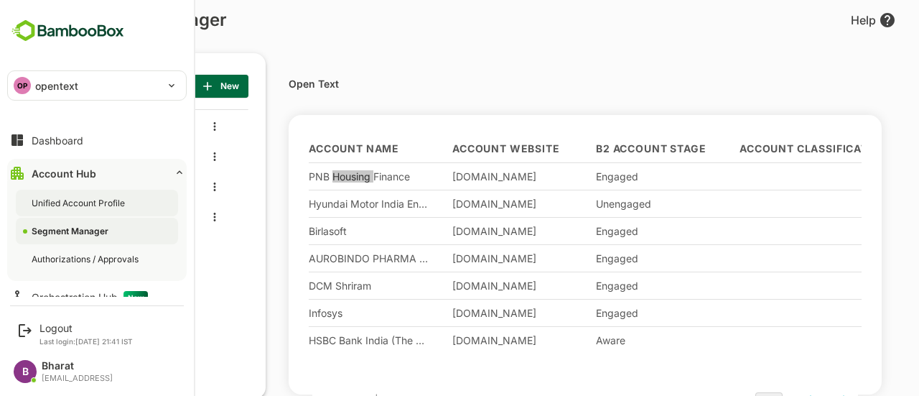
click at [42, 200] on div "Unified Account Profile" at bounding box center [80, 203] width 96 height 12
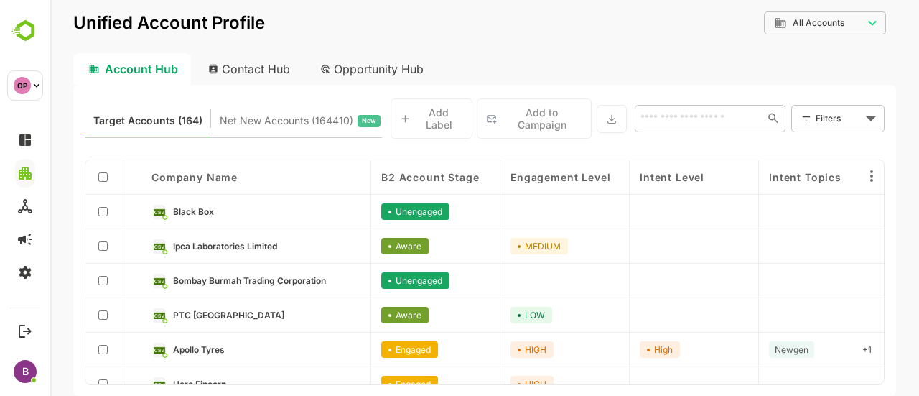
click at [824, 34] on body "**********" at bounding box center [484, 198] width 869 height 396
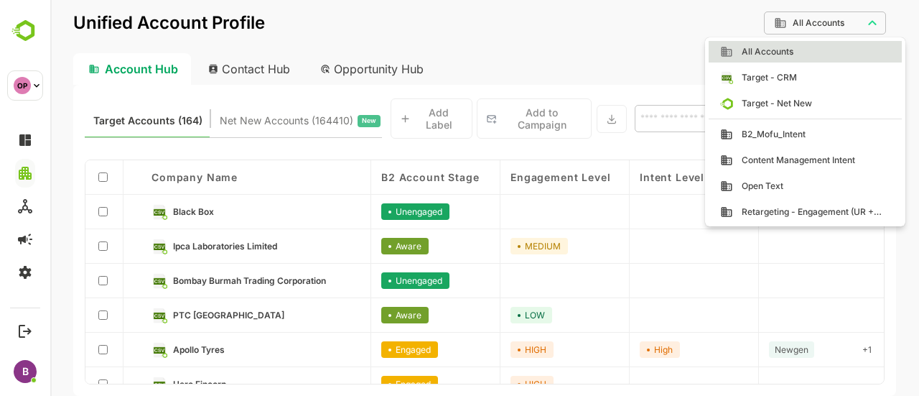
click at [767, 184] on span "Open Text" at bounding box center [758, 185] width 50 height 13
type input "*********"
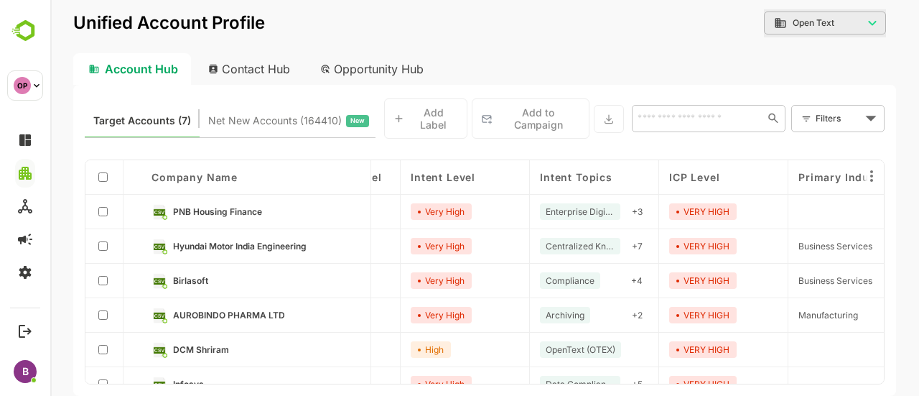
scroll to position [0, 230]
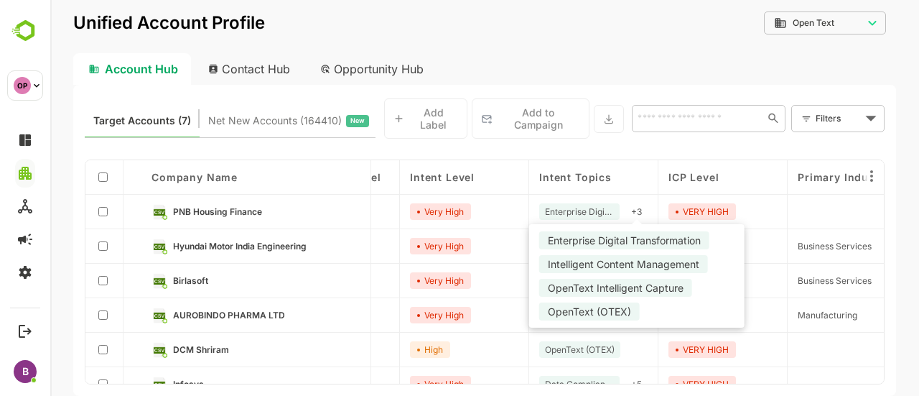
click at [631, 204] on div "+ 3" at bounding box center [636, 211] width 22 height 17
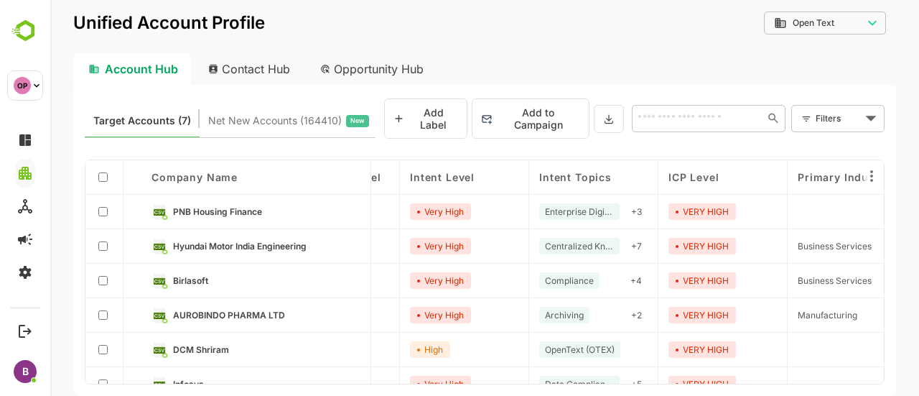
scroll to position [1, 230]
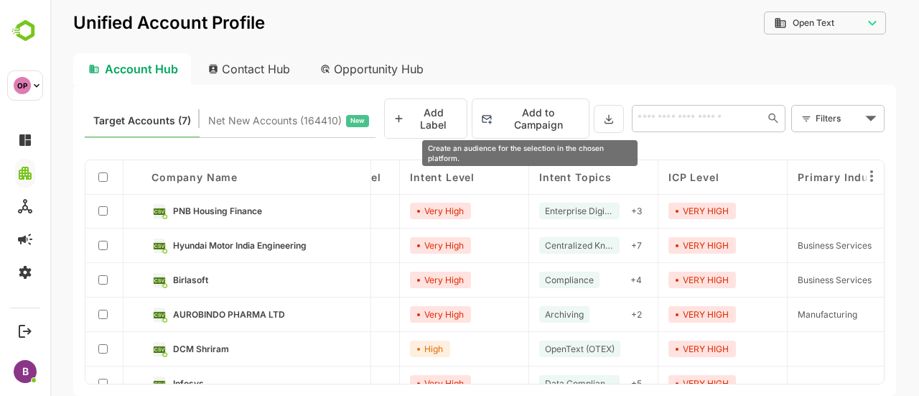
click at [581, 122] on button "Add to Campaign" at bounding box center [531, 118] width 118 height 40
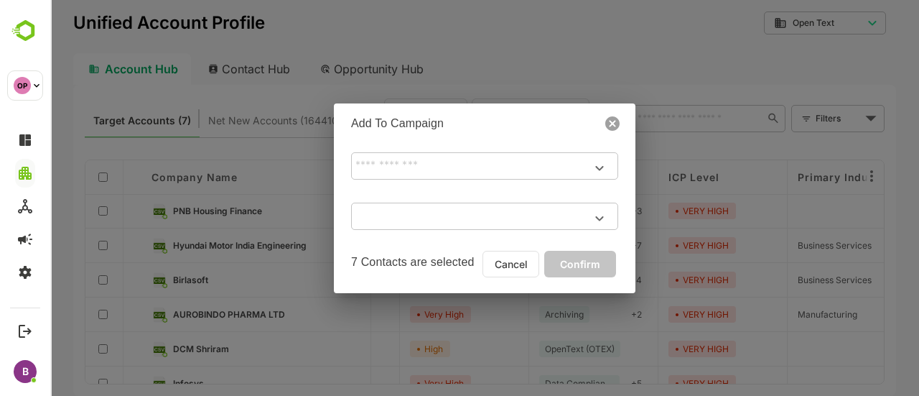
click at [614, 127] on icon at bounding box center [612, 123] width 14 height 14
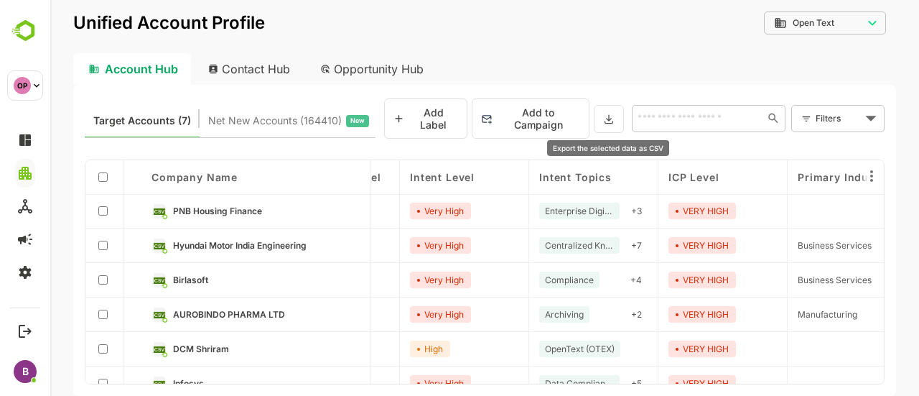
click at [612, 113] on icon at bounding box center [608, 119] width 11 height 12
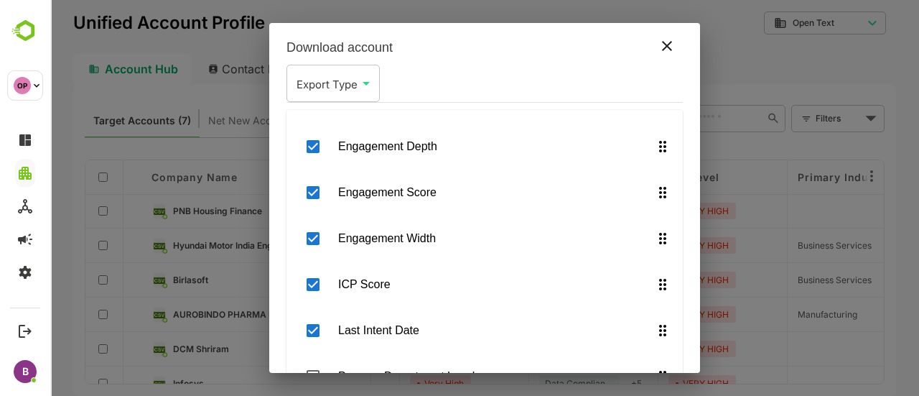
scroll to position [90, 0]
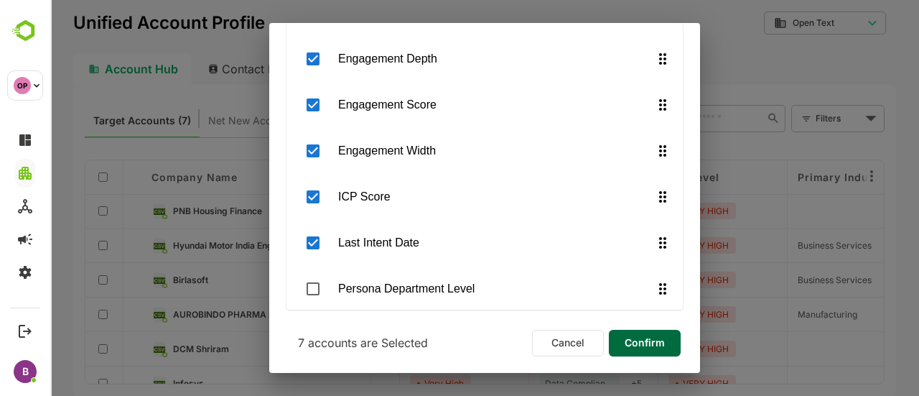
click at [411, 292] on span "Persona Department Level" at bounding box center [496, 288] width 316 height 17
click at [637, 350] on button "Confirm" at bounding box center [645, 342] width 72 height 27
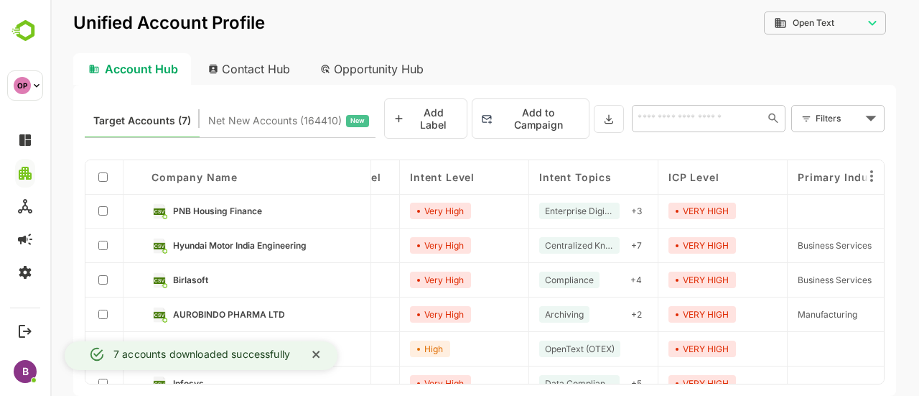
click at [219, 210] on link "PNB Housing Finance" at bounding box center [265, 211] width 187 height 16
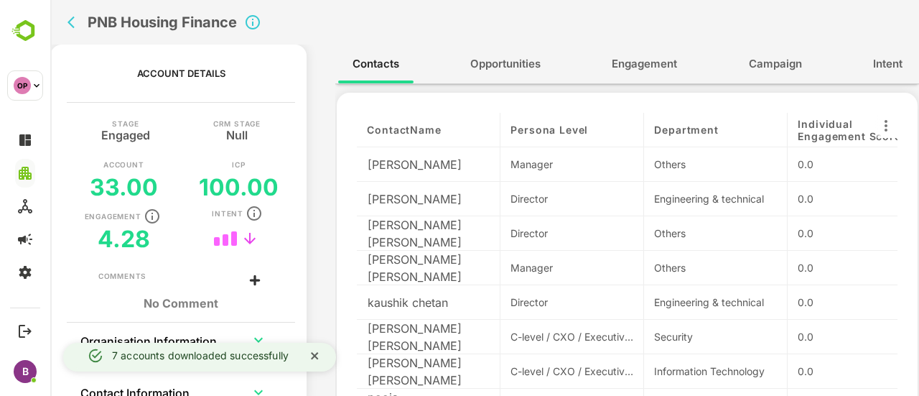
click at [628, 75] on button "Engagement" at bounding box center [644, 64] width 94 height 34
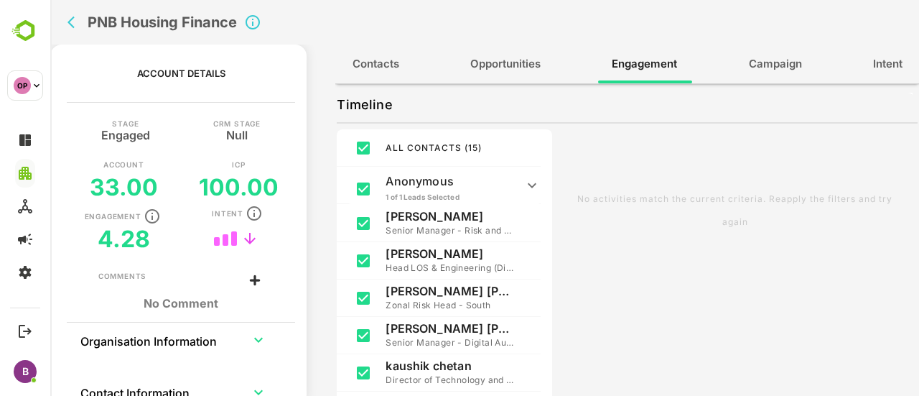
scroll to position [0, 0]
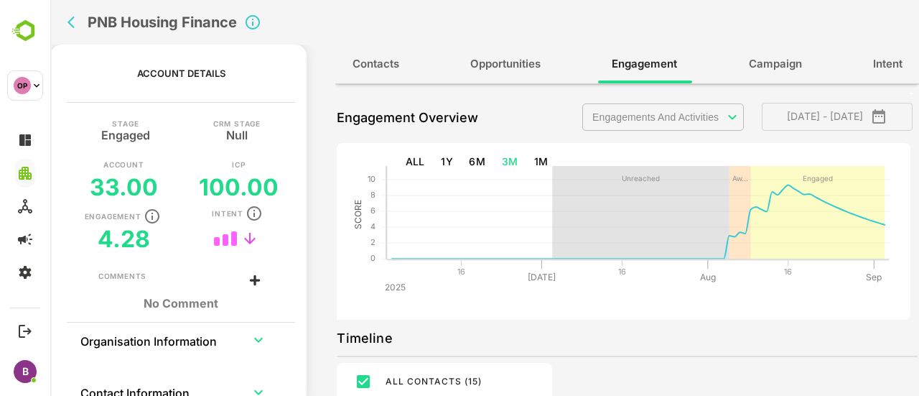
click at [366, 67] on span "Contacts" at bounding box center [375, 64] width 47 height 19
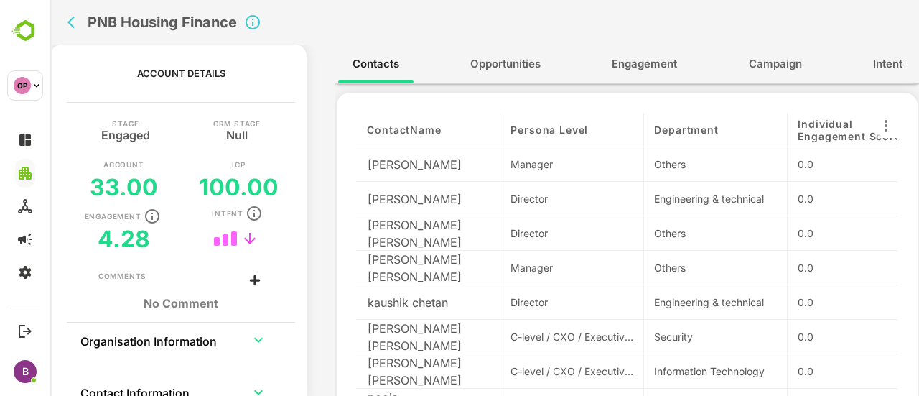
click at [69, 17] on icon "back" at bounding box center [74, 22] width 14 height 14
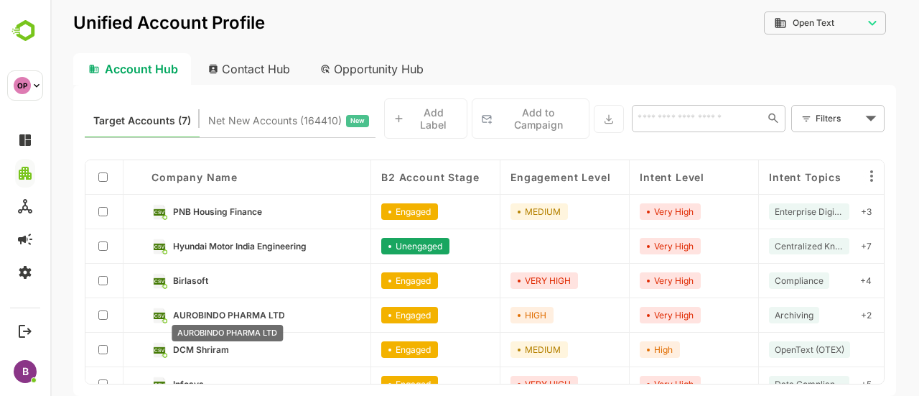
click at [212, 312] on span "AUROBINDO PHARMA LTD" at bounding box center [229, 314] width 112 height 11
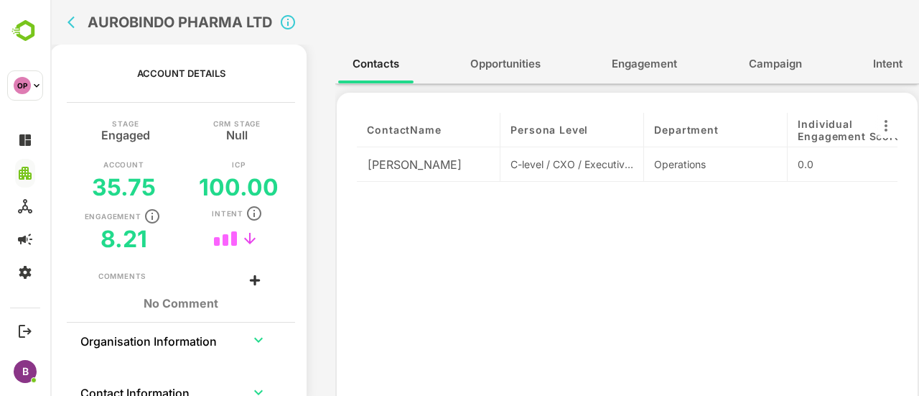
click at [653, 65] on span "Engagement" at bounding box center [644, 64] width 65 height 19
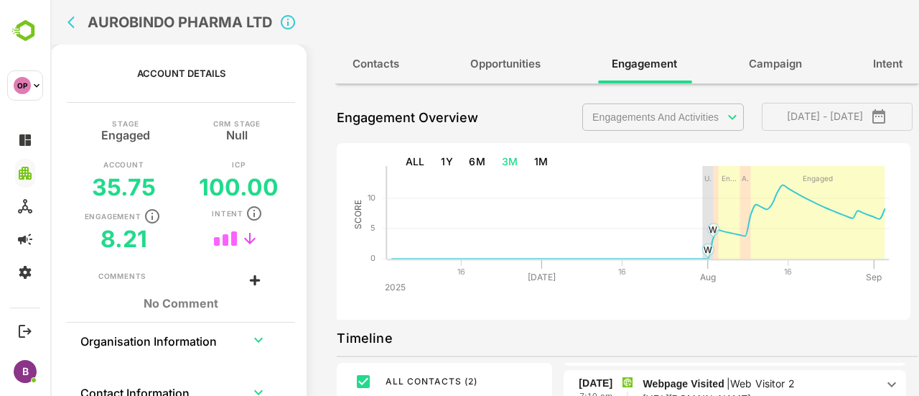
click at [381, 75] on button "Contacts" at bounding box center [375, 64] width 75 height 34
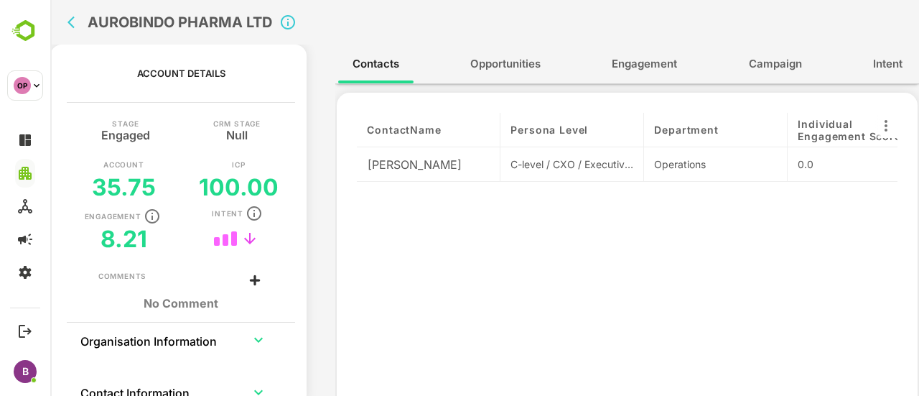
click at [74, 25] on icon "back" at bounding box center [74, 22] width 14 height 14
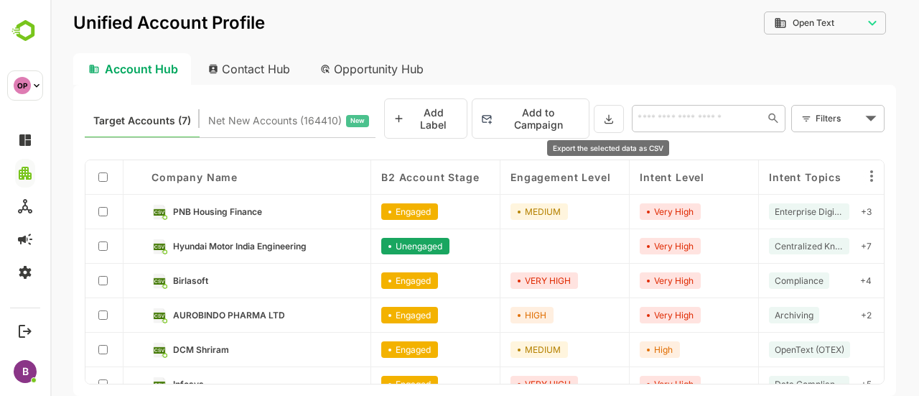
click at [620, 121] on button at bounding box center [609, 119] width 30 height 28
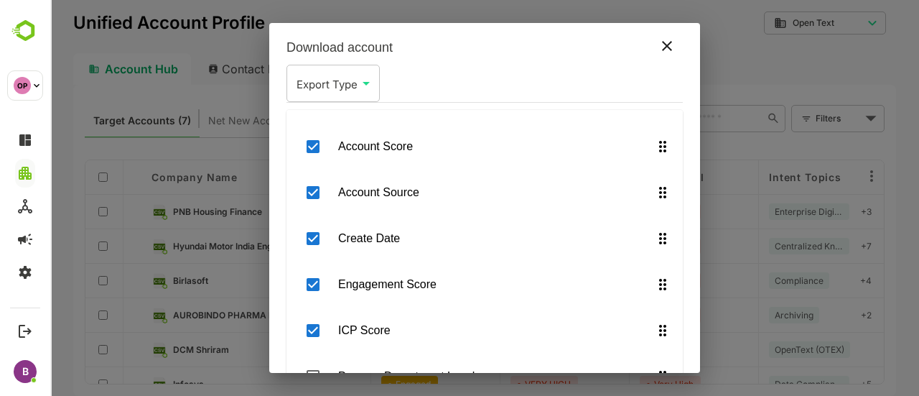
scroll to position [90, 0]
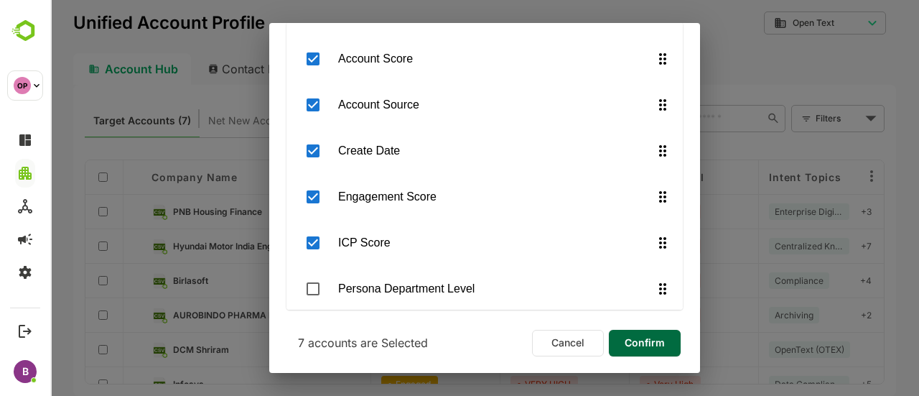
click at [621, 334] on span "Confirm" at bounding box center [644, 342] width 49 height 19
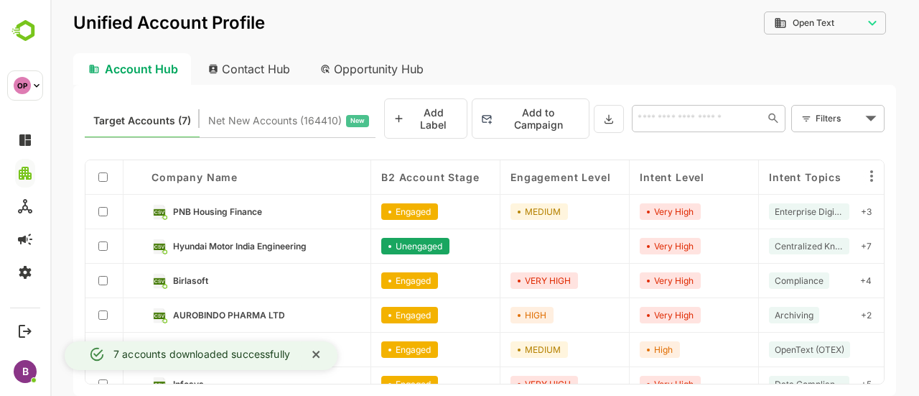
click at [212, 204] on link "PNB Housing Finance" at bounding box center [266, 212] width 187 height 16
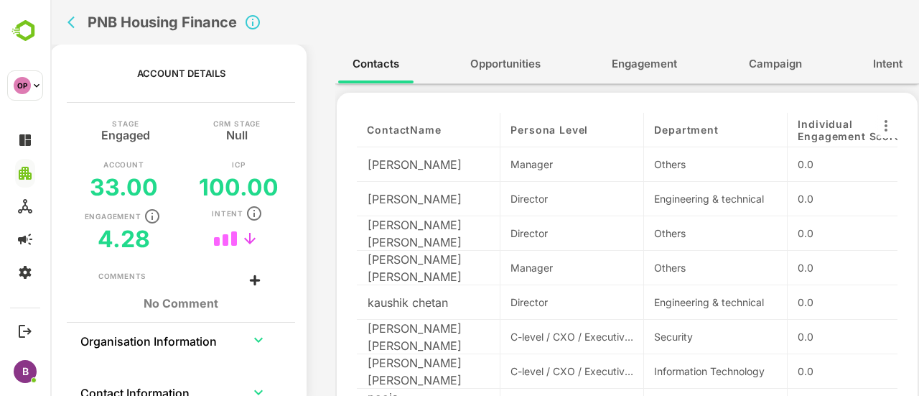
click at [627, 58] on span "Engagement" at bounding box center [644, 64] width 65 height 19
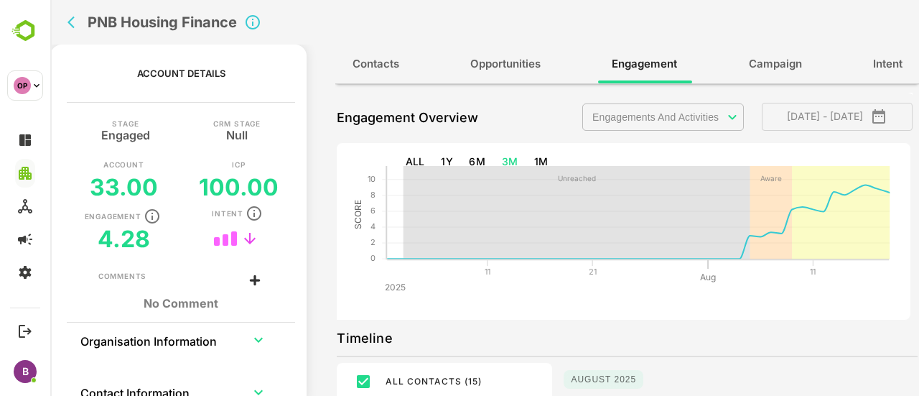
click at [718, 111] on body "**********" at bounding box center [484, 198] width 869 height 396
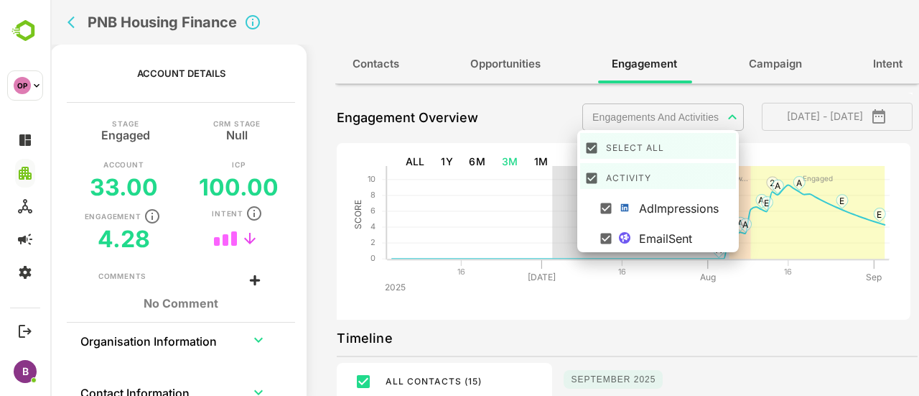
click at [540, 111] on div at bounding box center [484, 198] width 869 height 396
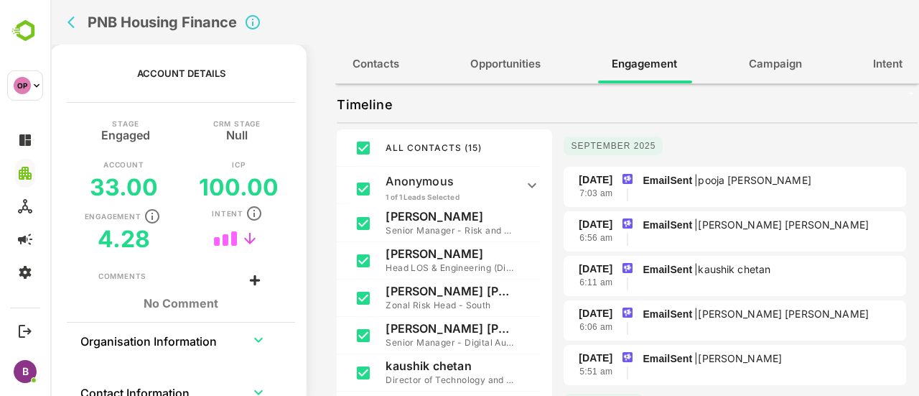
click at [537, 187] on icon at bounding box center [531, 185] width 17 height 17
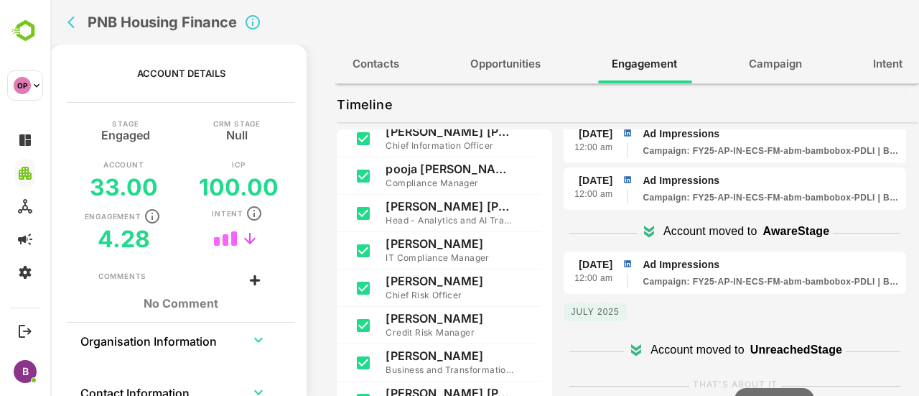
scroll to position [1250, 0]
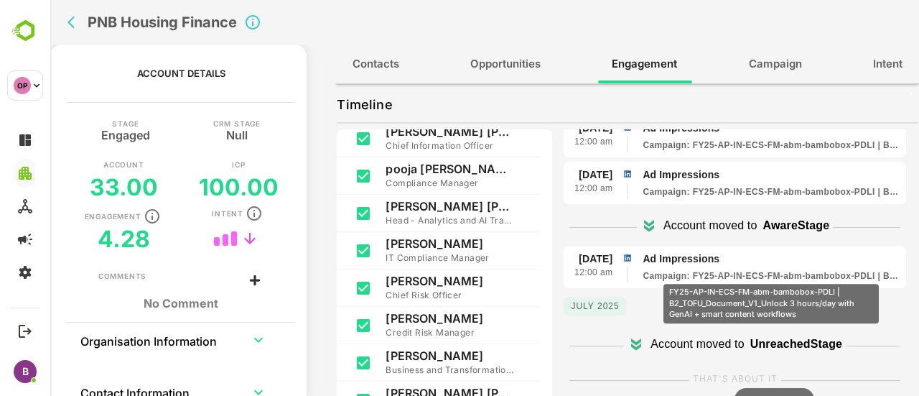
click at [771, 273] on p "Campaign : FY25-AP-IN-ECS-FM-abm-bambobox-PDLI | B2_TOFU_Document_V1_Unlock 3 h…" at bounding box center [771, 275] width 258 height 13
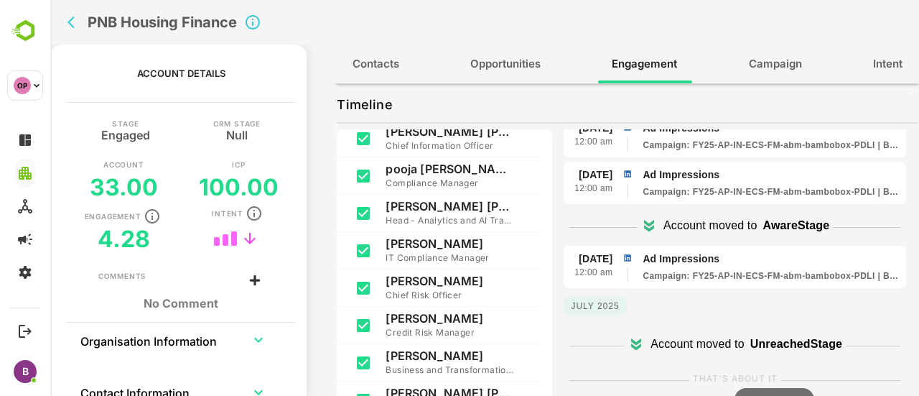
scroll to position [1153, 0]
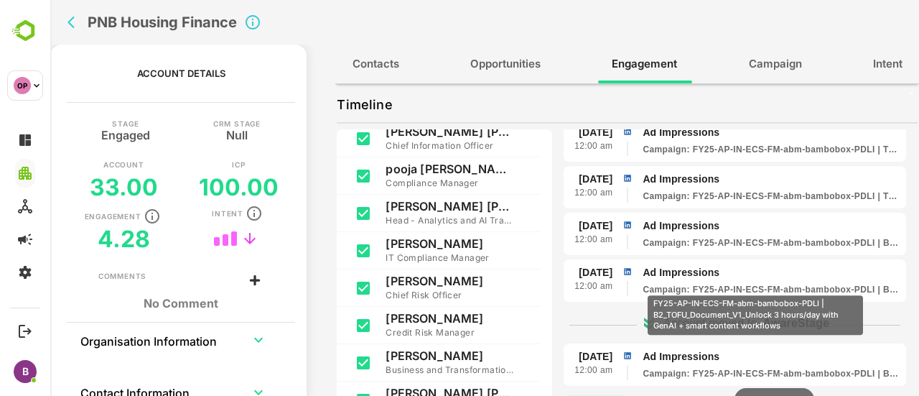
click at [755, 285] on p "Campaign : FY25-AP-IN-ECS-FM-abm-bambobox-PDLI | B2_TOFU_Document_V1_Unlock 3 h…" at bounding box center [771, 289] width 258 height 13
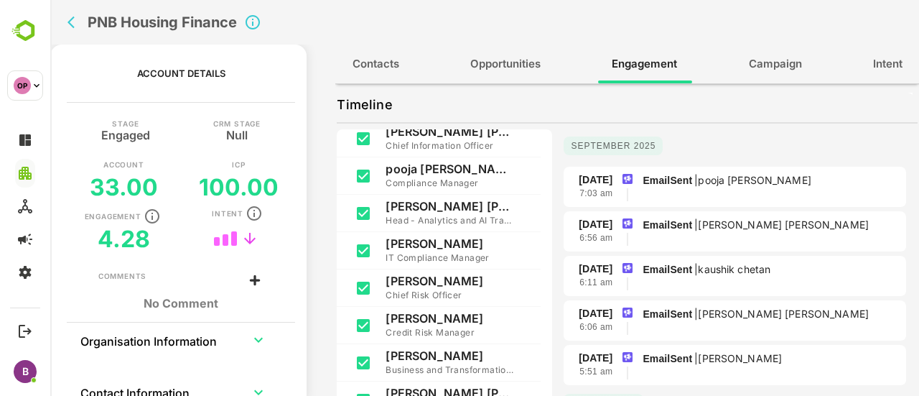
scroll to position [0, 0]
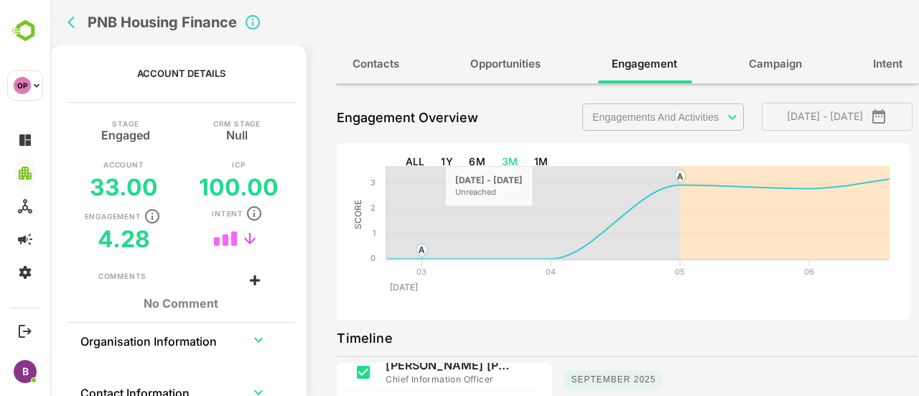
click at [373, 59] on span "Contacts" at bounding box center [375, 64] width 47 height 19
